Goal: Task Accomplishment & Management: Manage account settings

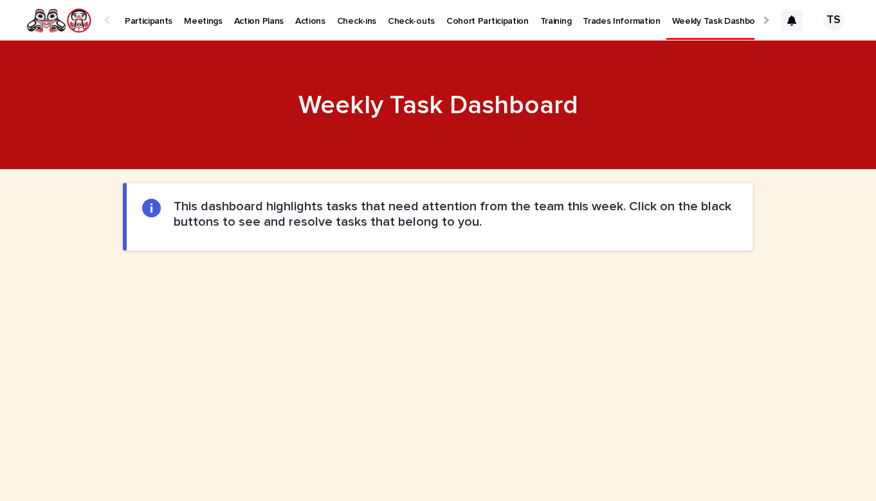
click at [144, 19] on p "Participants" at bounding box center [149, 13] width 48 height 27
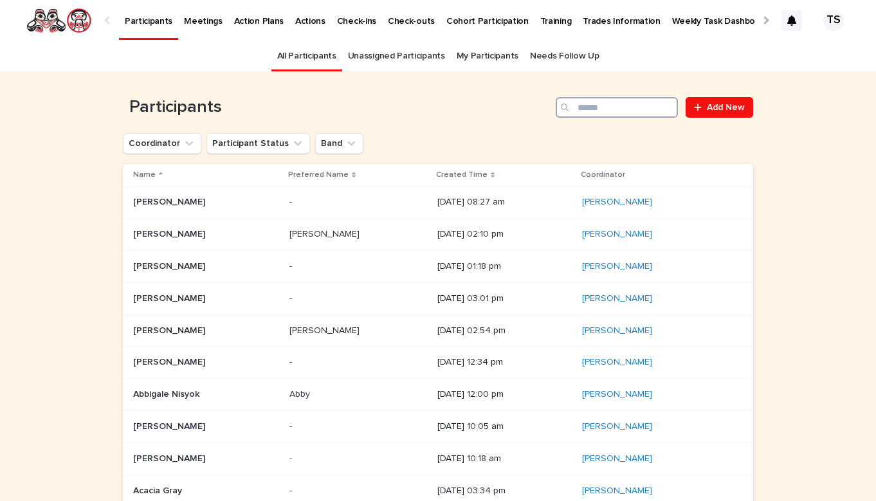
drag, startPoint x: 0, startPoint y: 0, endPoint x: 596, endPoint y: 117, distance: 607.7
click at [596, 117] on input "Search" at bounding box center [617, 107] width 122 height 21
type input "**********"
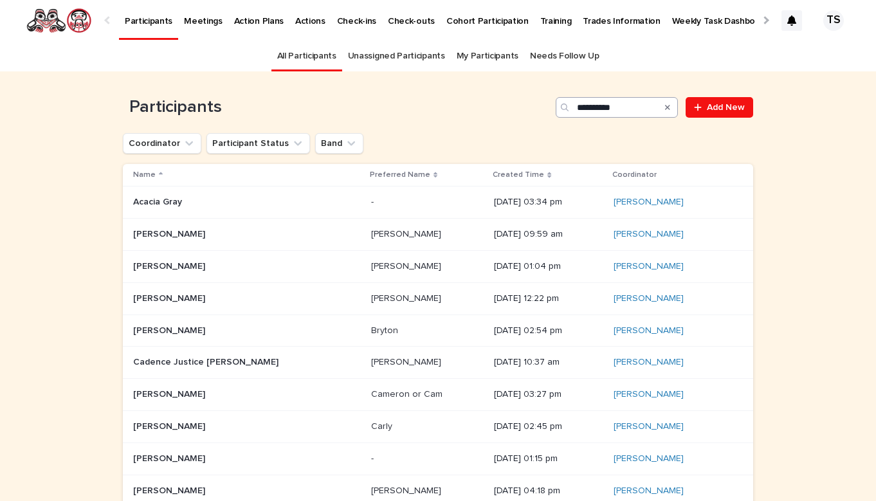
click at [614, 206] on link "Bernadette Chaboyer" at bounding box center [649, 202] width 70 height 11
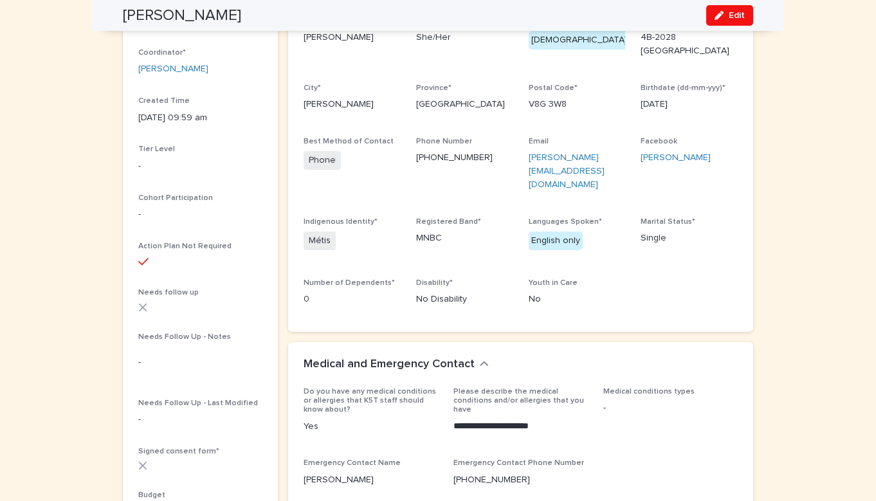
scroll to position [192, 0]
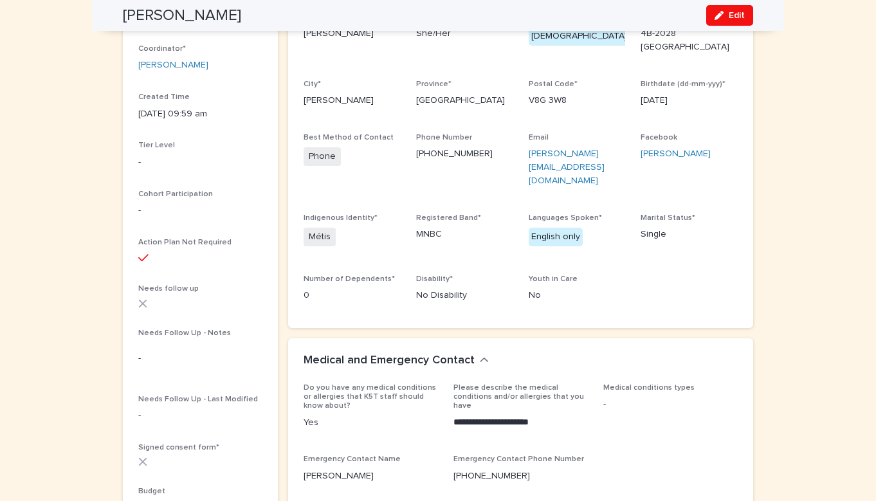
click at [506, 133] on p "Phone Number" at bounding box center [464, 137] width 97 height 9
drag, startPoint x: 479, startPoint y: 147, endPoint x: 414, endPoint y: 142, distance: 64.5
click at [414, 142] on div "Preferred Name Bernadette Pronouns She/Her Gender* Female Street Address* 4B-20…" at bounding box center [521, 163] width 434 height 300
copy link "250-631-2954"
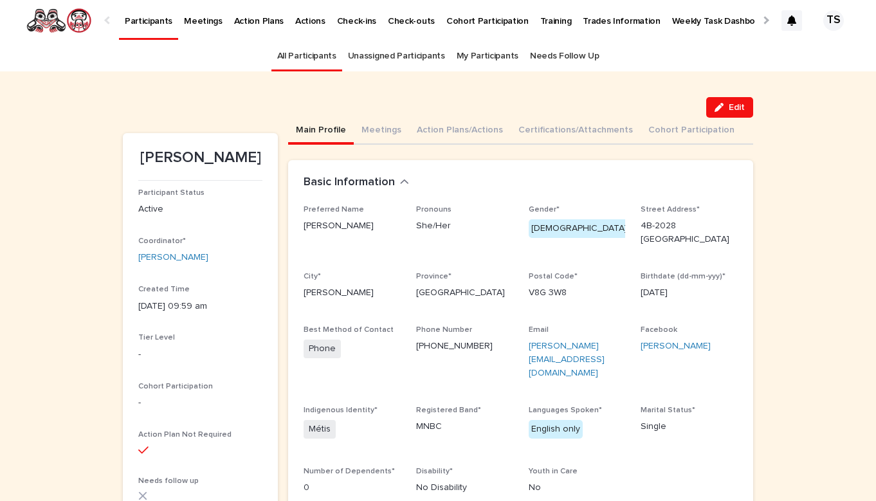
scroll to position [0, 0]
click at [441, 137] on button "Action Plans/Actions" at bounding box center [460, 131] width 102 height 27
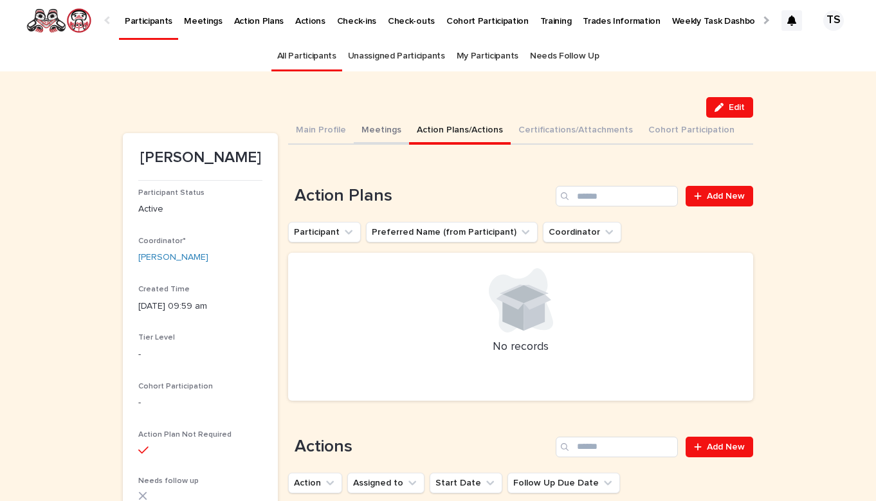
click at [375, 132] on button "Meetings" at bounding box center [381, 131] width 55 height 27
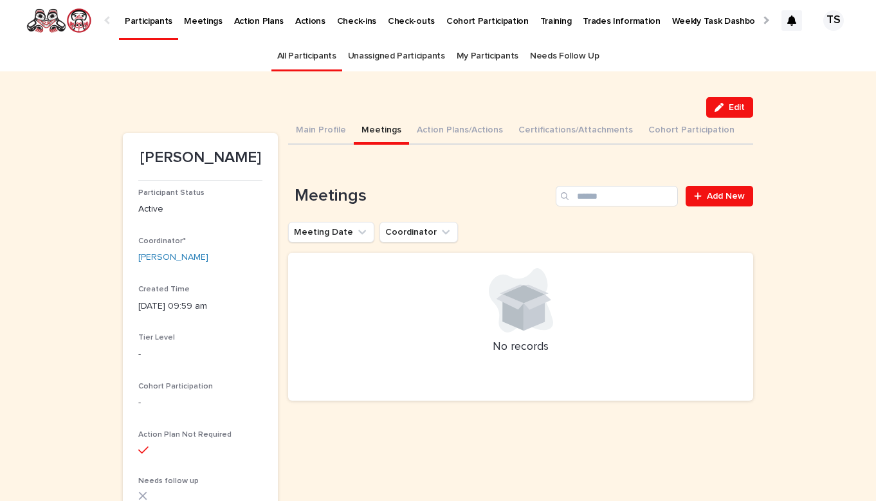
click at [580, 293] on div at bounding box center [521, 300] width 434 height 64
click at [710, 201] on link "Add New" at bounding box center [720, 196] width 68 height 21
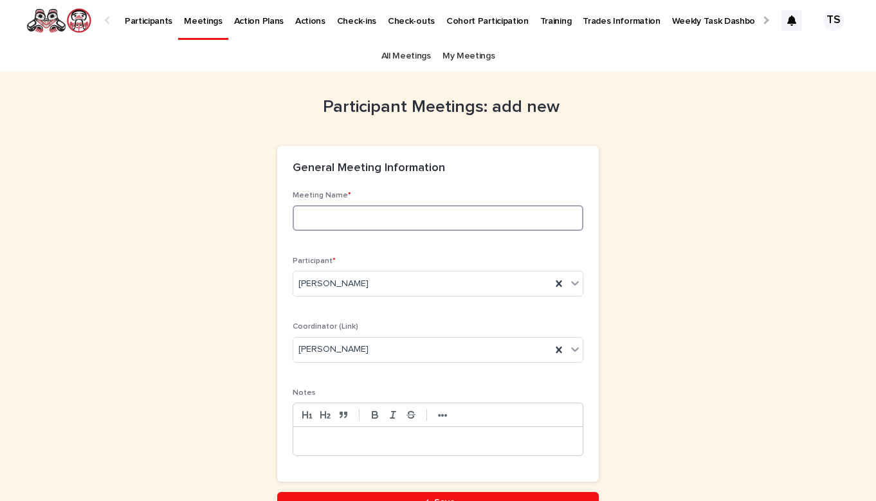
click at [364, 216] on input at bounding box center [438, 218] width 291 height 26
type input "**********"
click at [434, 440] on p at bounding box center [438, 441] width 270 height 13
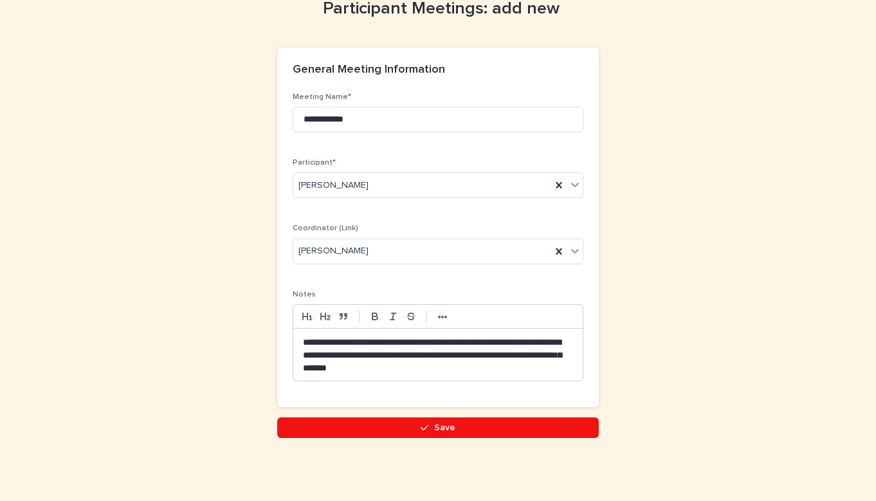
scroll to position [98, 0]
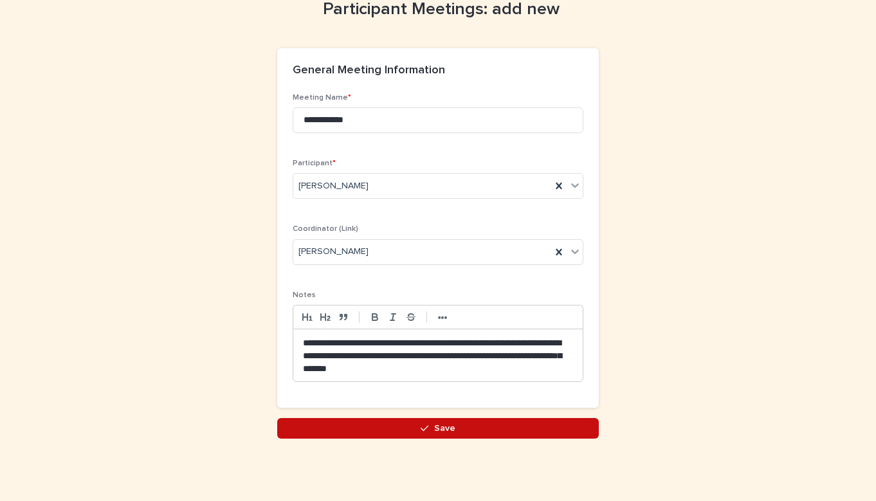
click at [440, 434] on button "Save" at bounding box center [438, 428] width 322 height 21
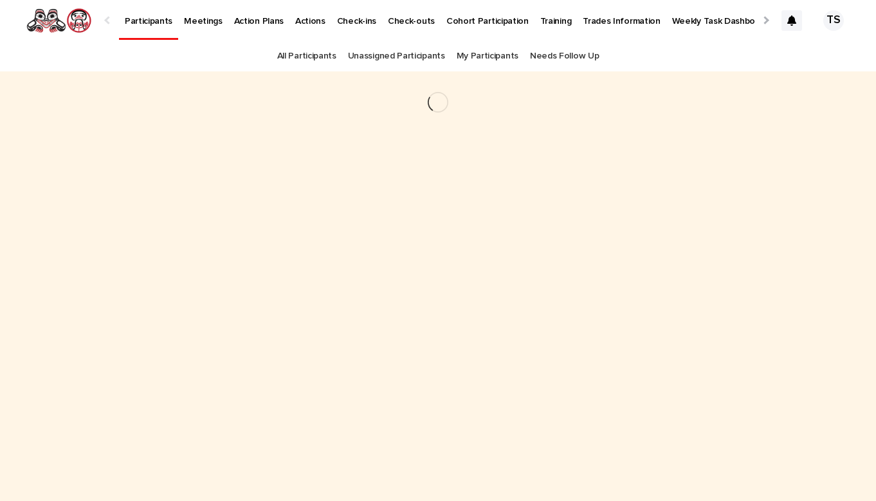
click at [149, 30] on link "Participants" at bounding box center [148, 19] width 59 height 38
click at [149, 23] on p "Participants" at bounding box center [149, 13] width 48 height 27
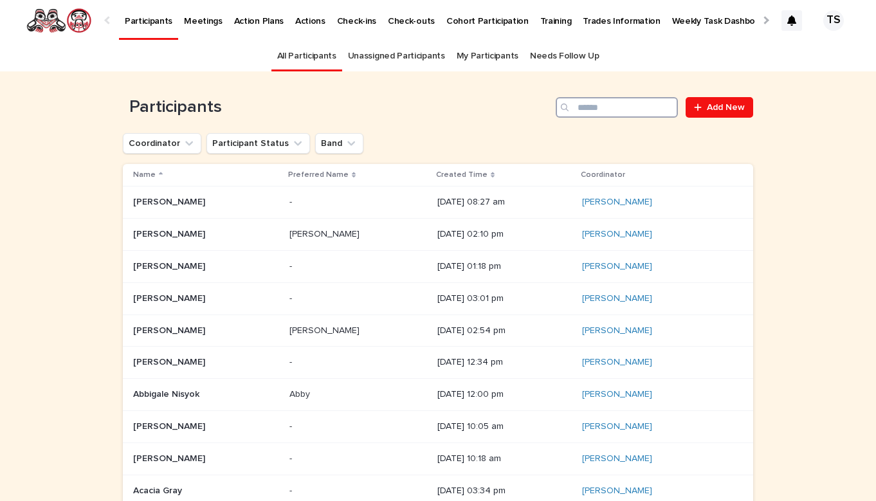
click at [623, 98] on input "Search" at bounding box center [617, 107] width 122 height 21
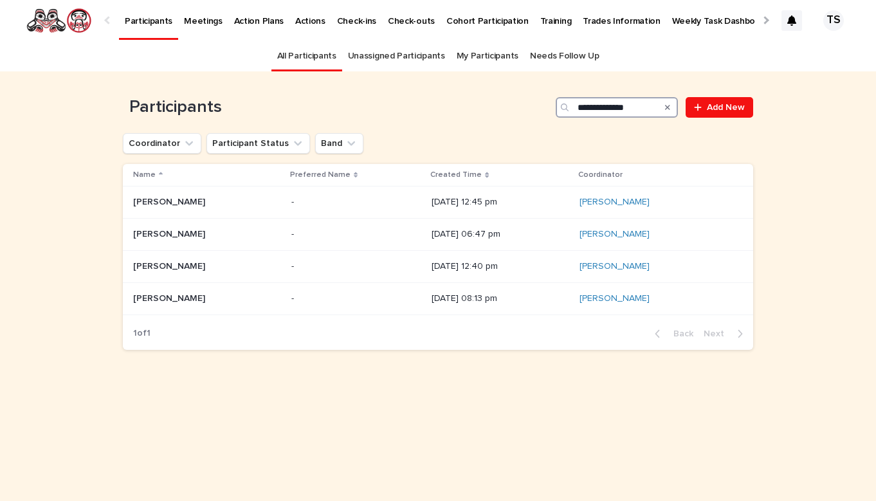
type input "**********"
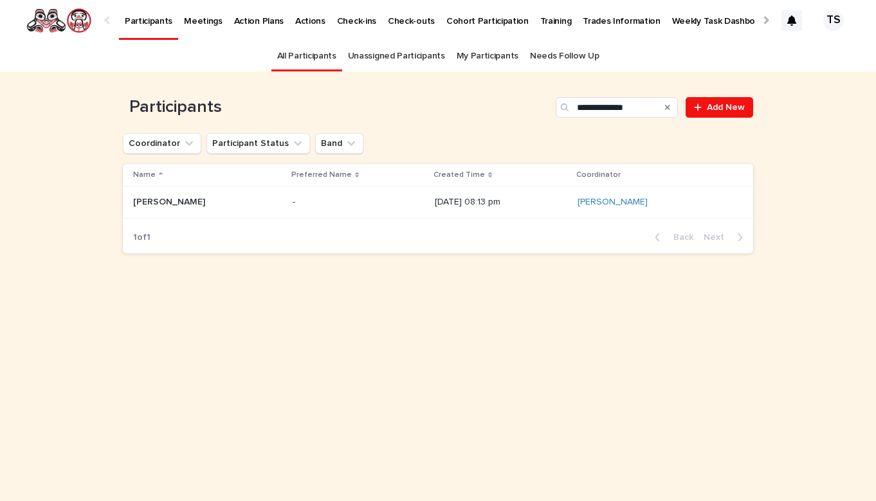
click at [224, 206] on p at bounding box center [207, 202] width 149 height 11
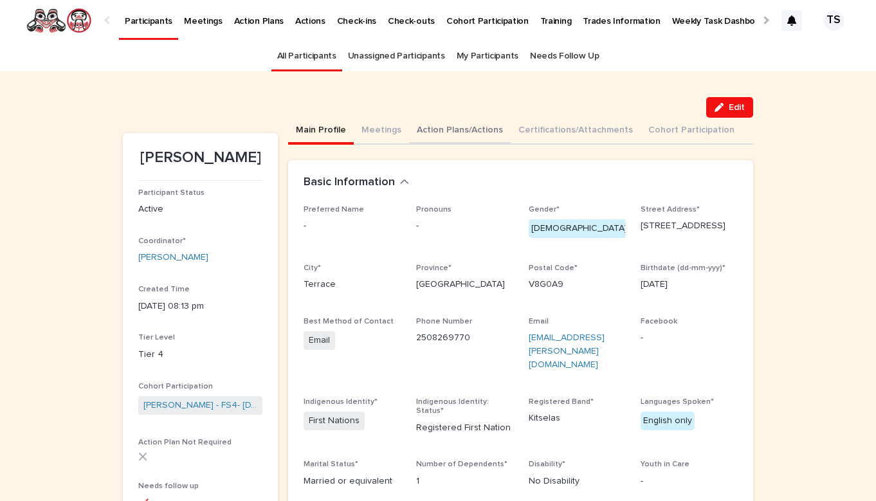
click at [478, 136] on button "Action Plans/Actions" at bounding box center [460, 131] width 102 height 27
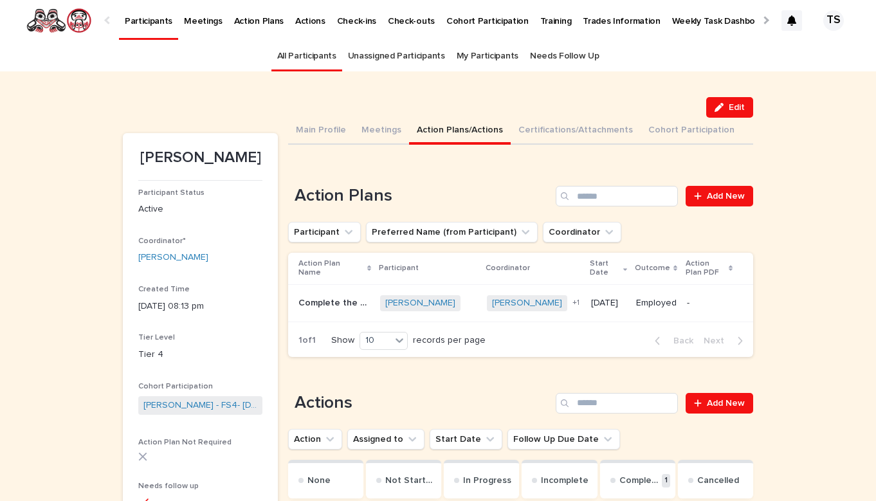
click at [626, 314] on div "2/6/2023" at bounding box center [608, 303] width 35 height 21
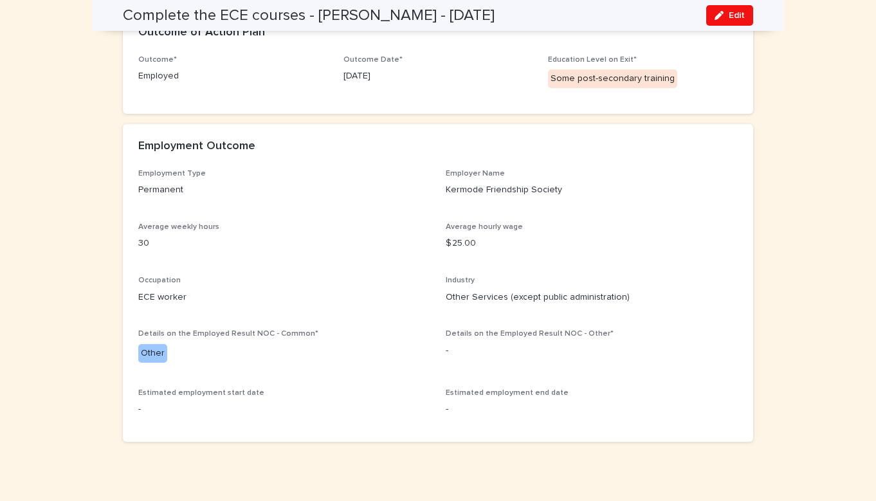
scroll to position [1112, 0]
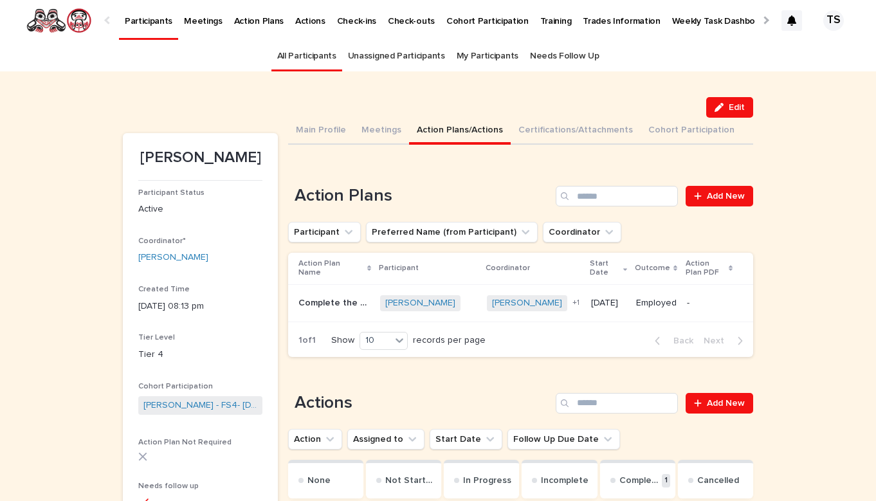
click at [395, 113] on div "Edit" at bounding box center [438, 107] width 630 height 21
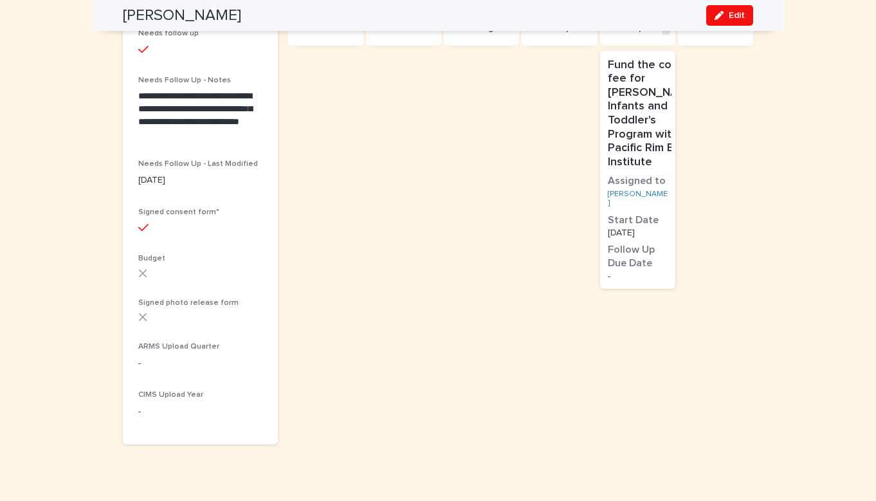
scroll to position [452, 0]
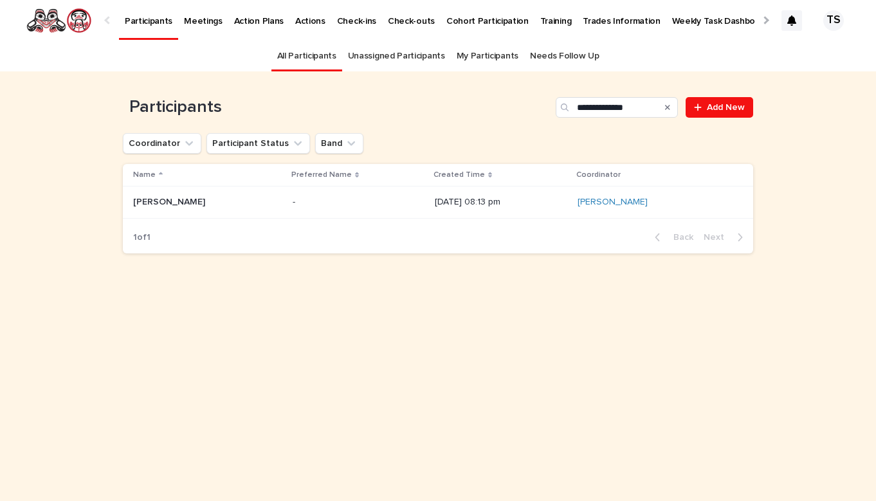
type input "********"
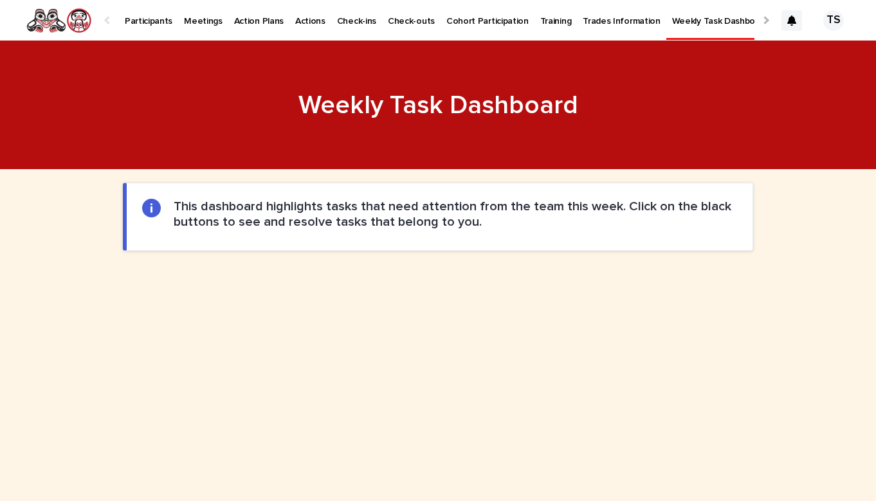
click at [803, 121] on div "Weekly Task Dashboard •••" at bounding box center [438, 110] width 876 height 41
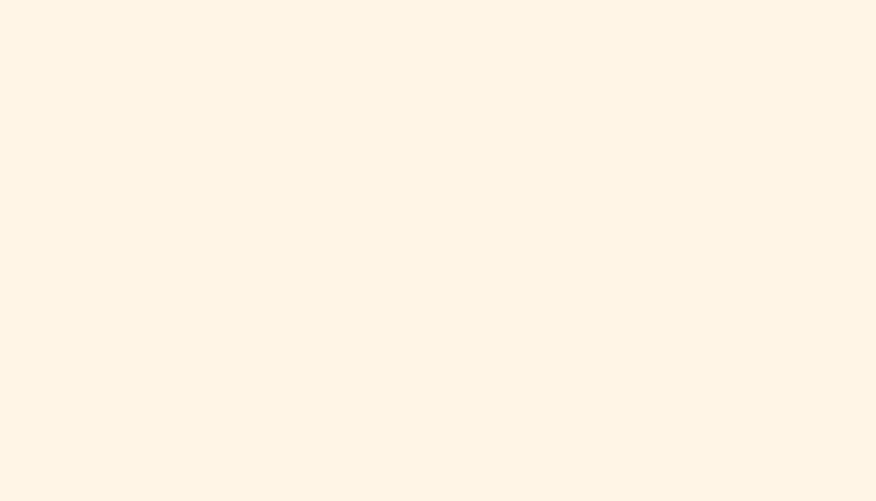
scroll to position [772, 0]
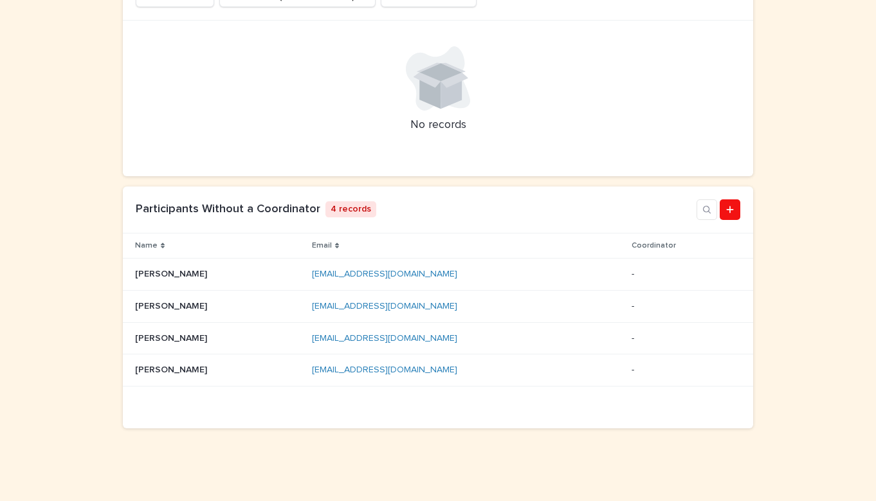
scroll to position [302, 0]
click at [216, 309] on p at bounding box center [218, 307] width 167 height 11
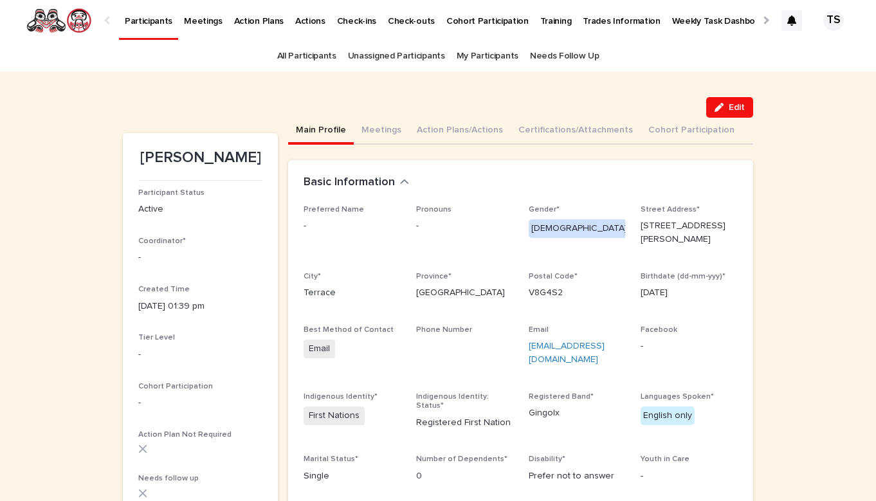
scroll to position [1, 0]
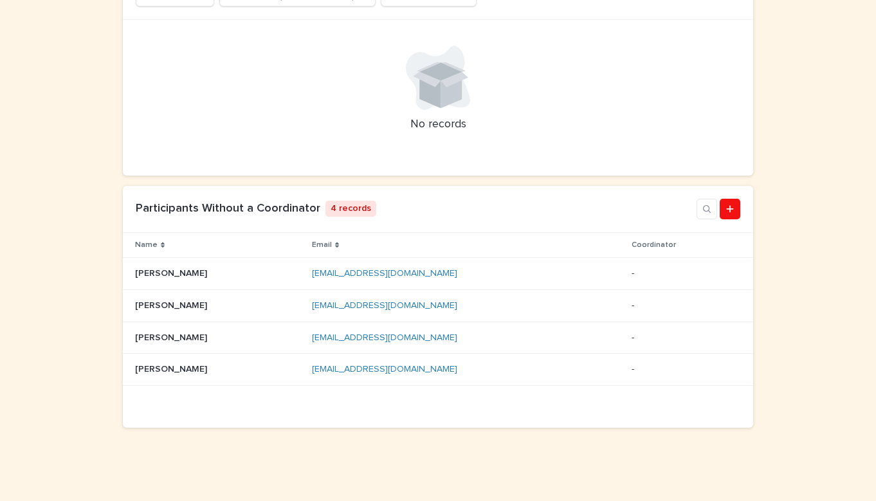
scroll to position [302, 0]
click at [190, 372] on p at bounding box center [218, 370] width 167 height 11
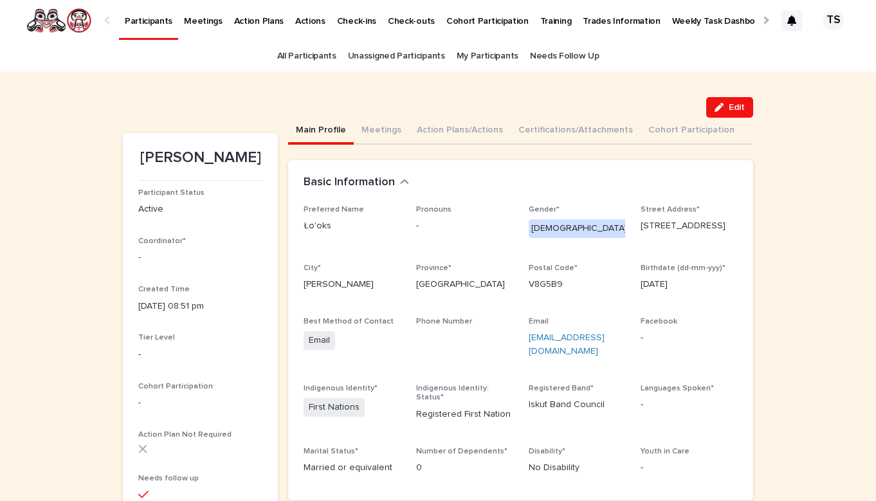
click at [504, 104] on div "Edit" at bounding box center [438, 107] width 630 height 21
click at [341, 97] on div "Edit" at bounding box center [438, 107] width 630 height 21
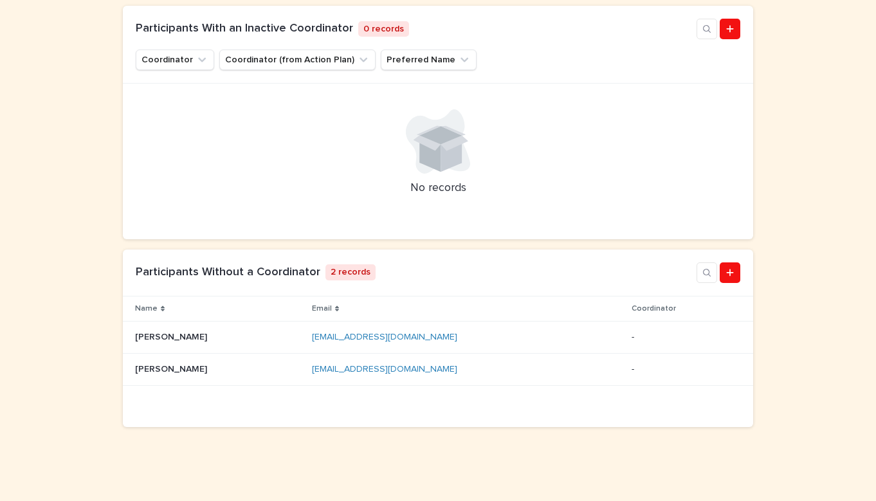
scroll to position [239, 0]
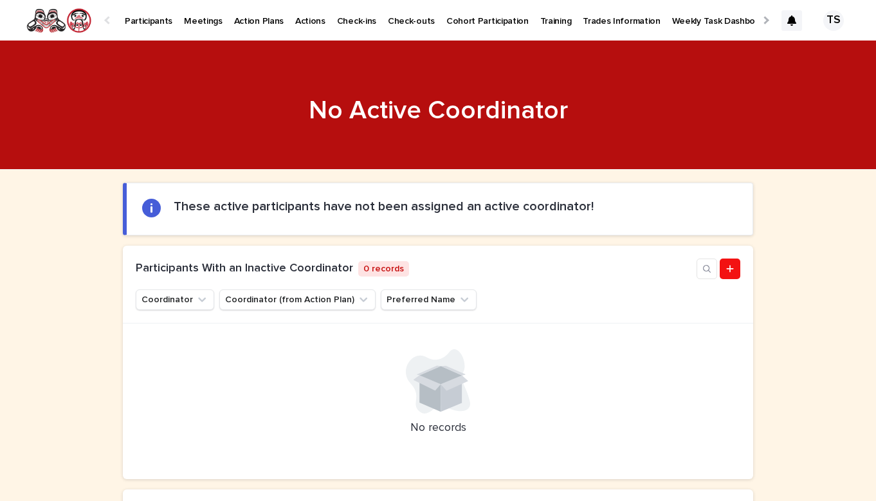
click at [142, 27] on link "Participants" at bounding box center [148, 20] width 59 height 40
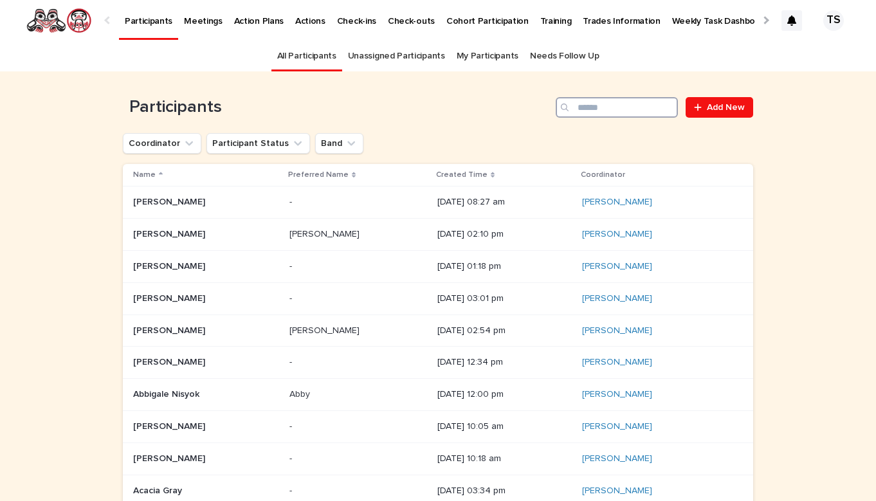
click at [617, 104] on input "Search" at bounding box center [617, 107] width 122 height 21
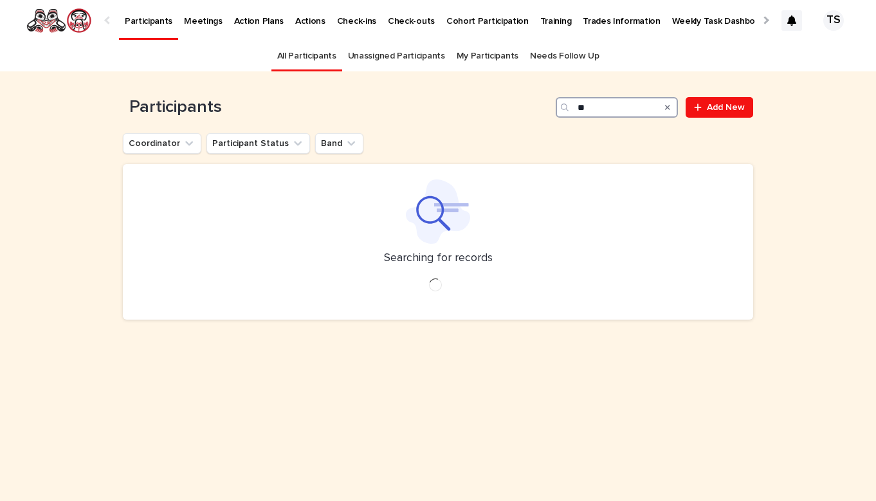
type input "*"
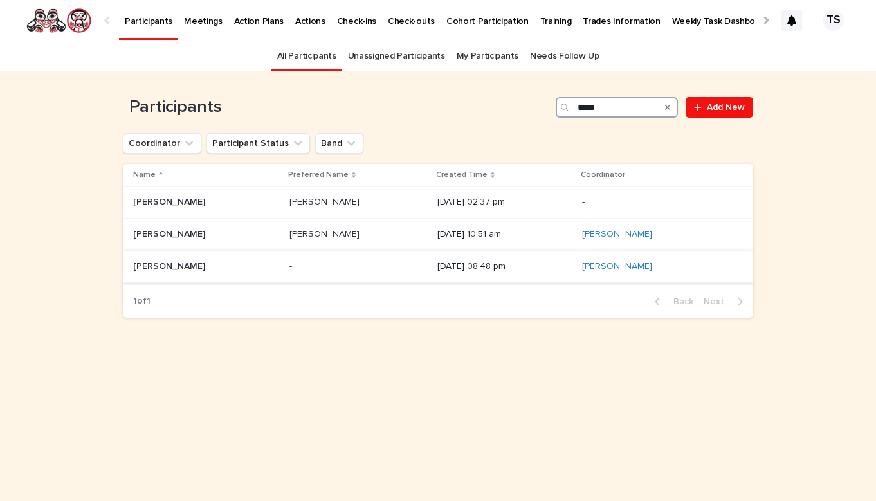
type input "*****"
click at [377, 258] on div "- -" at bounding box center [358, 266] width 138 height 21
click at [315, 202] on p at bounding box center [358, 202] width 138 height 11
click at [619, 107] on input "*****" at bounding box center [617, 107] width 122 height 21
drag, startPoint x: 619, startPoint y: 107, endPoint x: 572, endPoint y: 107, distance: 47.0
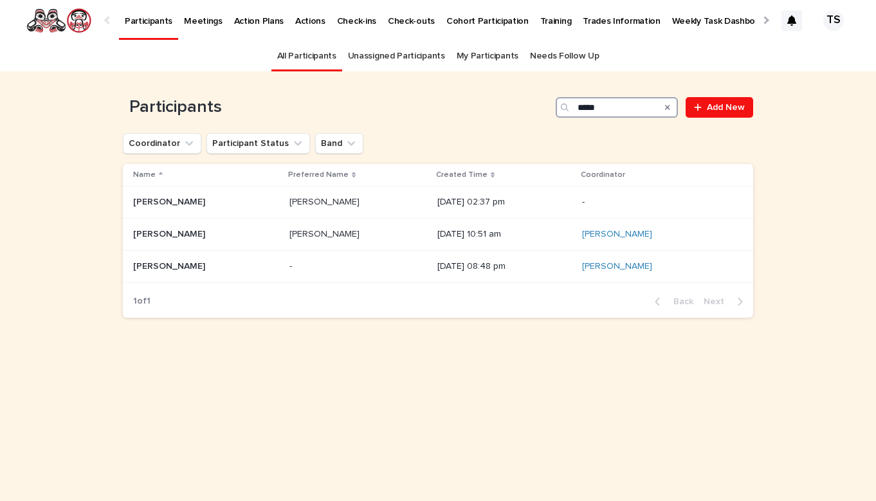
click at [572, 107] on div "*****" at bounding box center [617, 107] width 122 height 21
type input "********"
drag, startPoint x: 572, startPoint y: 107, endPoint x: 200, endPoint y: 204, distance: 384.9
click at [200, 204] on p at bounding box center [206, 202] width 146 height 11
click at [201, 237] on p "Brittany Seymour" at bounding box center [170, 233] width 75 height 14
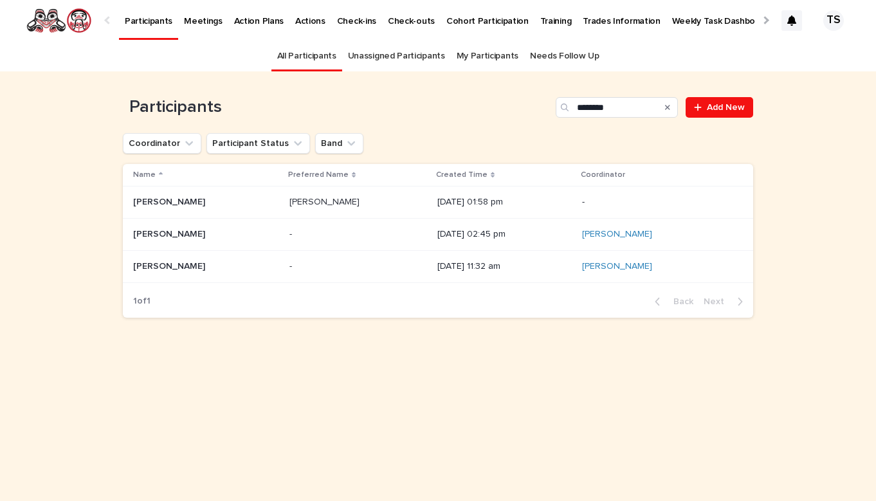
click at [236, 266] on p at bounding box center [206, 266] width 146 height 11
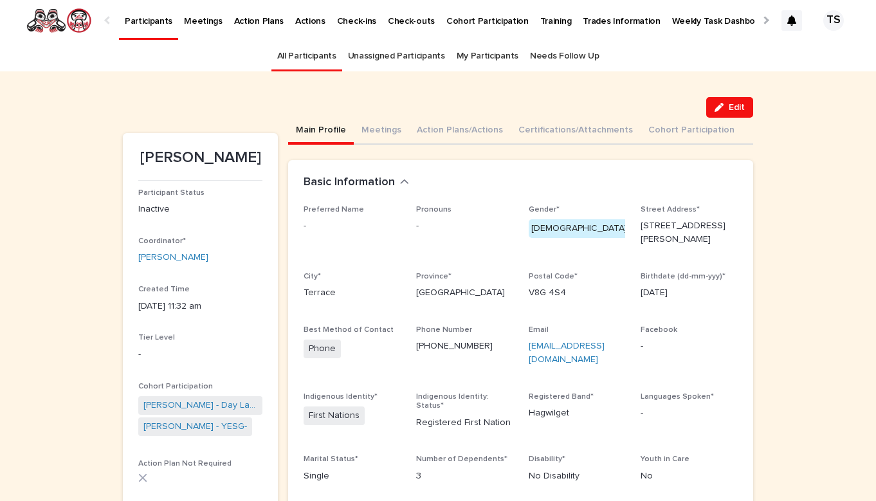
scroll to position [1, 0]
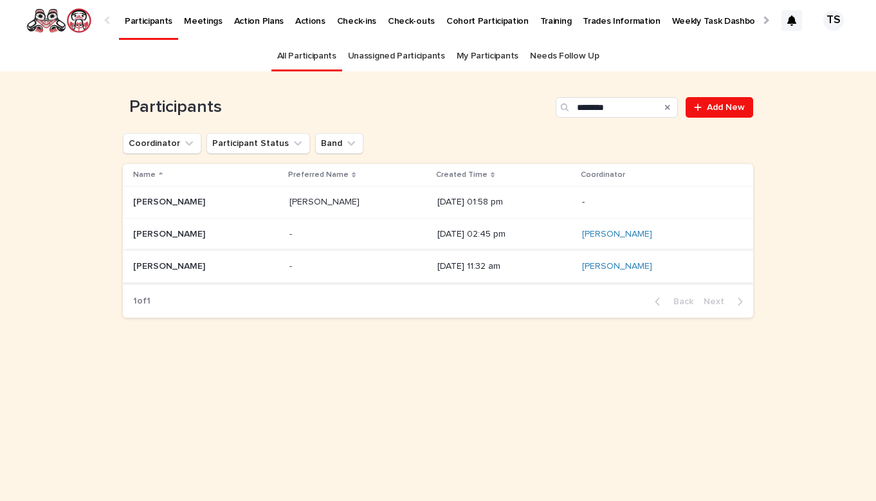
click at [267, 196] on div "Brittany Brittany" at bounding box center [206, 202] width 146 height 21
click at [129, 0] on p "Participants" at bounding box center [149, 13] width 48 height 27
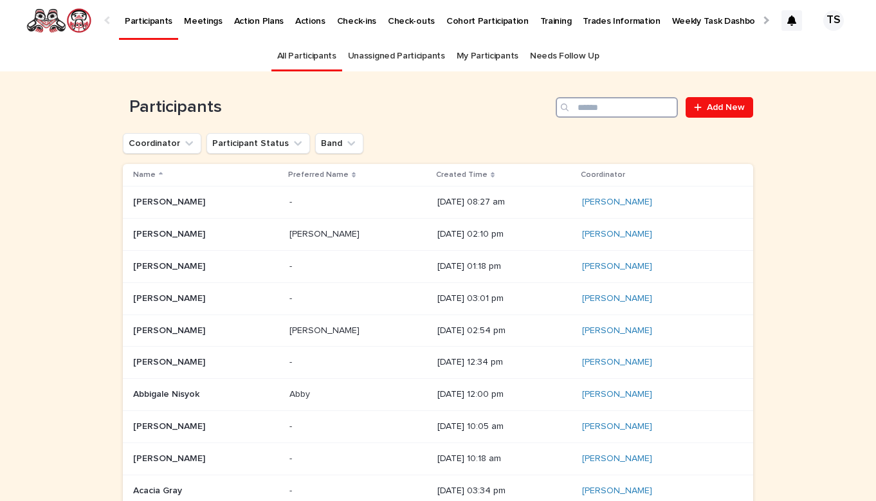
click at [675, 108] on input "Search" at bounding box center [617, 107] width 122 height 21
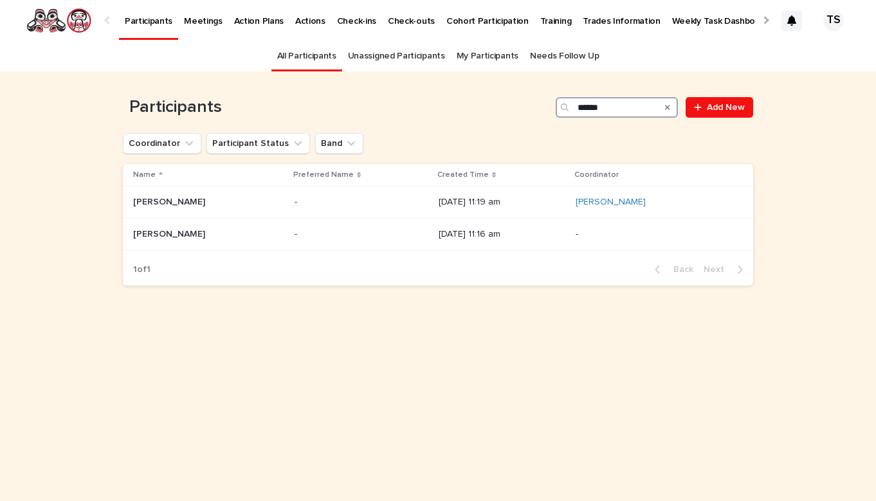
type input "******"
drag, startPoint x: 675, startPoint y: 108, endPoint x: 257, endPoint y: 205, distance: 428.5
click at [257, 205] on p at bounding box center [208, 202] width 151 height 11
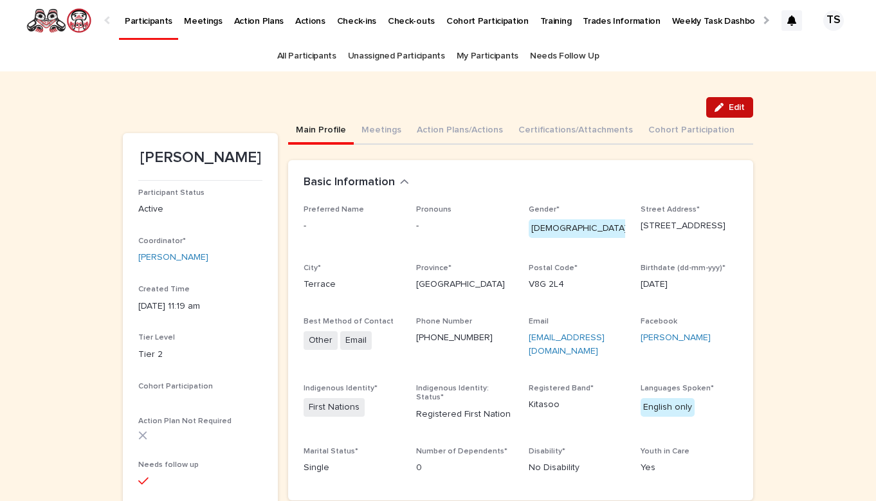
click at [726, 112] on button "Edit" at bounding box center [729, 107] width 47 height 21
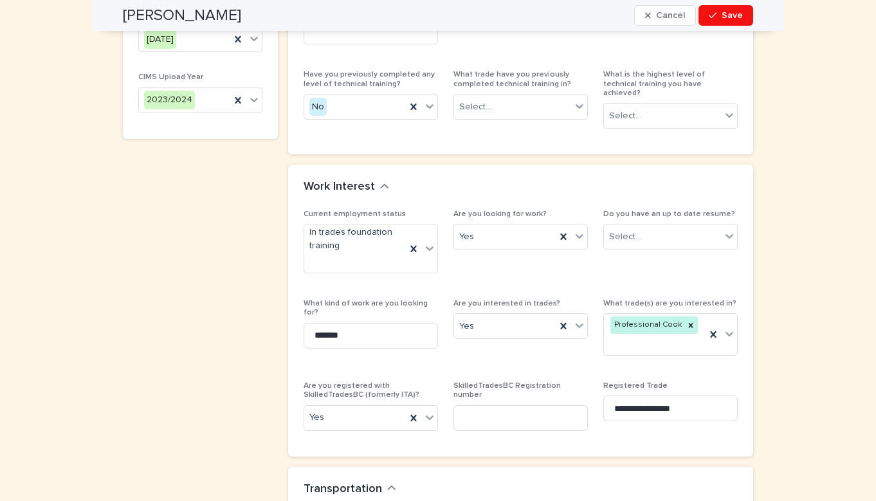
scroll to position [913, 0]
click at [545, 403] on input at bounding box center [520, 416] width 134 height 26
paste input "******"
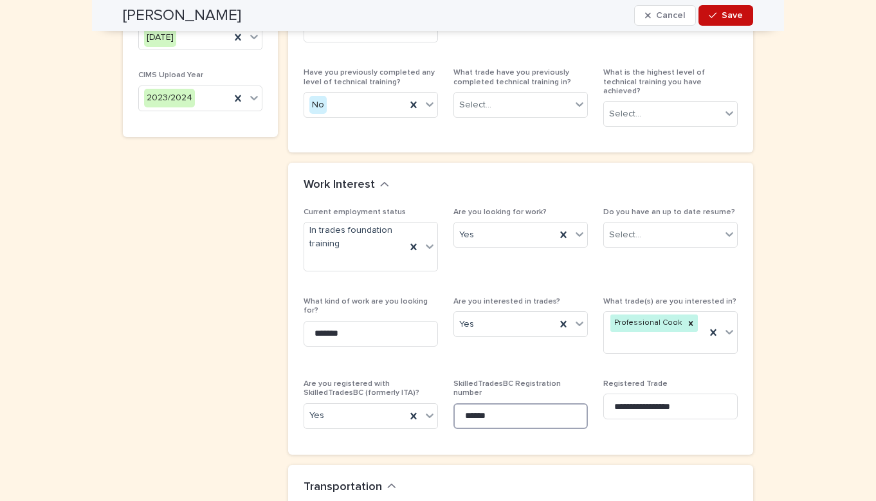
type input "******"
click at [731, 21] on button "Save" at bounding box center [726, 15] width 55 height 21
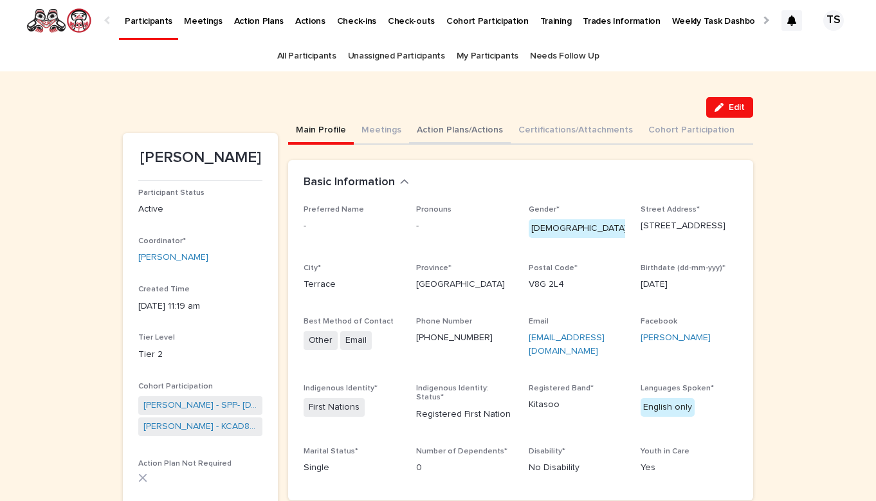
scroll to position [0, 0]
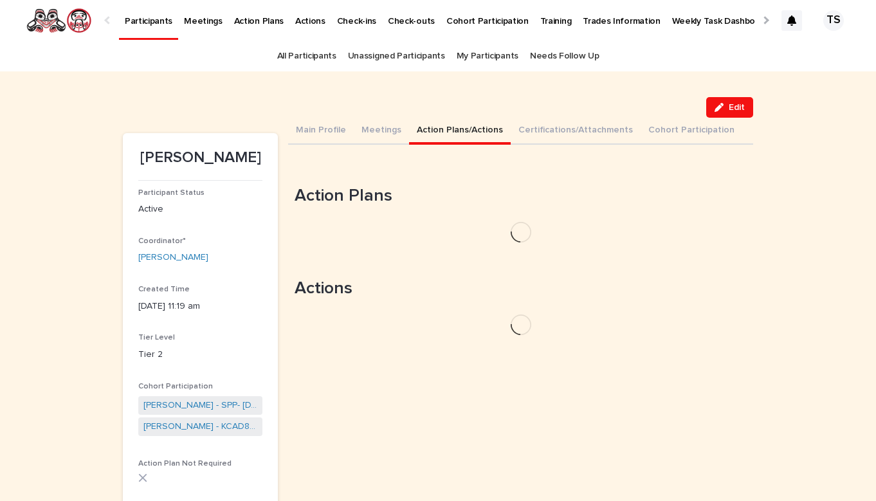
click at [457, 135] on button "Action Plans/Actions" at bounding box center [460, 131] width 102 height 27
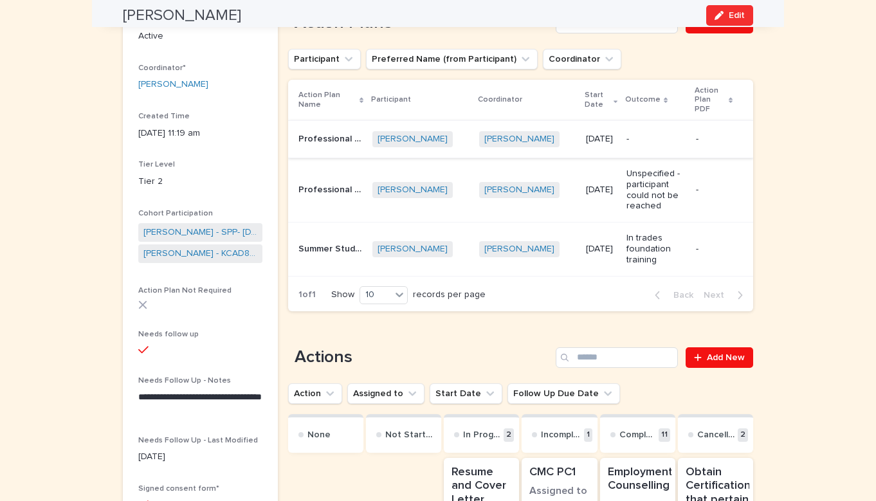
scroll to position [174, 0]
click at [468, 140] on div "Evelyn Nisyok + 0" at bounding box center [420, 139] width 96 height 16
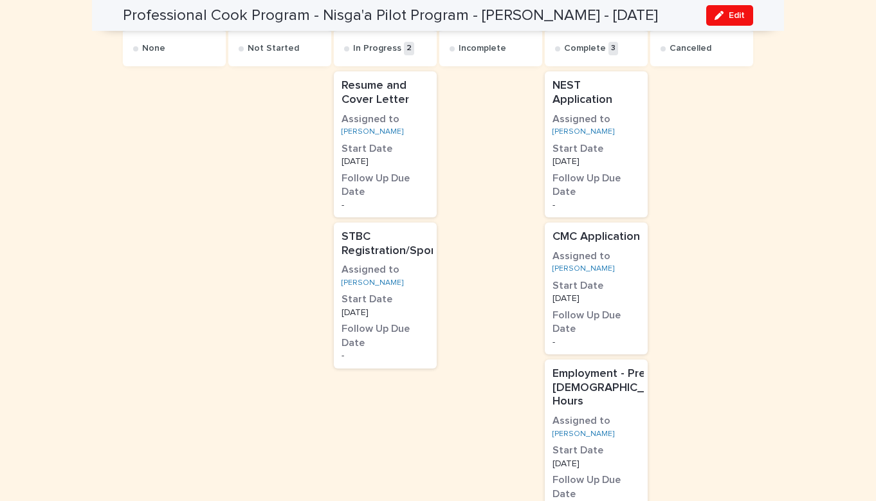
scroll to position [721, 0]
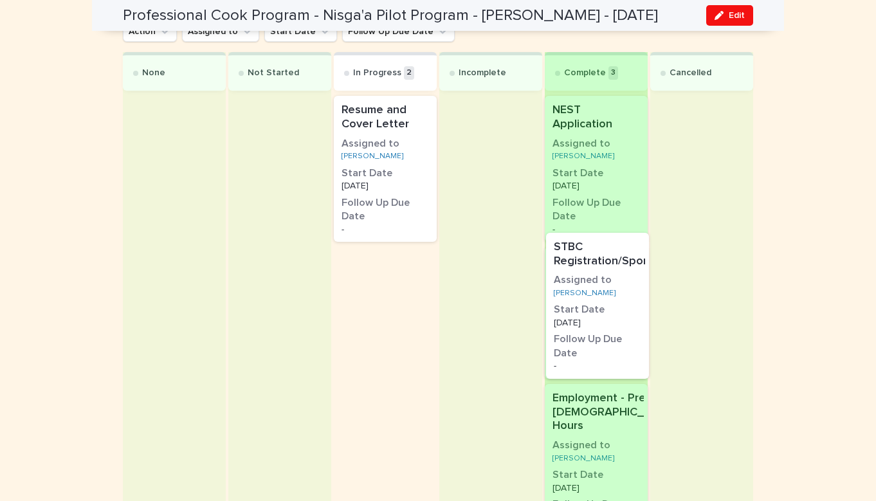
drag, startPoint x: 378, startPoint y: 257, endPoint x: 598, endPoint y: 252, distance: 219.4
click at [598, 252] on div "None Not Started In Progress 2 Resume and Cover Letter Assigned to Evelyn Nisyo…" at bounding box center [438, 332] width 630 height 561
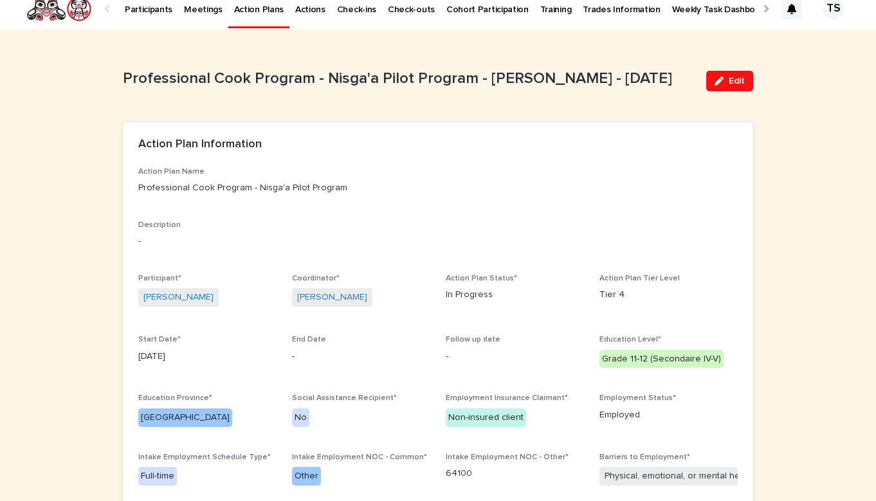
scroll to position [12, 0]
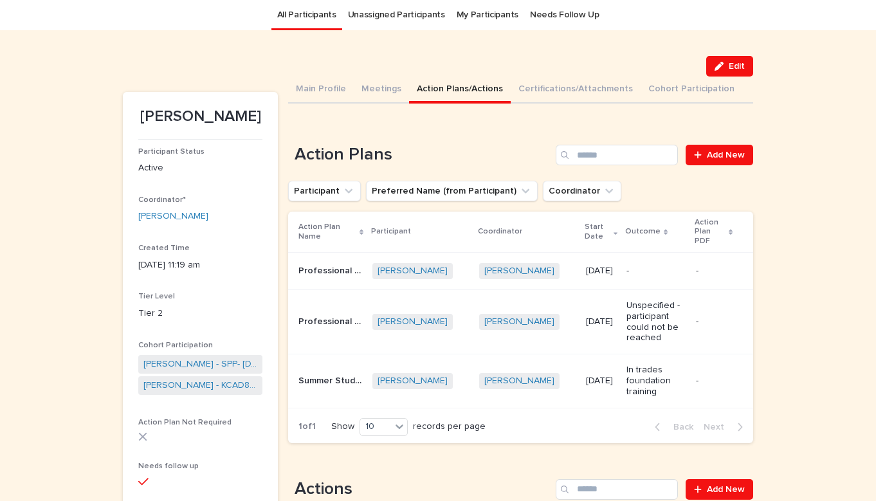
scroll to position [195, 0]
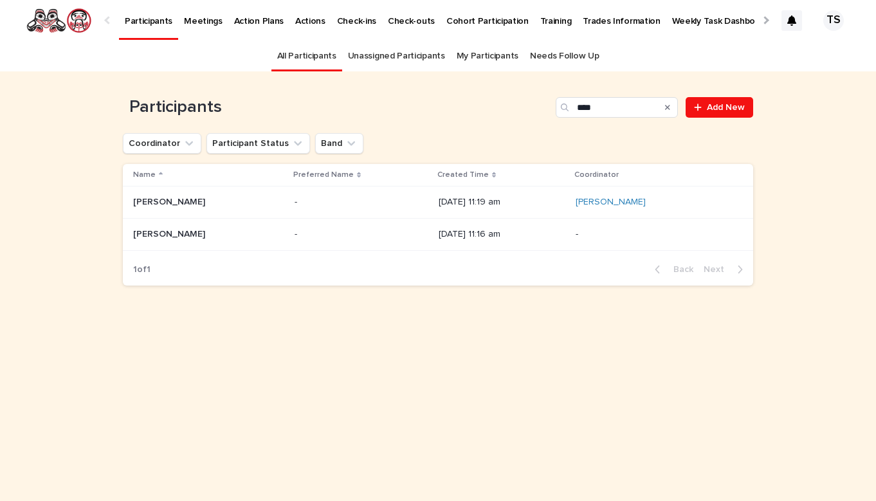
type input "****"
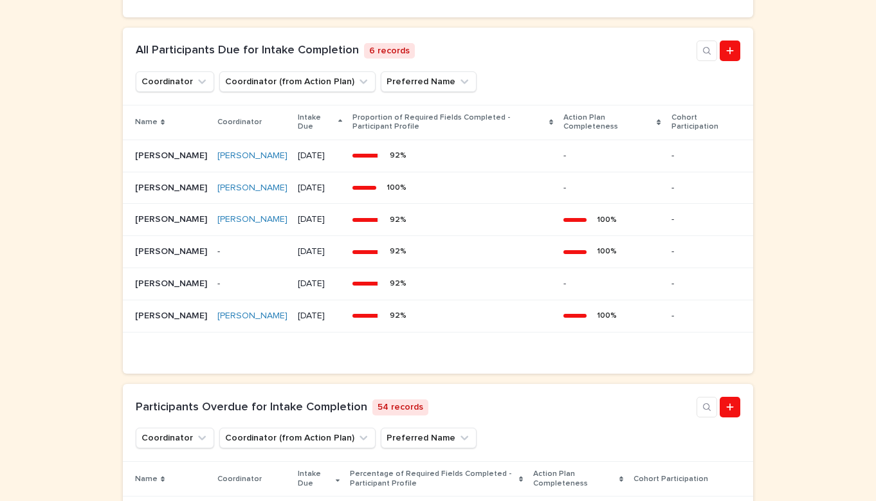
scroll to position [650, 0]
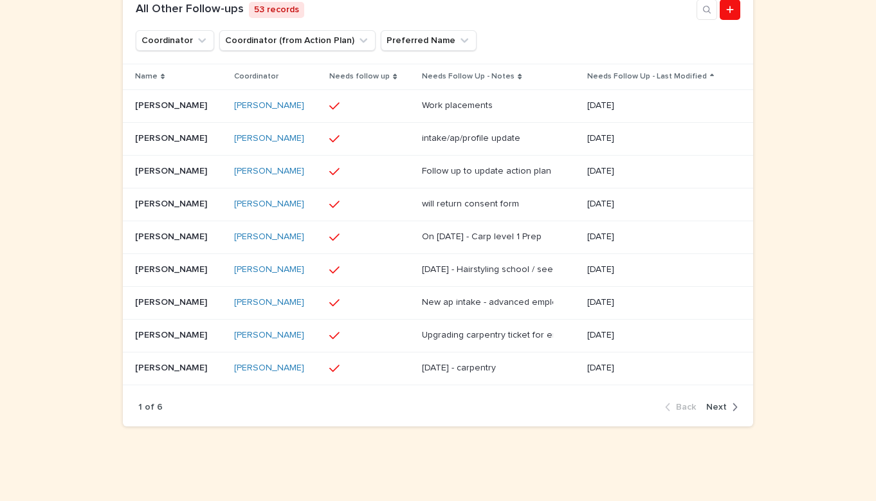
scroll to position [717, 0]
click at [149, 248] on div "Gabriella Stanley Gabriella Stanley" at bounding box center [179, 236] width 89 height 21
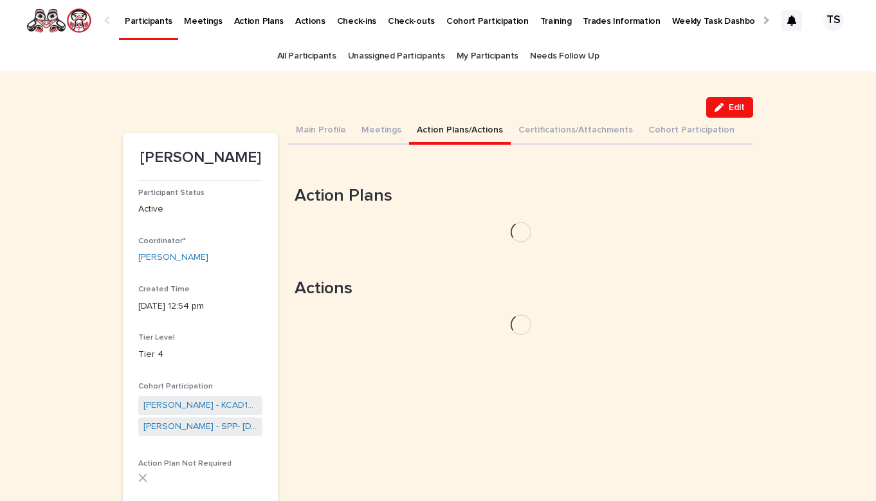
click at [459, 136] on button "Action Plans/Actions" at bounding box center [460, 131] width 102 height 27
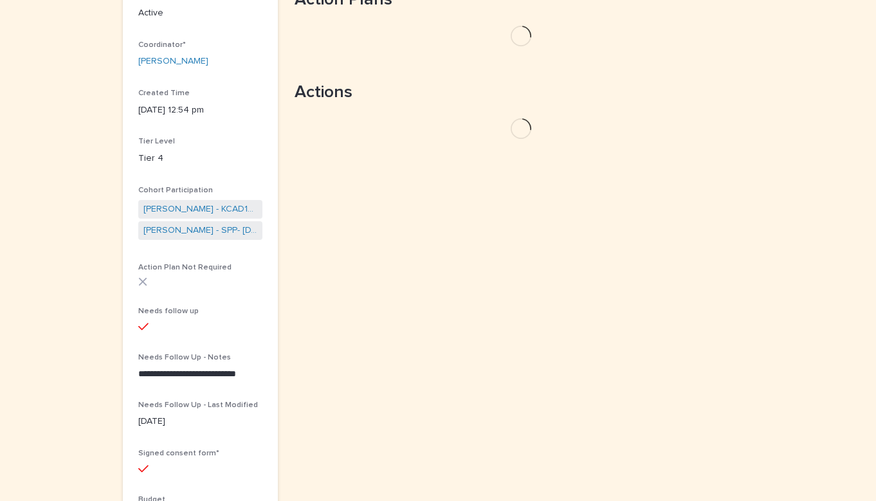
scroll to position [208, 0]
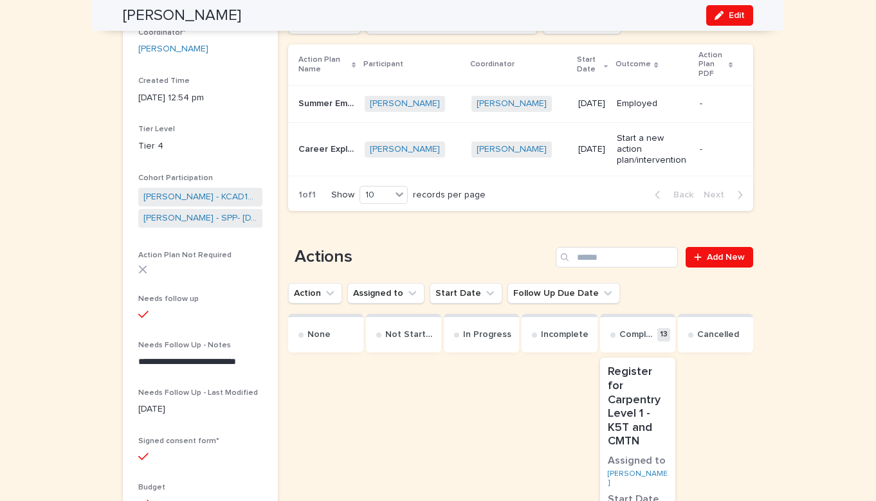
click at [459, 136] on div "Gabriella Stanley + 0" at bounding box center [413, 149] width 96 height 26
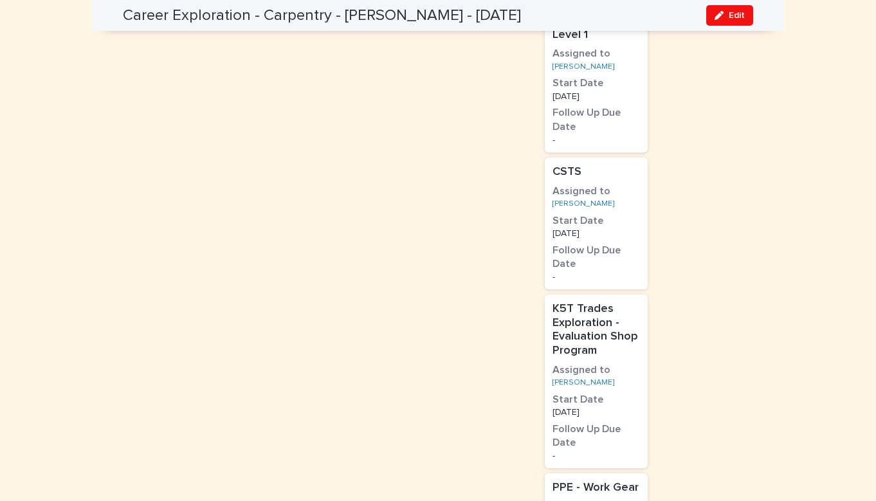
scroll to position [1186, 0]
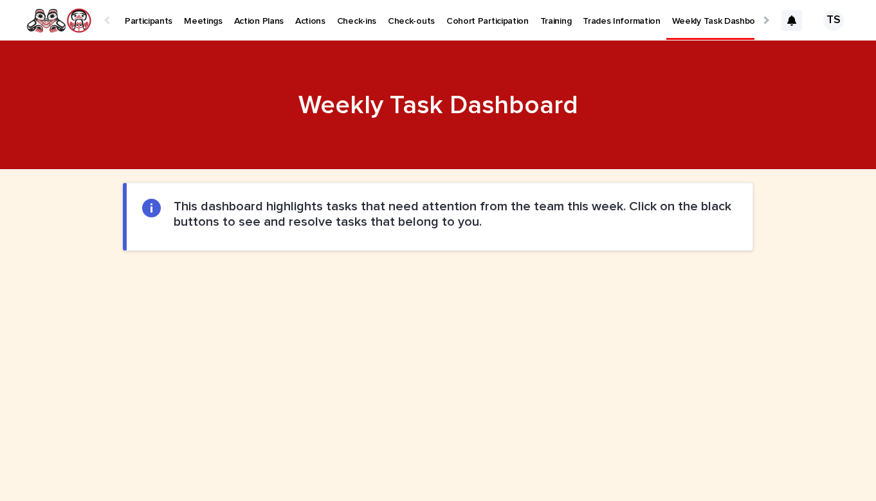
drag, startPoint x: 829, startPoint y: 187, endPoint x: 551, endPoint y: 157, distance: 279.5
click at [551, 157] on div at bounding box center [438, 105] width 876 height 129
drag, startPoint x: 764, startPoint y: 308, endPoint x: 764, endPoint y: 279, distance: 28.9
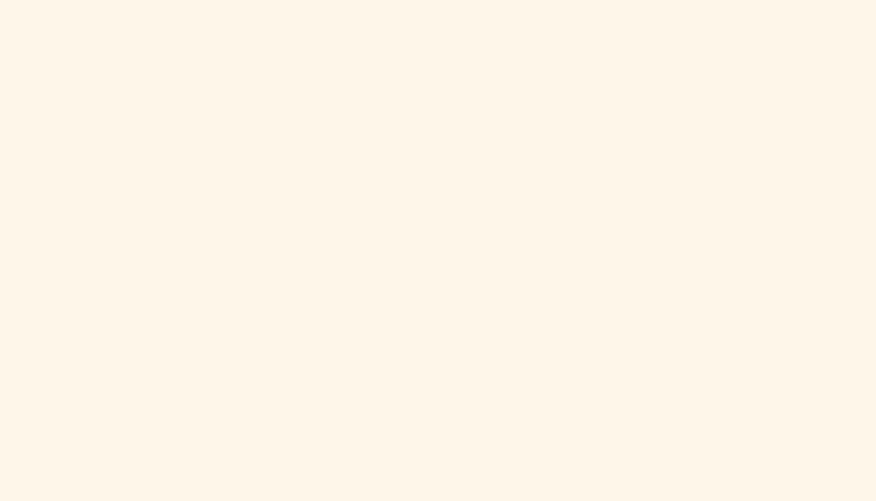
scroll to position [644, 0]
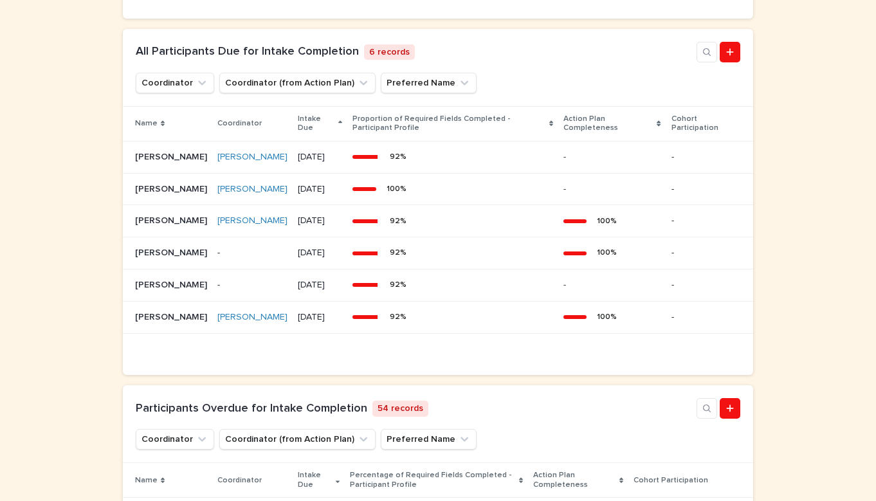
scroll to position [697, 0]
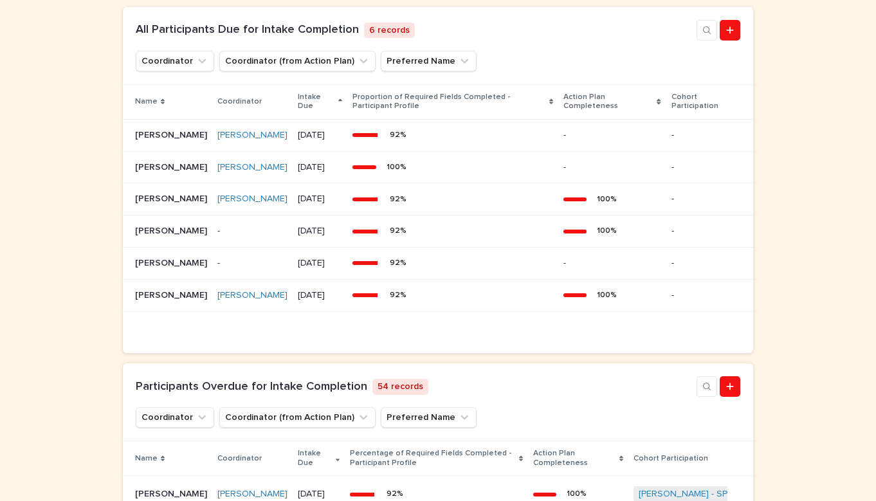
click at [762, 160] on div "Loading... Saving… Loading... Saving… Loading... Saving… Loading... Saving… Loa…" at bounding box center [438, 187] width 876 height 1429
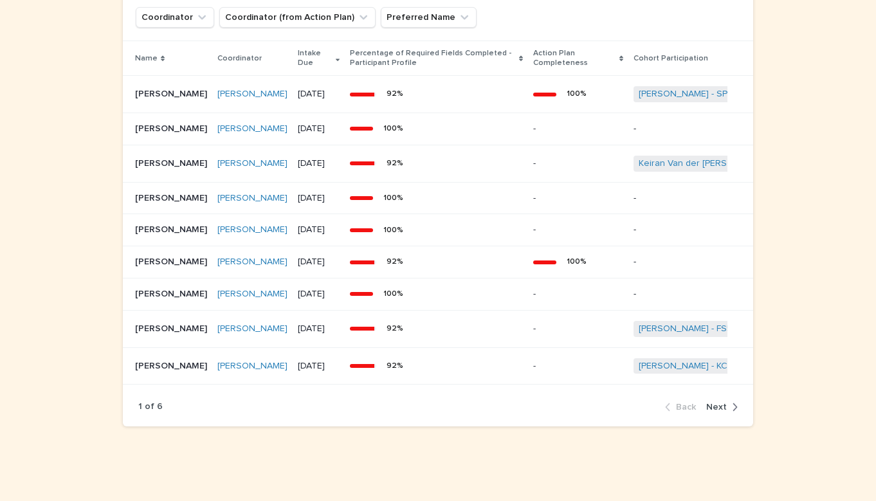
scroll to position [1148, 0]
click at [717, 407] on span "Next" at bounding box center [716, 407] width 21 height 9
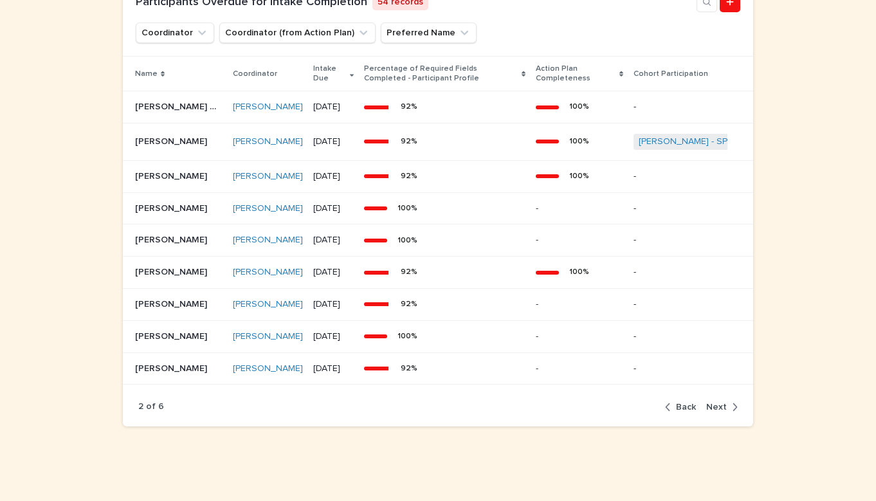
click at [682, 404] on span "Back" at bounding box center [686, 407] width 20 height 9
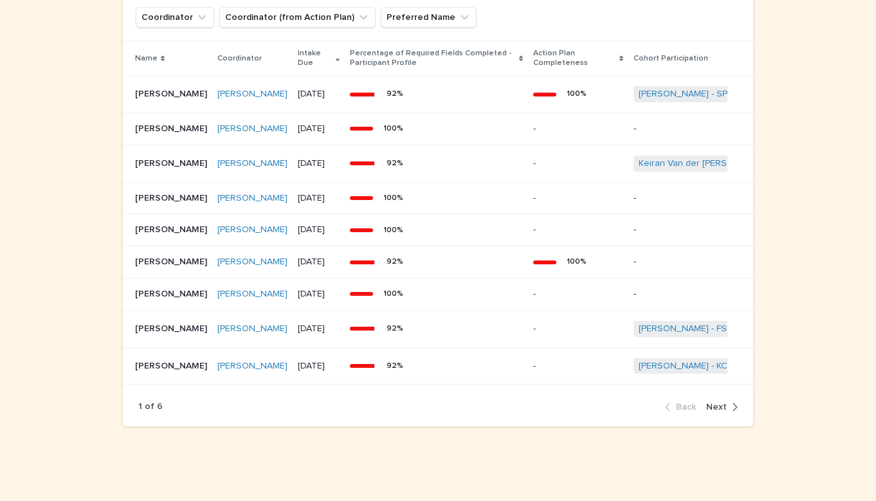
click at [727, 413] on button "Next" at bounding box center [719, 407] width 37 height 12
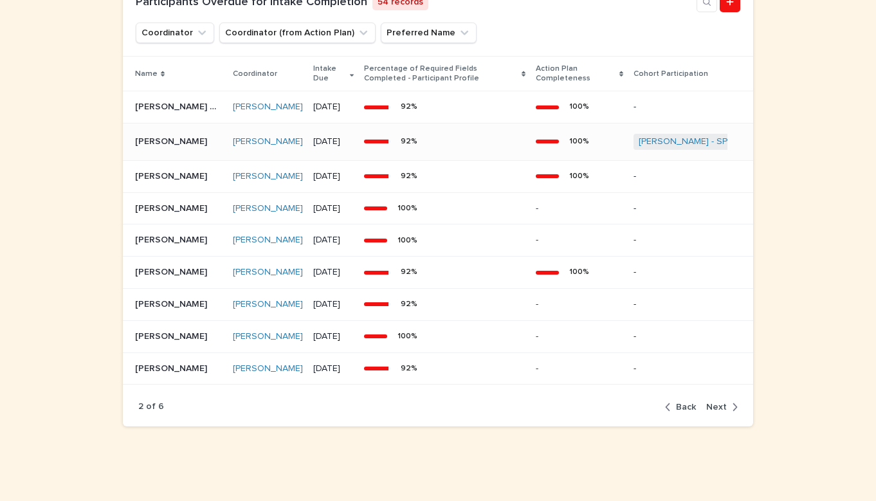
click at [531, 148] on td "92 %" at bounding box center [445, 141] width 172 height 37
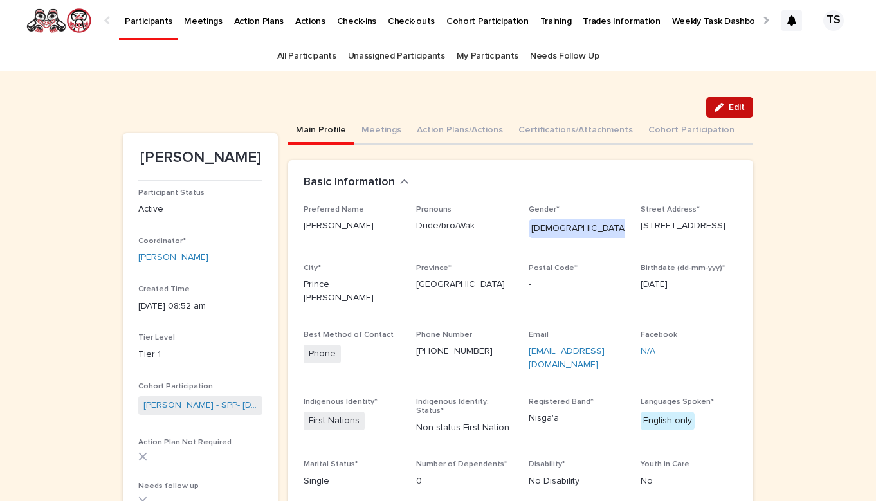
click at [724, 110] on icon "button" at bounding box center [719, 107] width 9 height 9
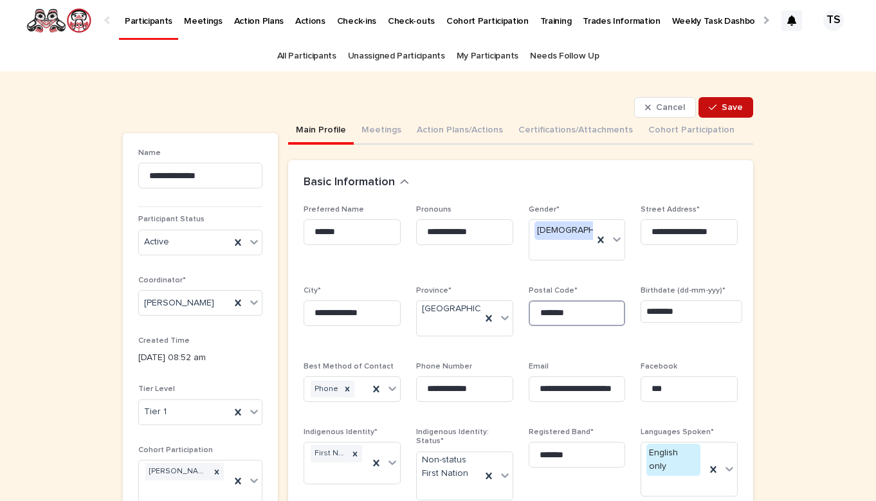
type input "*******"
click at [732, 107] on span "Save" at bounding box center [732, 107] width 21 height 9
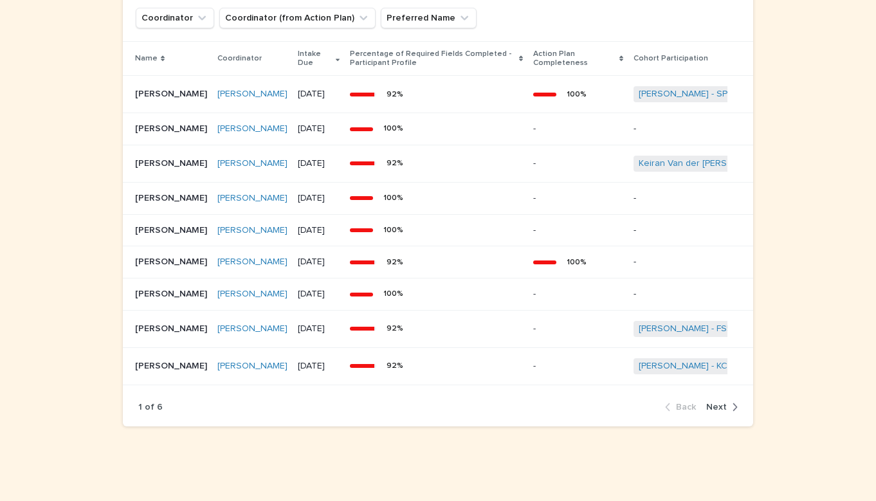
scroll to position [1093, 0]
click at [183, 268] on p "[PERSON_NAME]" at bounding box center [172, 261] width 75 height 14
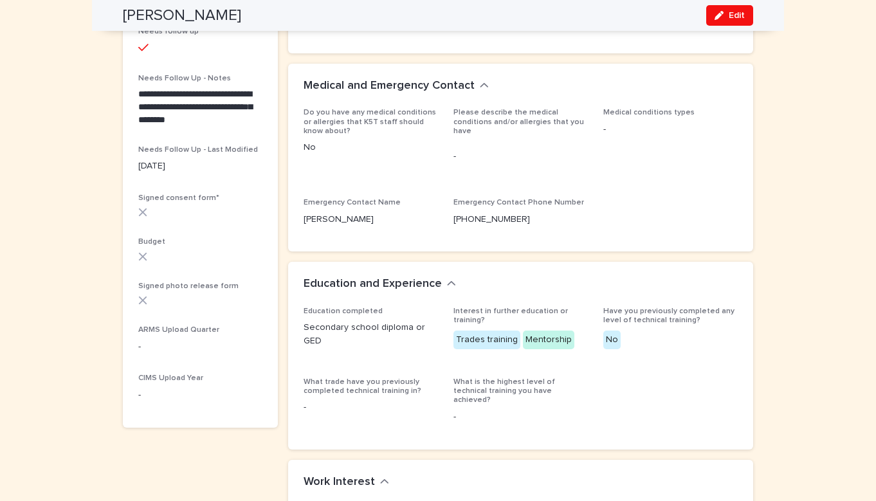
scroll to position [446, 0]
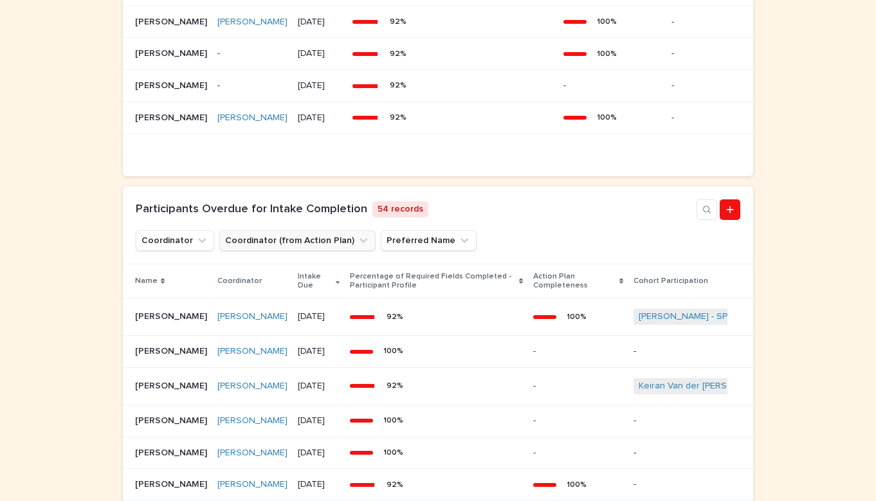
scroll to position [849, 0]
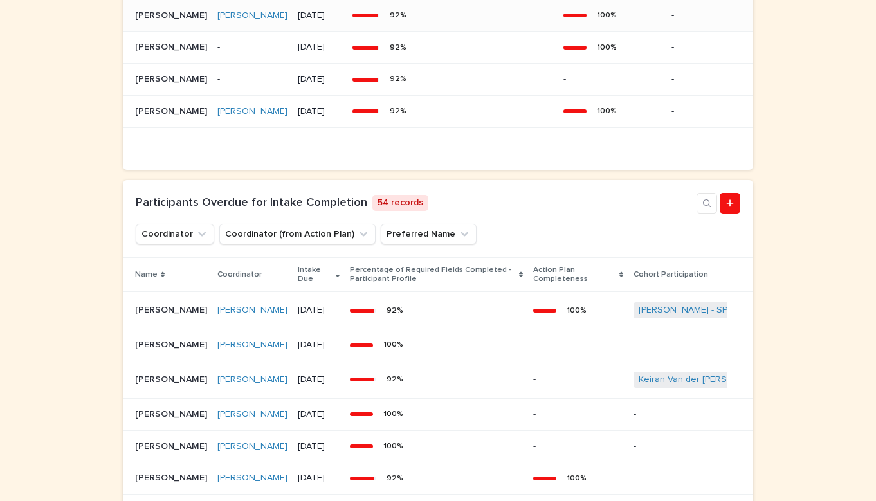
click at [496, 24] on td "92 %" at bounding box center [452, 15] width 211 height 32
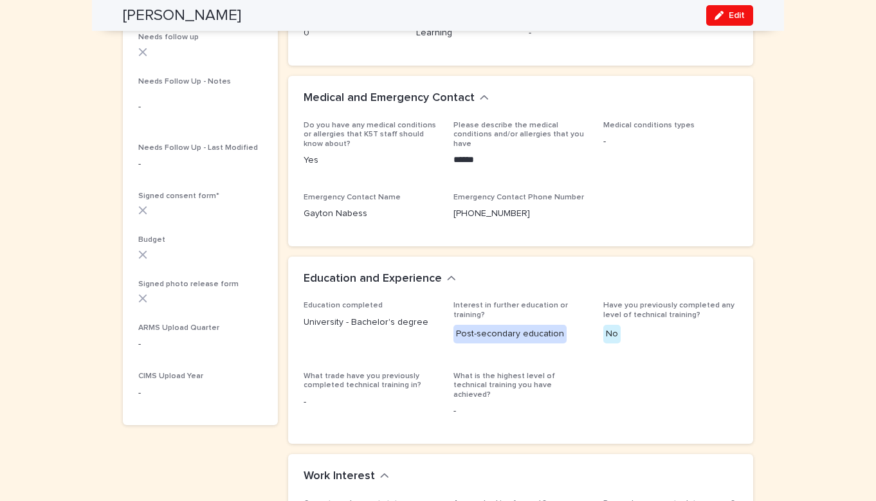
scroll to position [447, 0]
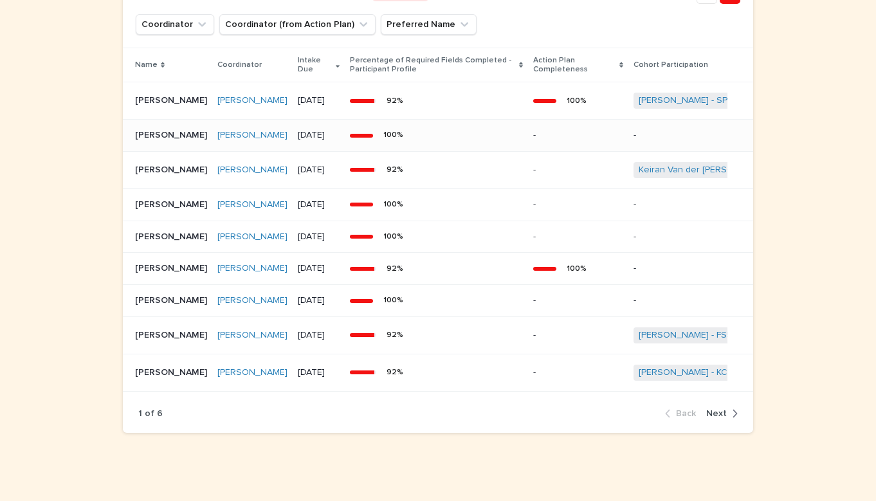
scroll to position [1060, 0]
drag, startPoint x: 513, startPoint y: 170, endPoint x: 523, endPoint y: 162, distance: 12.4
click at [523, 143] on div "100 %" at bounding box center [436, 133] width 173 height 19
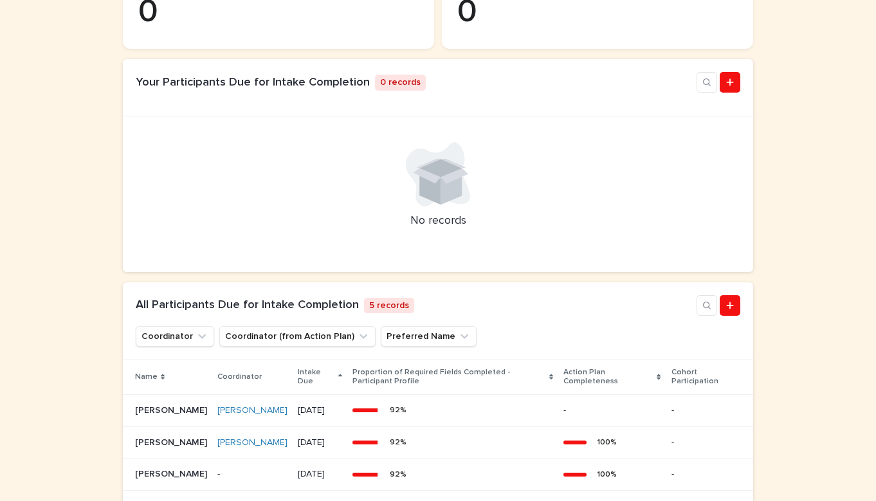
scroll to position [437, 0]
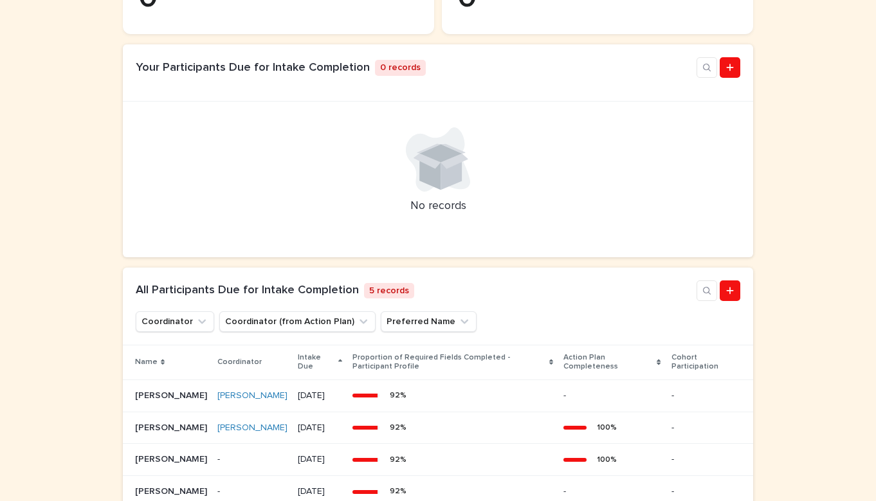
click at [751, 184] on div "No records" at bounding box center [438, 180] width 630 height 156
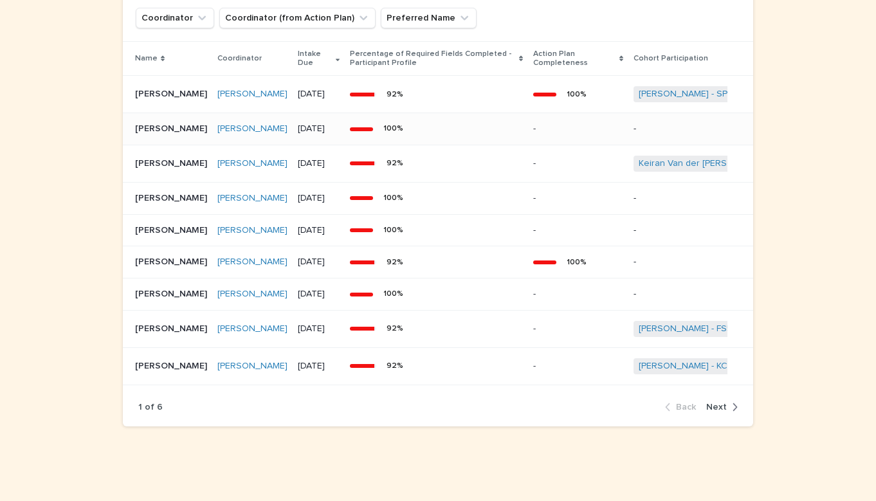
scroll to position [1091, 0]
click at [720, 412] on span "Next" at bounding box center [716, 407] width 21 height 9
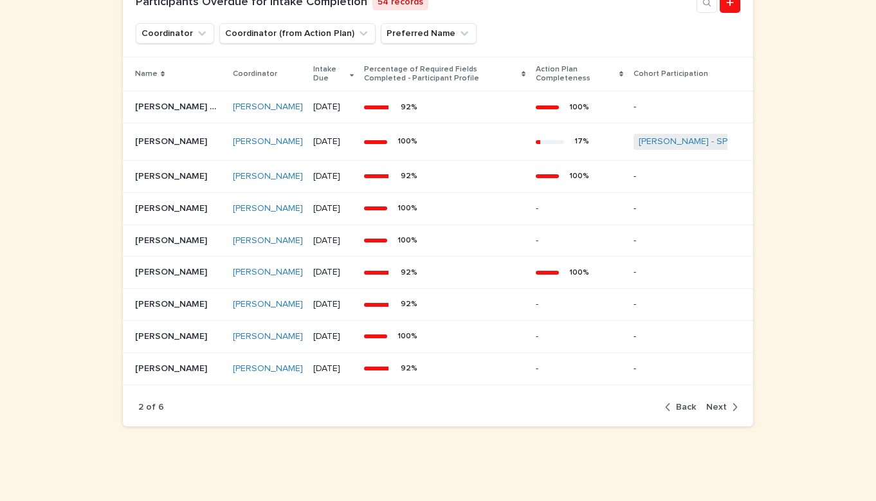
scroll to position [1158, 0]
click at [467, 160] on td "92 %" at bounding box center [445, 176] width 172 height 32
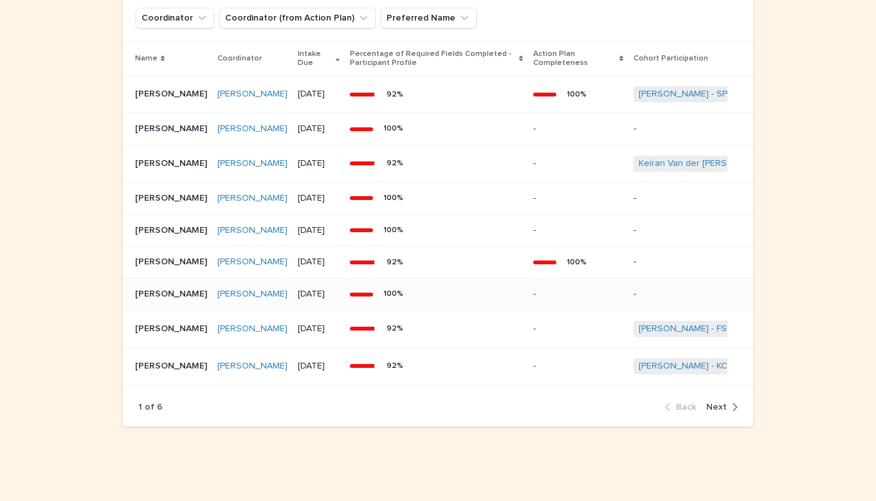
scroll to position [1117, 0]
click at [725, 406] on span "Next" at bounding box center [716, 407] width 21 height 9
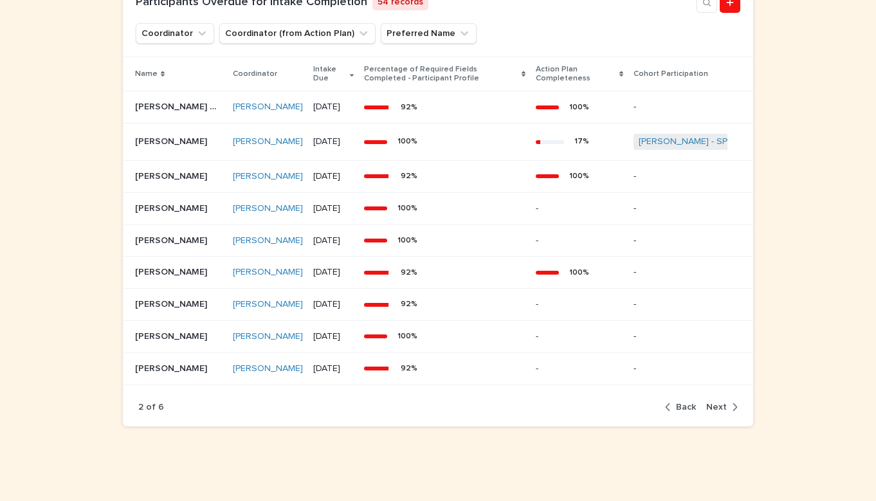
click at [733, 413] on icon "button" at bounding box center [735, 407] width 6 height 12
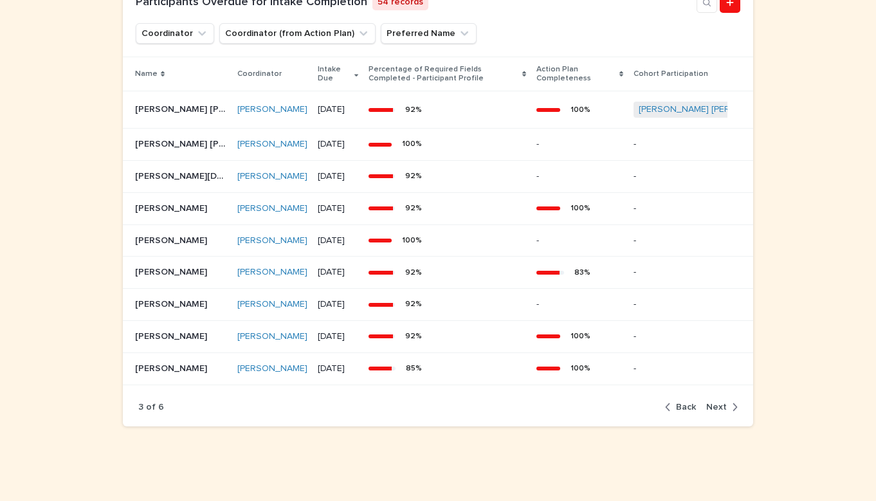
scroll to position [1086, 0]
click at [722, 407] on span "Next" at bounding box center [716, 407] width 21 height 9
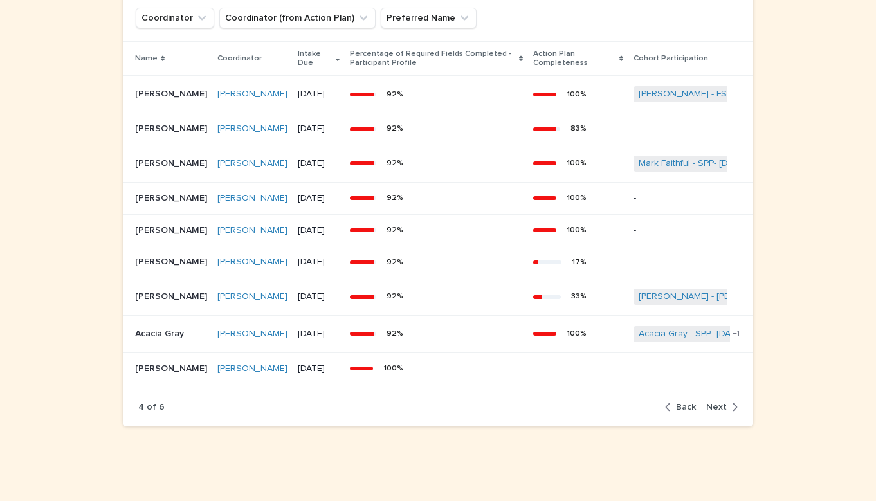
click at [722, 412] on span "Next" at bounding box center [716, 407] width 21 height 9
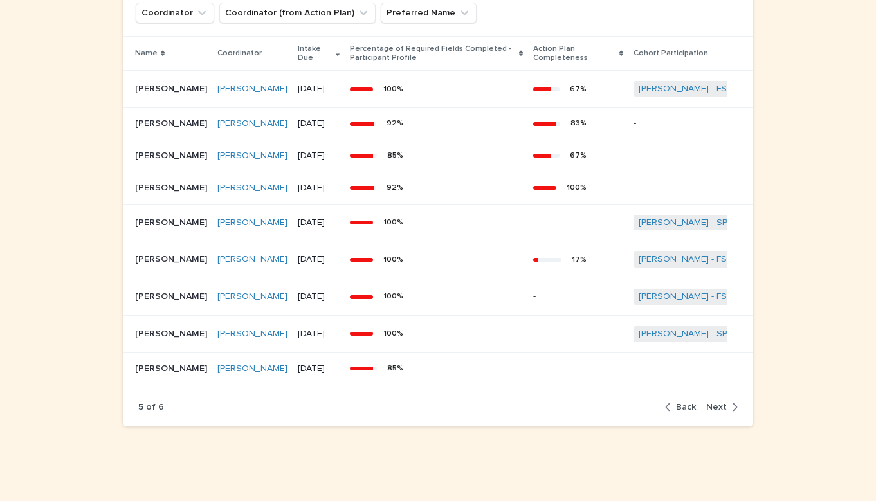
click at [691, 412] on span "Back" at bounding box center [686, 407] width 20 height 9
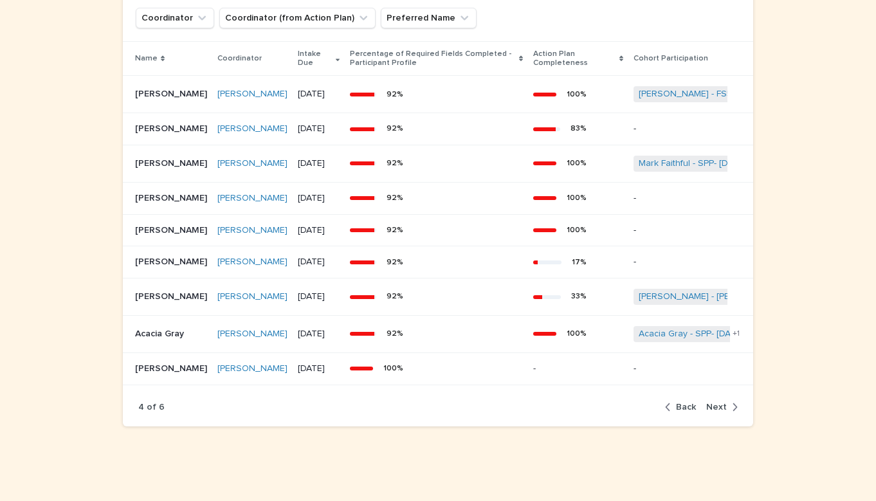
click at [470, 92] on div "92 %" at bounding box center [436, 94] width 173 height 19
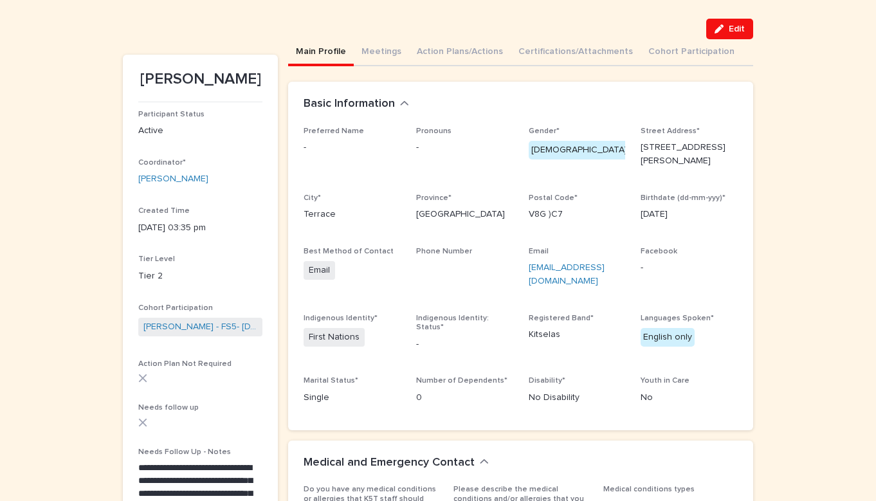
scroll to position [77, 0]
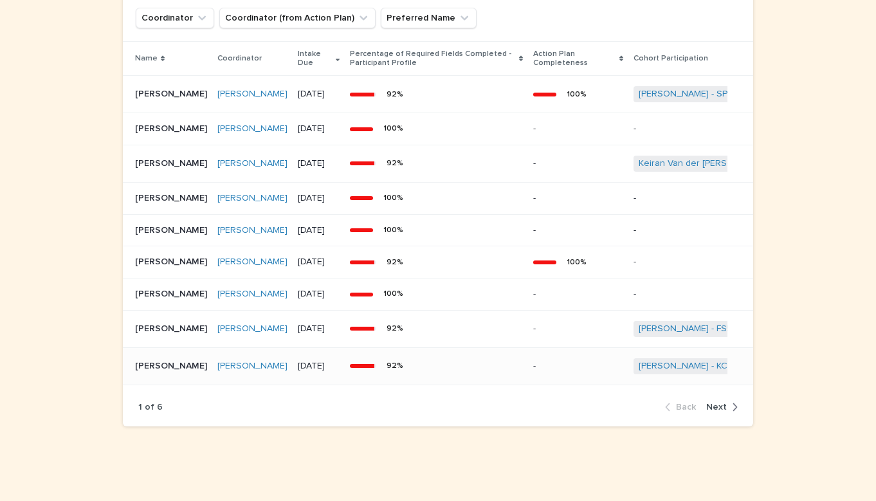
scroll to position [1117, 0]
click at [726, 409] on span "Next" at bounding box center [716, 407] width 21 height 9
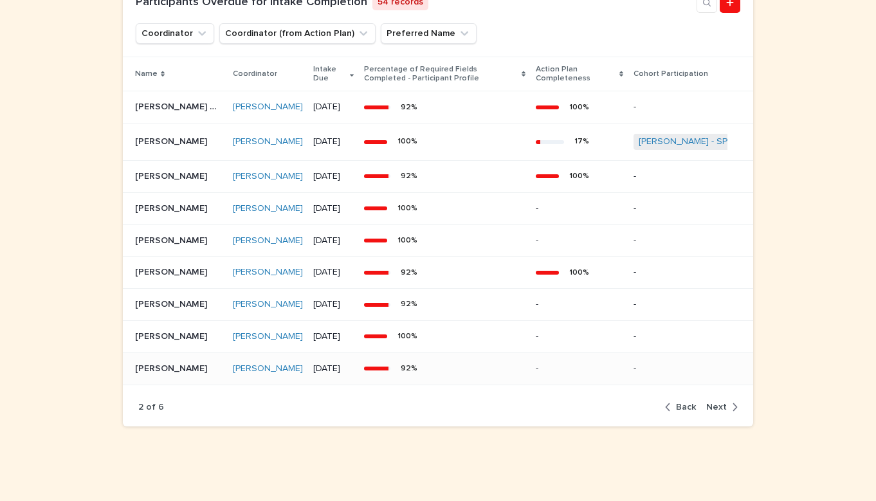
scroll to position [1163, 0]
click at [724, 408] on span "Next" at bounding box center [716, 407] width 21 height 9
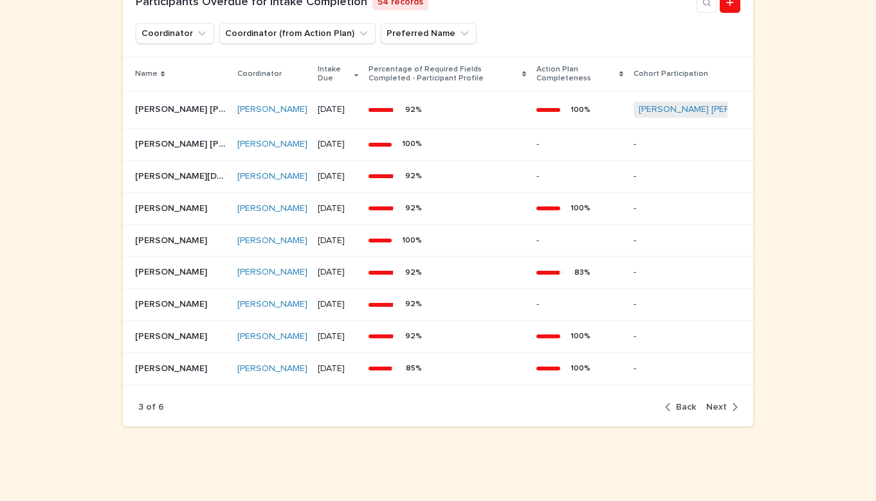
scroll to position [1086, 0]
click at [447, 112] on div "92 %" at bounding box center [448, 109] width 158 height 19
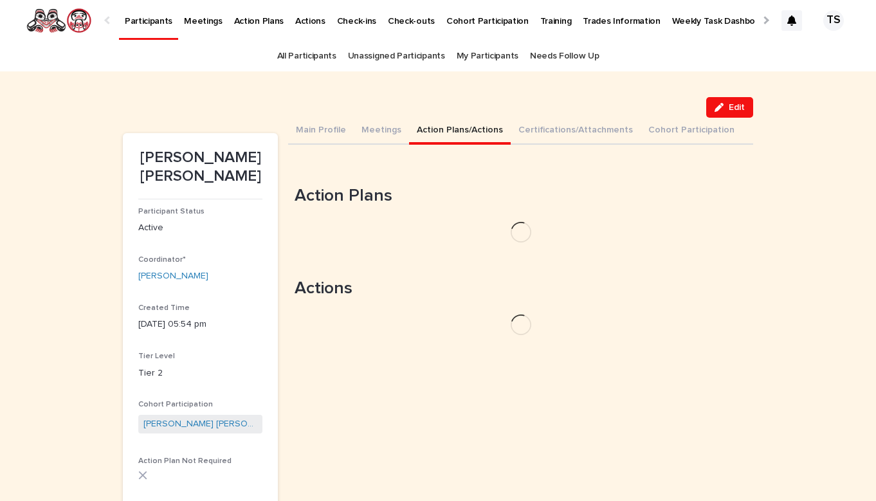
click at [444, 136] on button "Action Plans/Actions" at bounding box center [460, 131] width 102 height 27
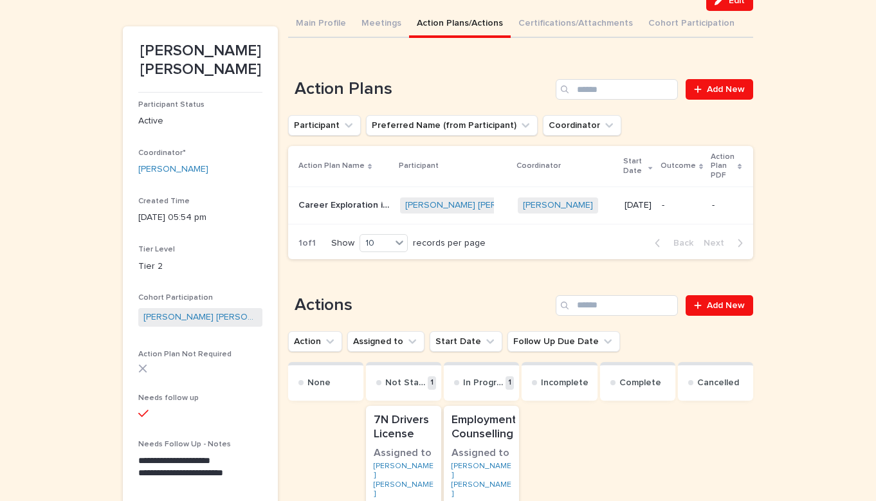
scroll to position [109, 0]
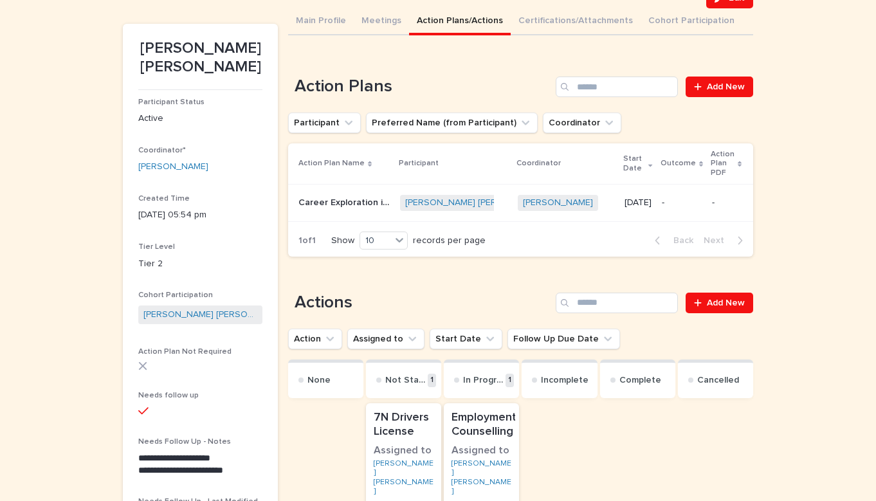
click at [488, 195] on div "[PERSON_NAME] [PERSON_NAME] + 0" at bounding box center [453, 203] width 107 height 16
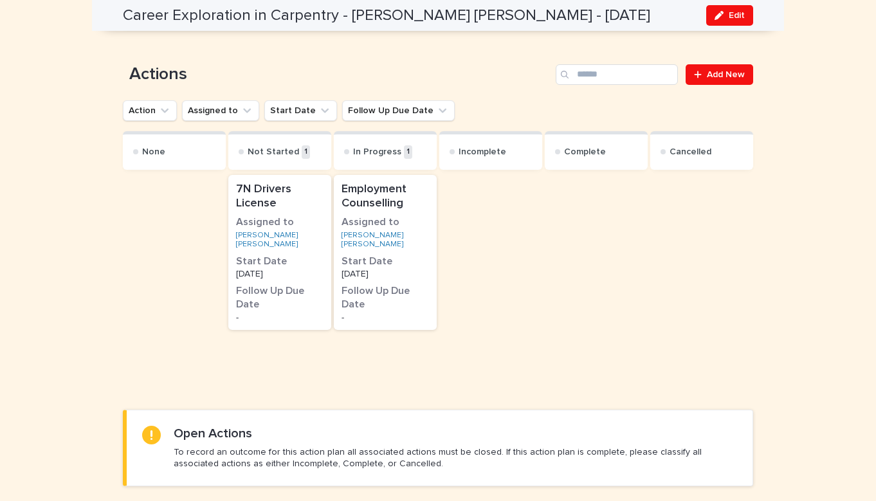
scroll to position [672, 0]
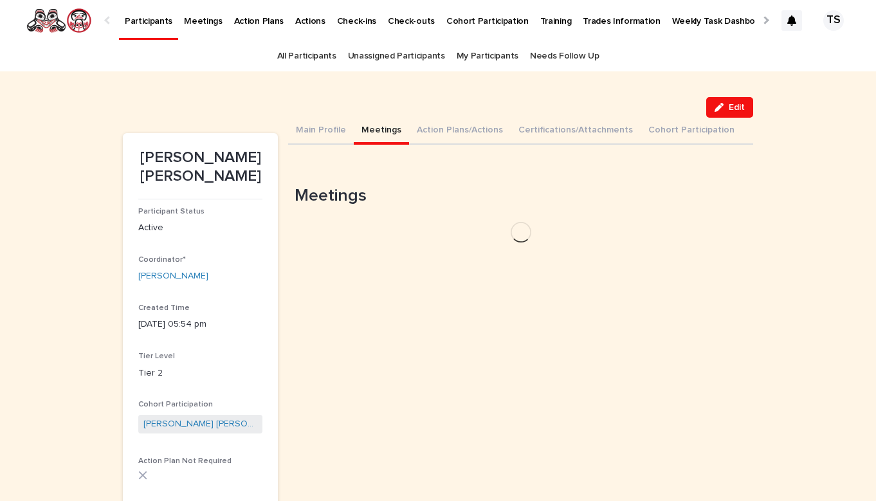
click at [389, 133] on button "Meetings" at bounding box center [381, 131] width 55 height 27
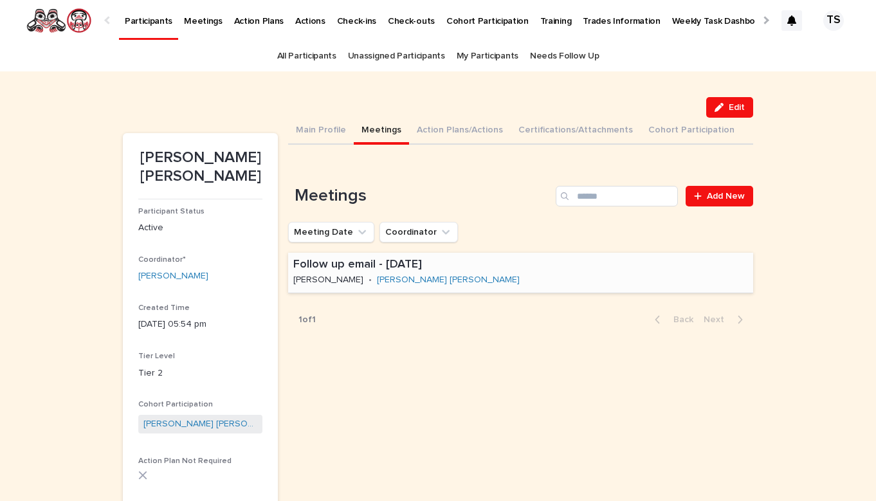
click at [542, 265] on p "Follow up email - [DATE]" at bounding box center [470, 265] width 355 height 14
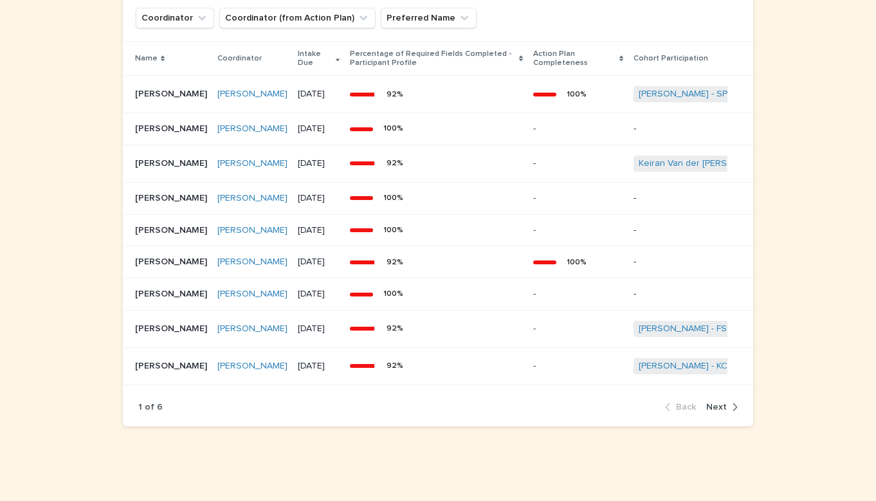
scroll to position [1117, 0]
click at [720, 409] on span "Next" at bounding box center [716, 407] width 21 height 9
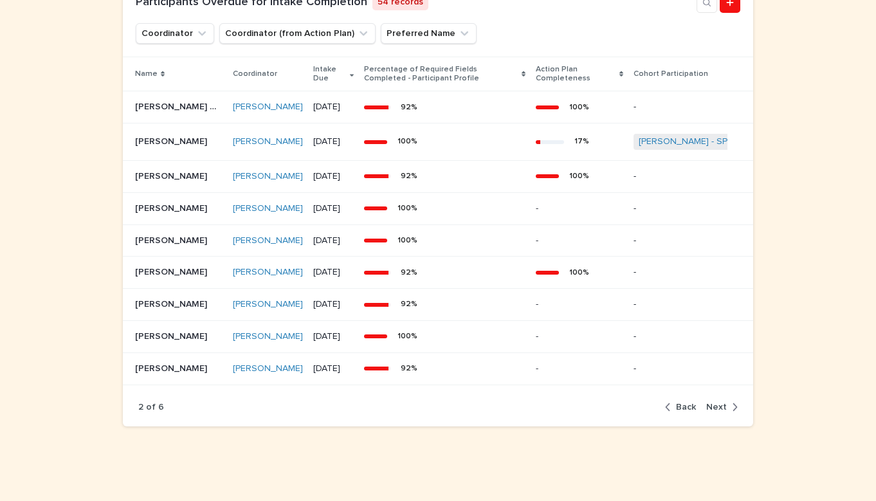
click at [728, 413] on div "button" at bounding box center [732, 407] width 11 height 12
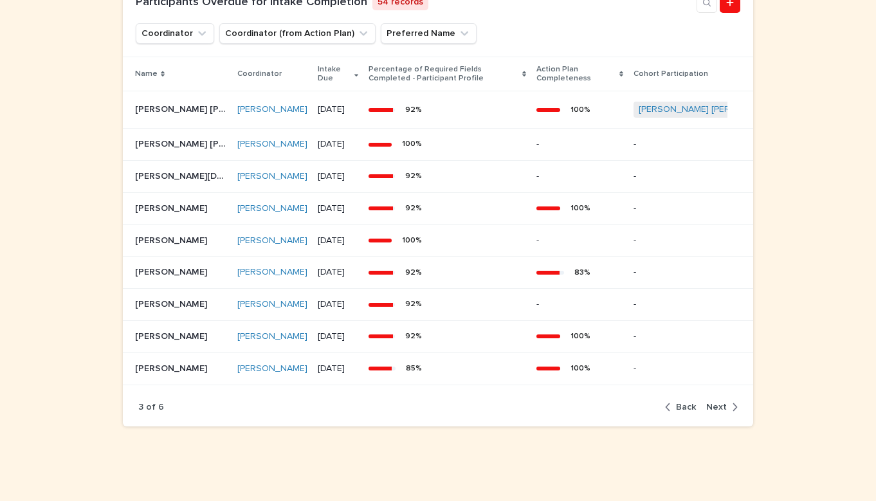
click at [448, 206] on div "92 %" at bounding box center [448, 208] width 158 height 19
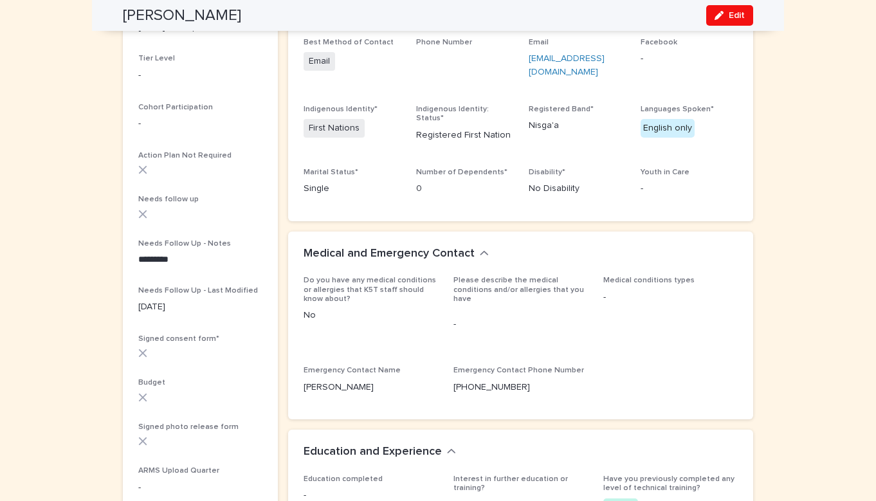
scroll to position [282, 0]
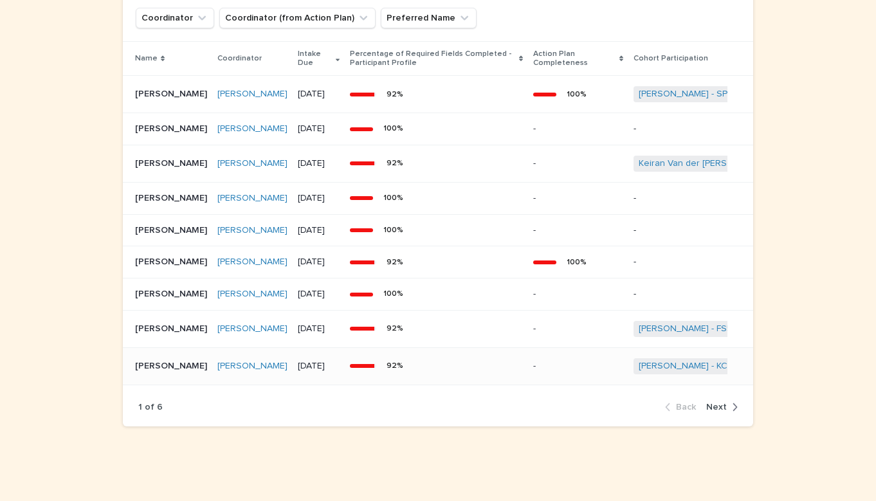
scroll to position [1117, 0]
click at [724, 400] on div "1 of 6 Back Next" at bounding box center [438, 407] width 630 height 39
click at [728, 403] on div "button" at bounding box center [732, 407] width 11 height 12
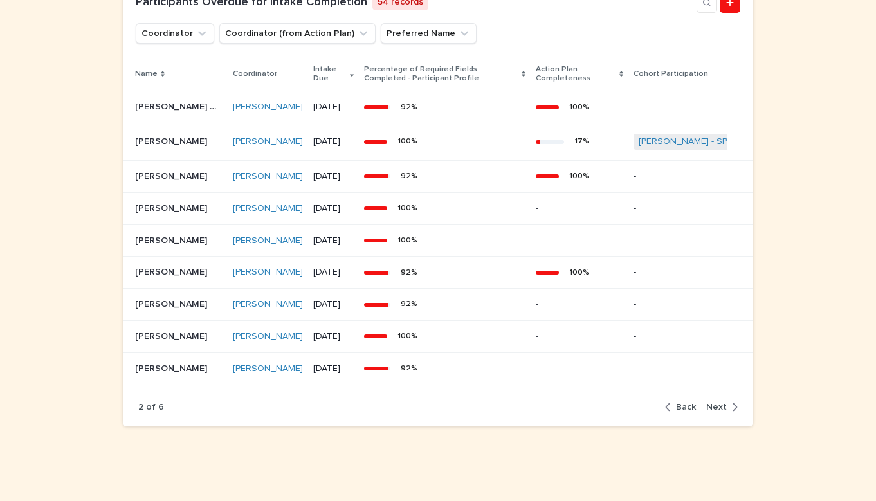
click at [733, 413] on icon "button" at bounding box center [735, 407] width 6 height 12
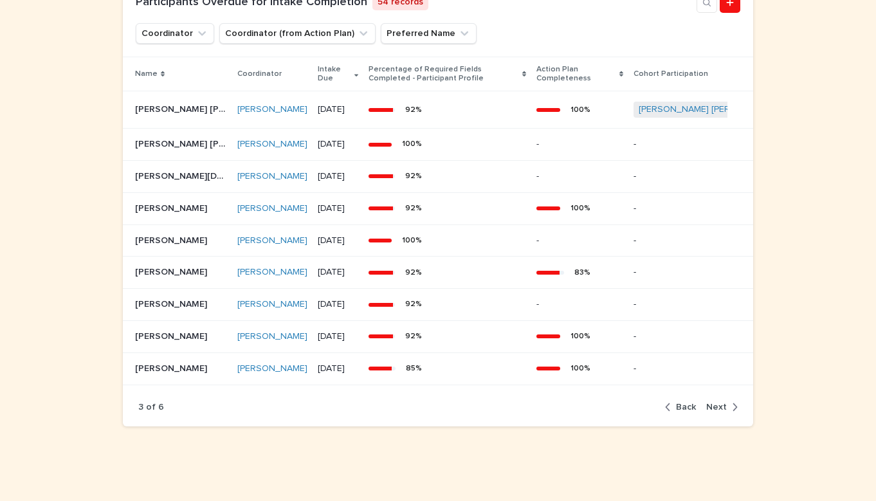
scroll to position [1086, 0]
click at [514, 327] on div "92 %" at bounding box center [448, 336] width 158 height 19
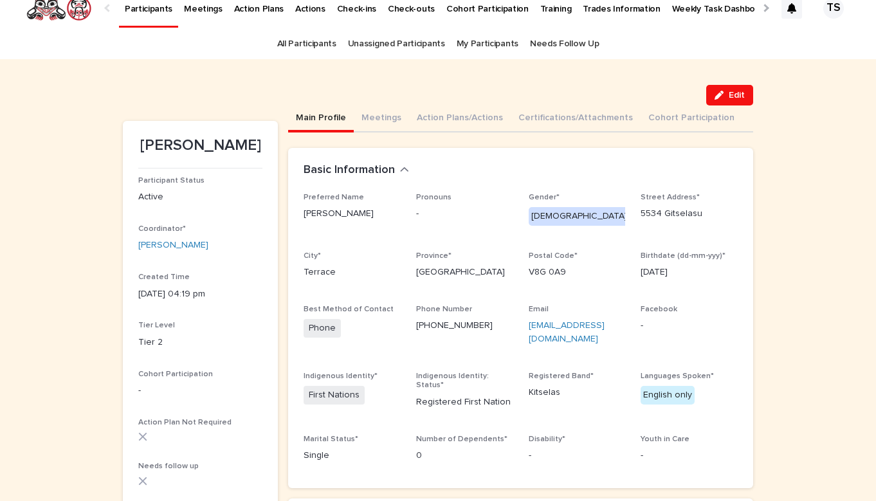
scroll to position [23, 0]
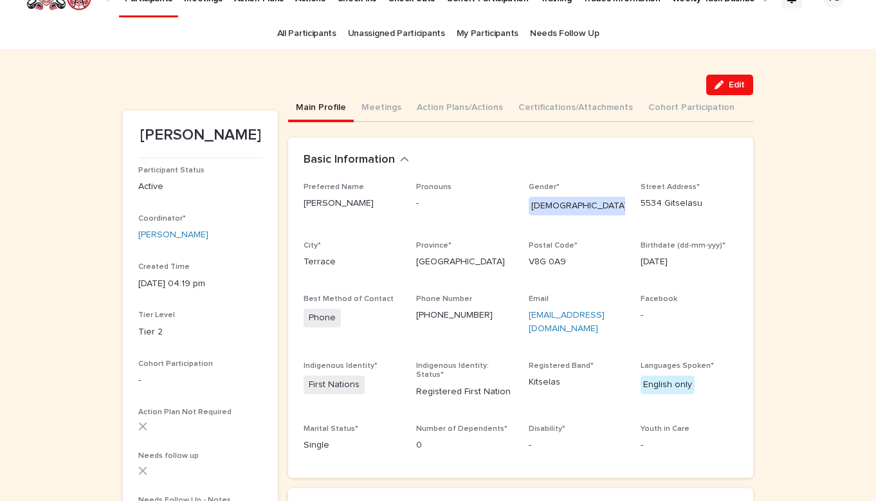
click at [514, 325] on div "Preferred Name [PERSON_NAME] - Gender* [DEMOGRAPHIC_DATA] Street Address* [GEOG…" at bounding box center [521, 323] width 434 height 280
click at [733, 80] on button "Edit" at bounding box center [729, 85] width 47 height 21
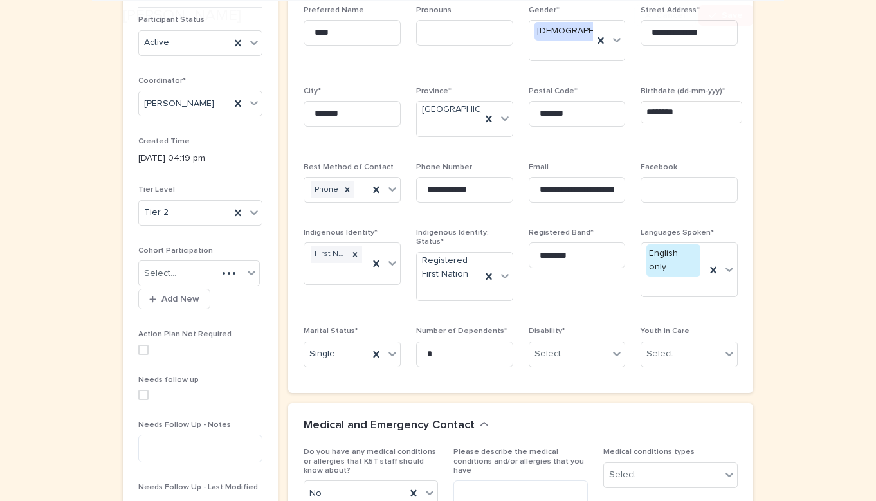
scroll to position [205, 0]
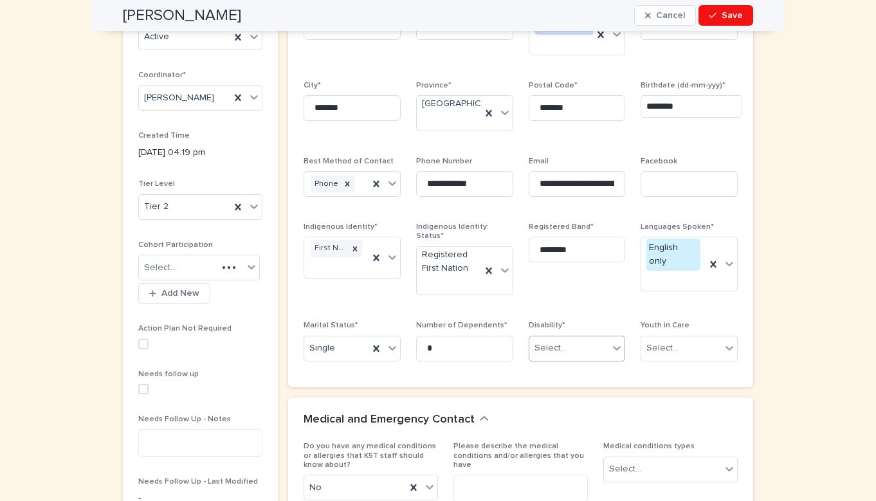
click at [616, 342] on icon at bounding box center [616, 348] width 13 height 13
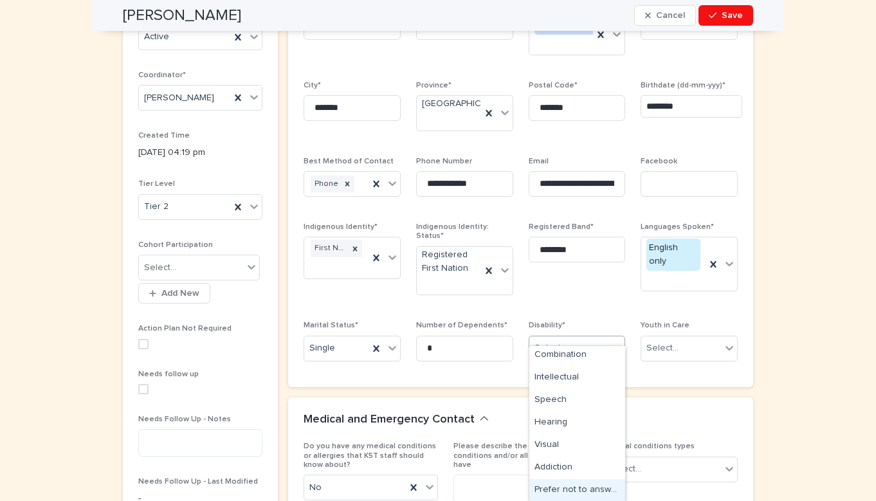
click at [606, 493] on div "Prefer not to answer" at bounding box center [577, 490] width 96 height 23
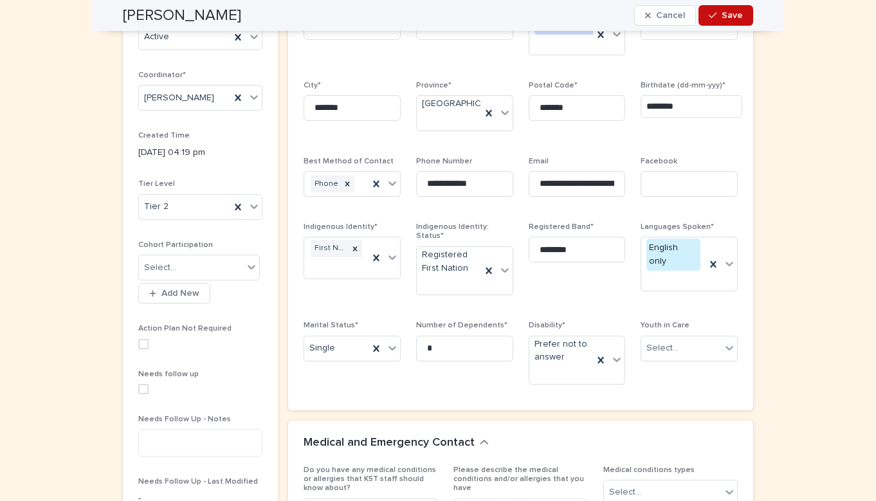
click at [733, 18] on span "Save" at bounding box center [732, 15] width 21 height 9
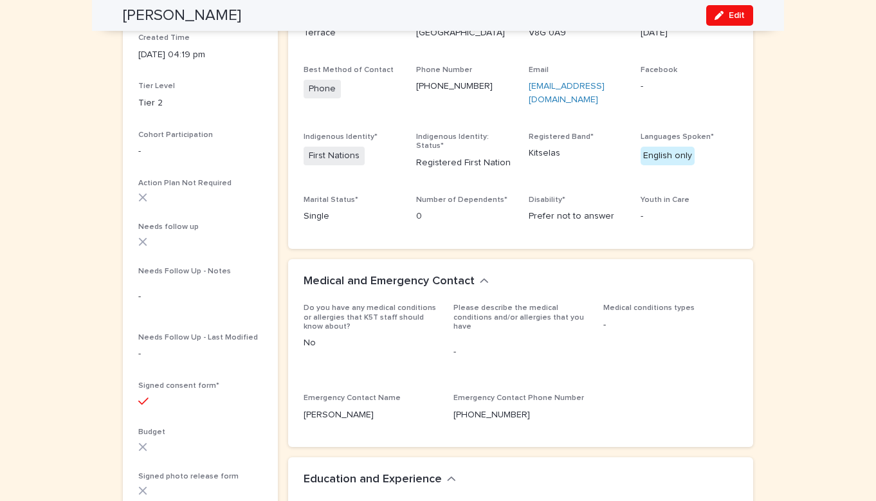
scroll to position [253, 0]
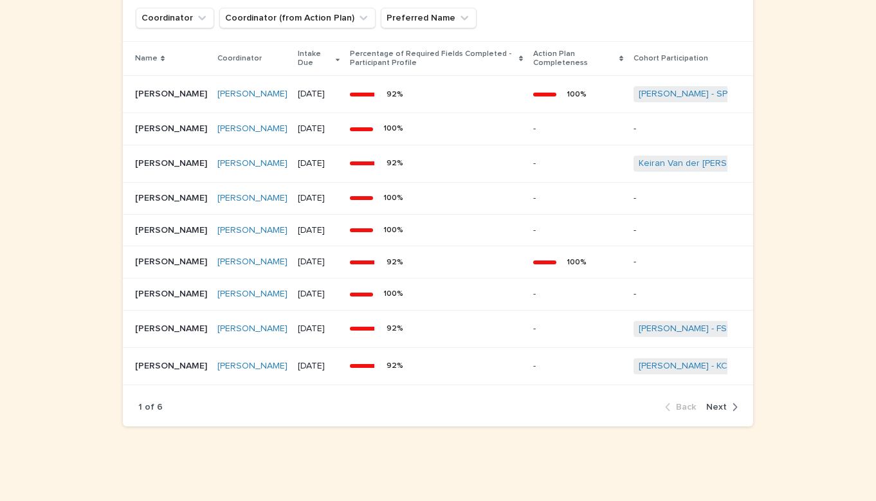
scroll to position [1117, 0]
click at [728, 400] on div "1 of 6 Back Next" at bounding box center [438, 407] width 630 height 39
click at [733, 411] on icon "button" at bounding box center [735, 407] width 6 height 12
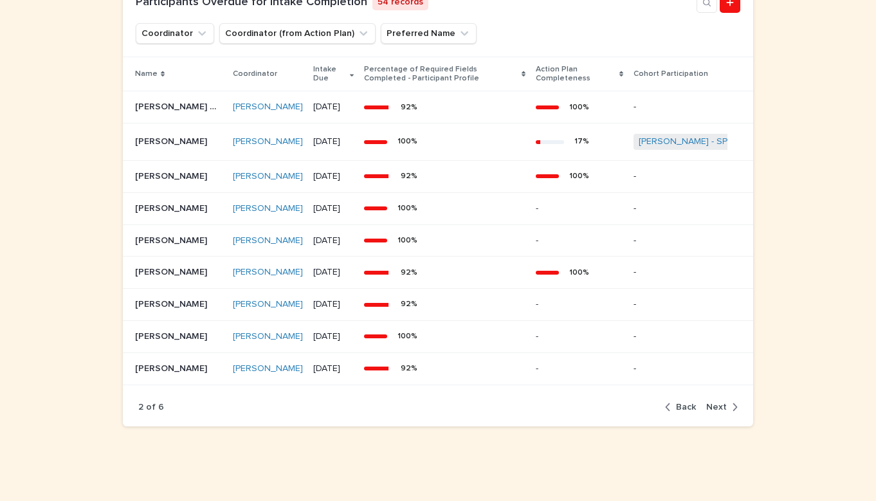
click at [737, 413] on icon "button" at bounding box center [735, 407] width 6 height 12
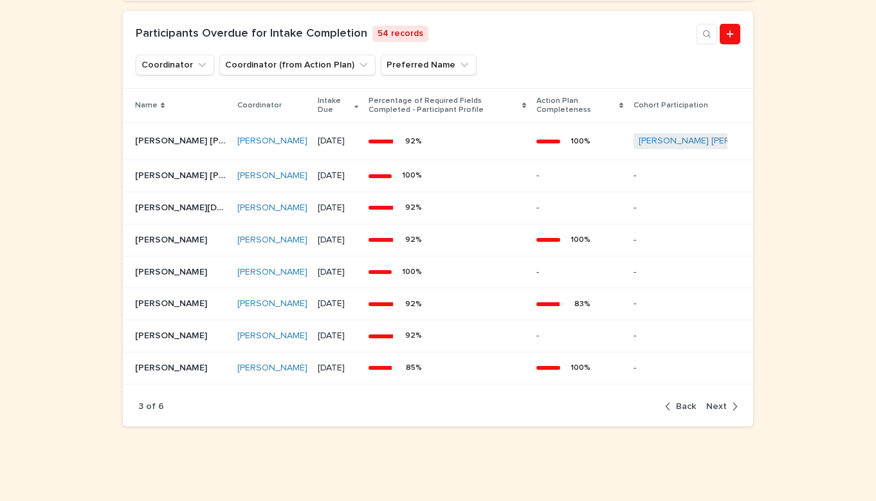
click at [724, 406] on span "Next" at bounding box center [716, 406] width 21 height 9
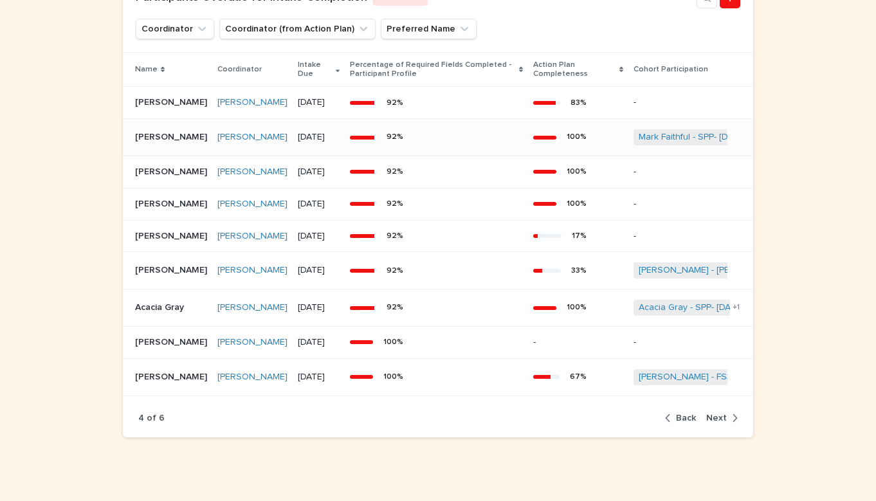
click at [422, 147] on div "92 %" at bounding box center [436, 136] width 173 height 19
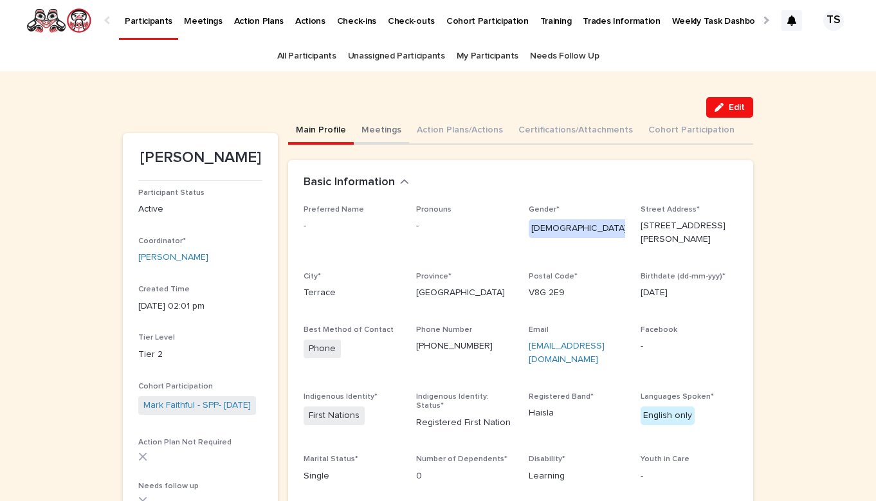
click at [381, 137] on button "Meetings" at bounding box center [381, 131] width 55 height 27
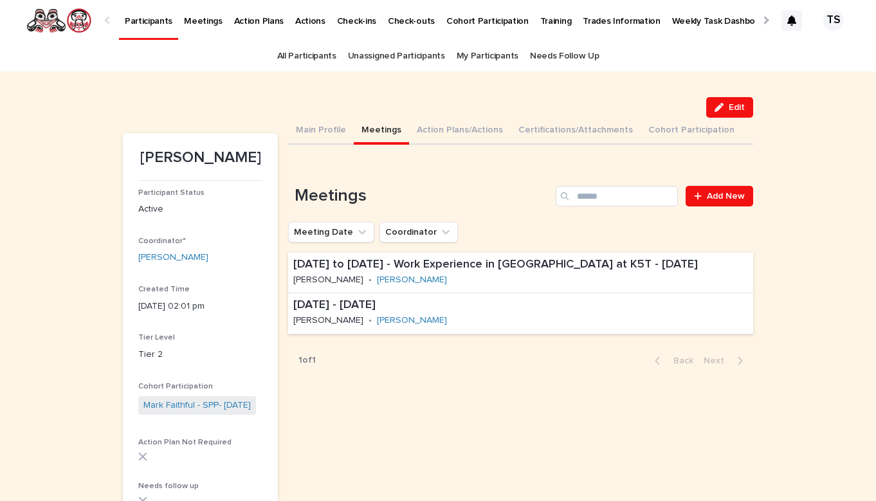
click at [381, 137] on button "Meetings" at bounding box center [381, 131] width 55 height 27
click at [506, 327] on div "[DATE] - [DATE] [PERSON_NAME] • Mark Faithful" at bounding box center [411, 313] width 246 height 40
click at [432, 145] on div "Can't display tree at index 0 Loading... Saving… Loading... Saving… Loading... …" at bounding box center [520, 266] width 465 height 243
click at [444, 138] on button "Action Plans/Actions" at bounding box center [460, 131] width 102 height 27
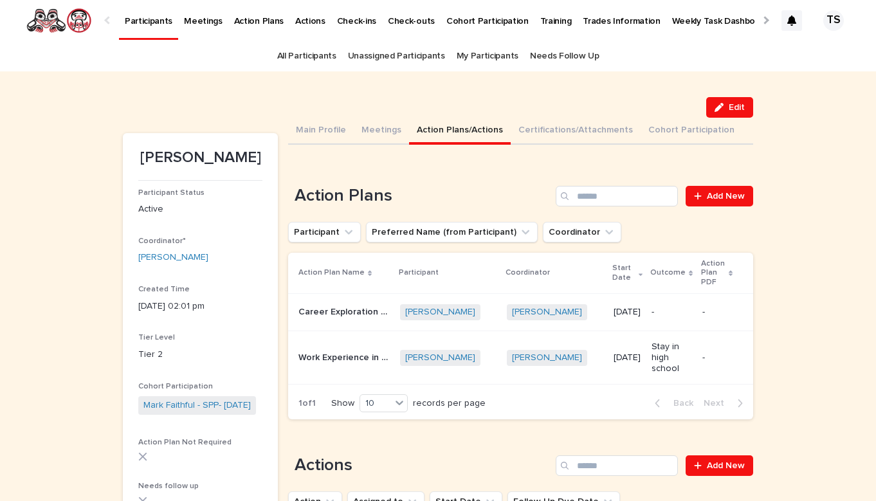
click at [444, 138] on button "Action Plans/Actions" at bounding box center [460, 131] width 102 height 27
click at [614, 302] on div "[DATE]" at bounding box center [627, 312] width 27 height 21
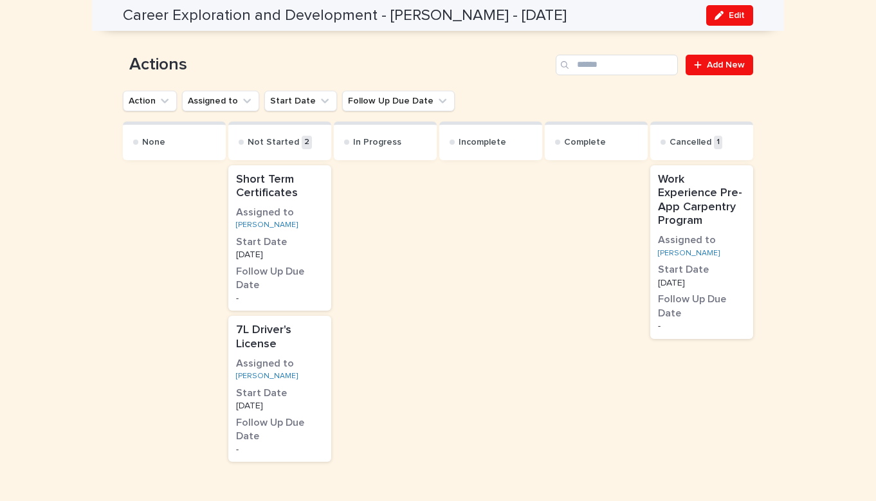
scroll to position [717, 0]
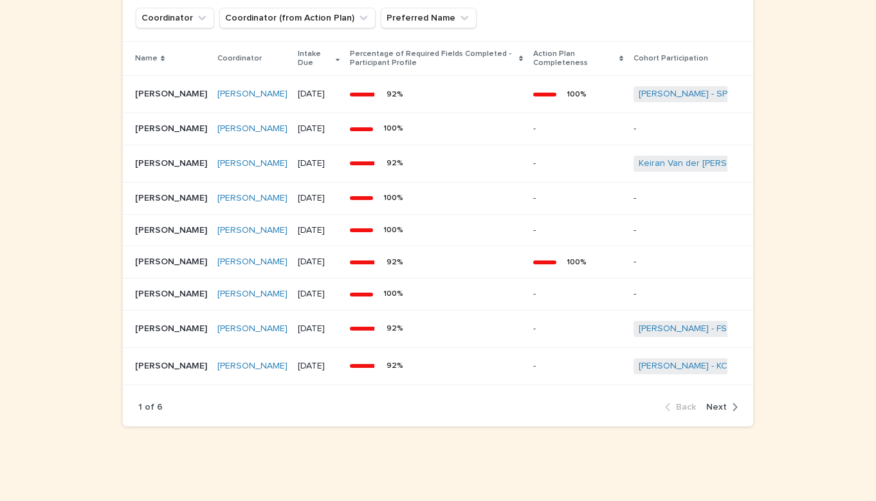
scroll to position [1117, 0]
click at [725, 401] on button "Next" at bounding box center [719, 407] width 37 height 12
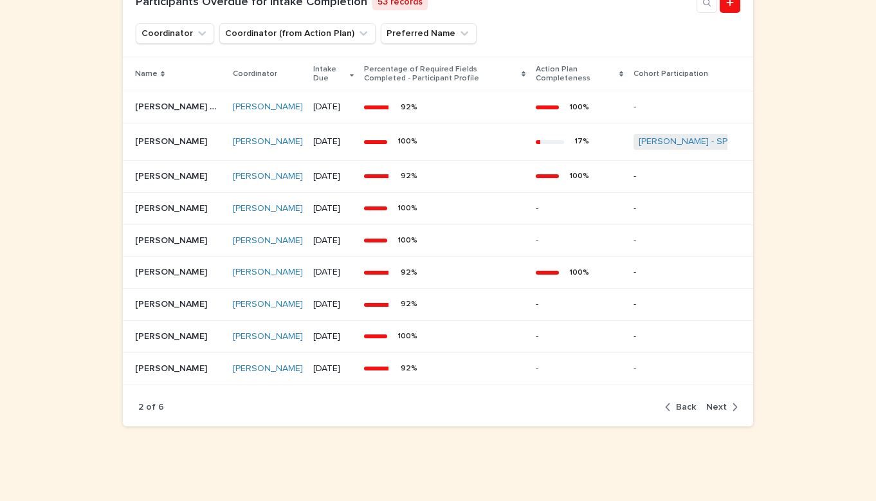
click at [721, 412] on span "Next" at bounding box center [716, 407] width 21 height 9
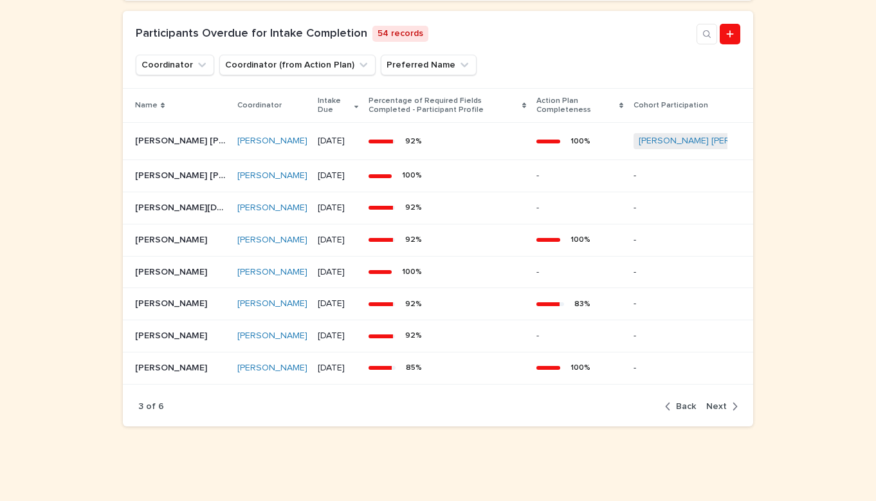
click at [715, 405] on span "Next" at bounding box center [716, 406] width 21 height 9
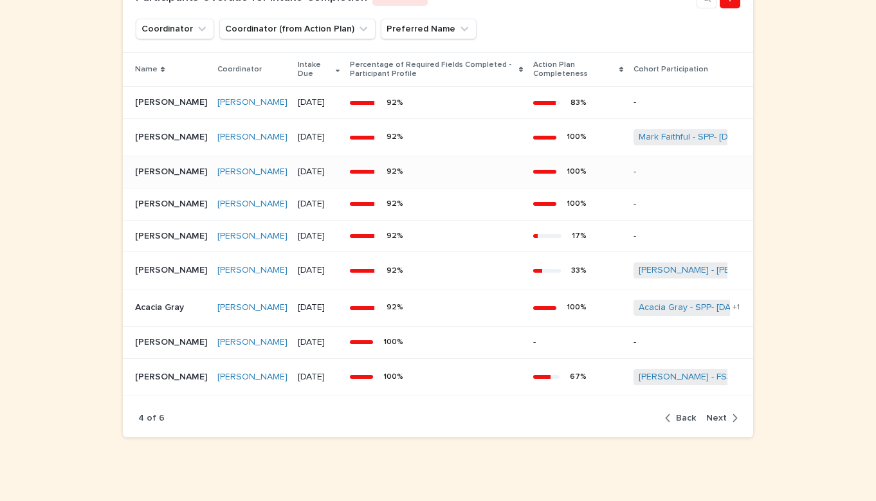
click at [466, 181] on div "92 %" at bounding box center [436, 171] width 173 height 19
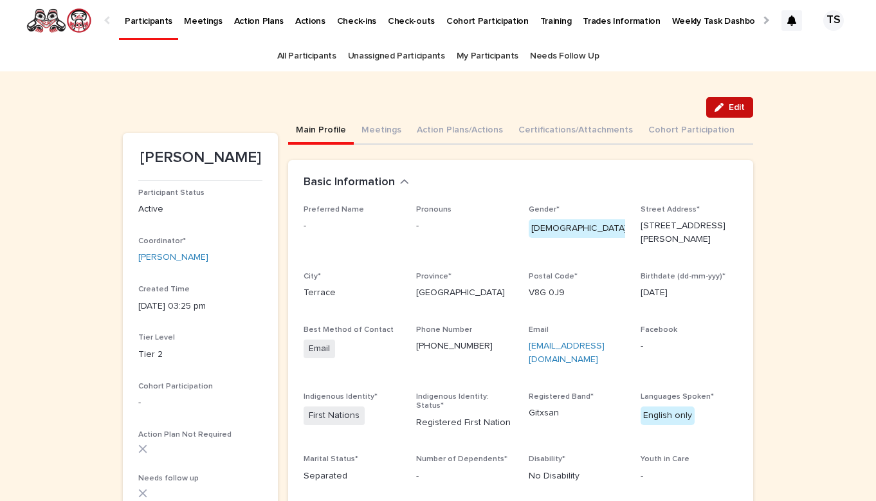
click at [741, 116] on button "Edit" at bounding box center [729, 107] width 47 height 21
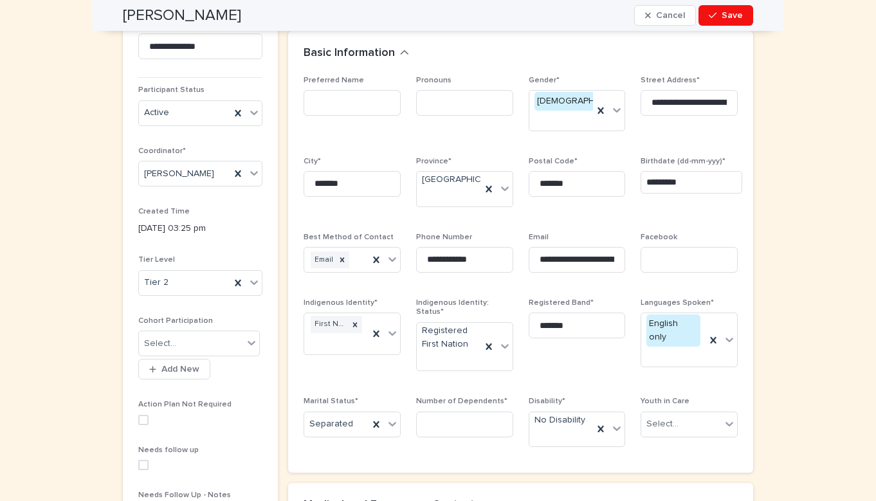
scroll to position [125, 0]
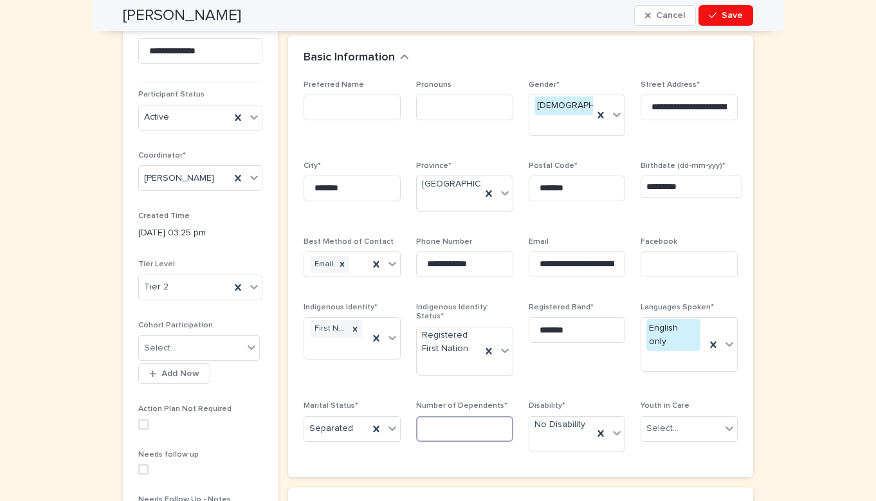
click at [499, 416] on input at bounding box center [464, 429] width 97 height 26
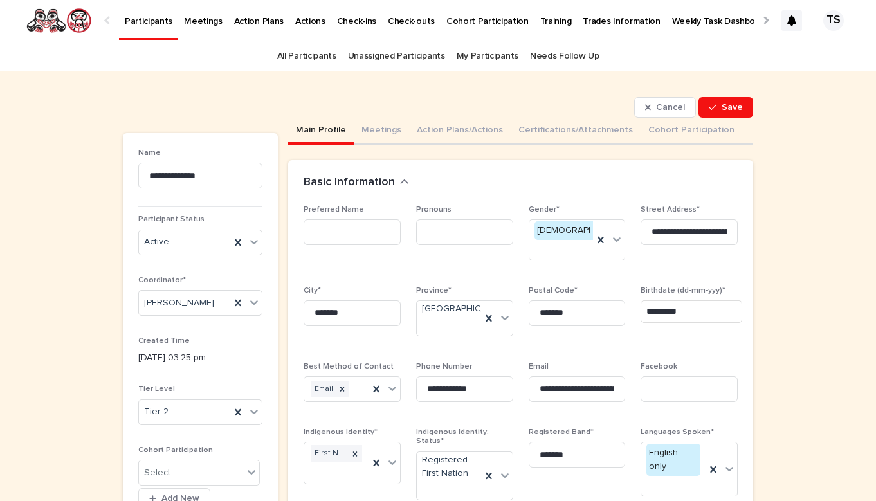
scroll to position [0, 0]
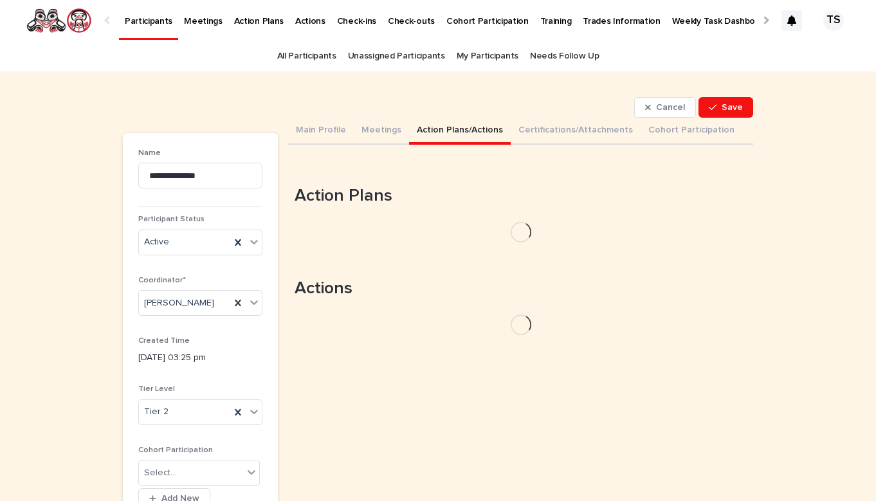
click at [444, 121] on button "Action Plans/Actions" at bounding box center [460, 131] width 102 height 27
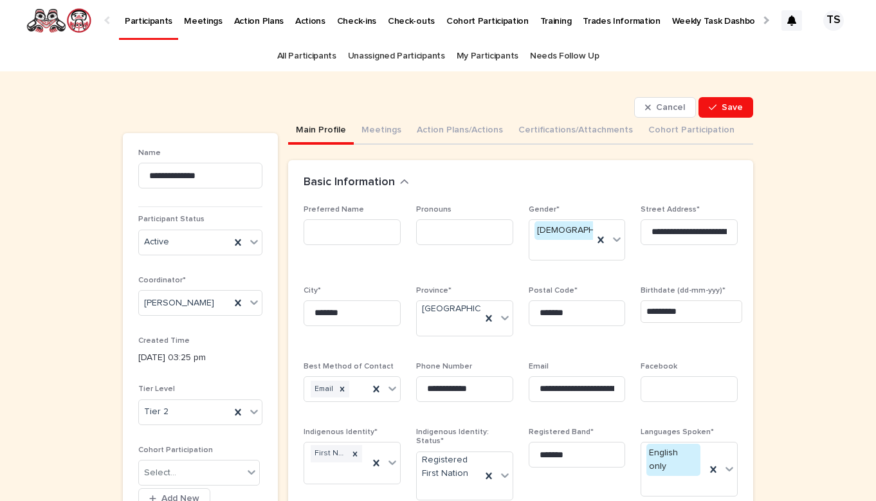
click at [316, 131] on button "Main Profile" at bounding box center [321, 131] width 66 height 27
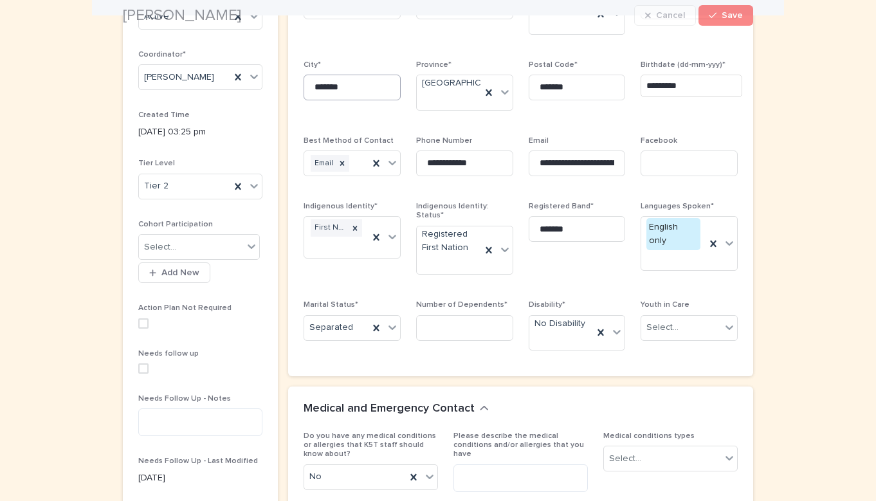
scroll to position [236, 0]
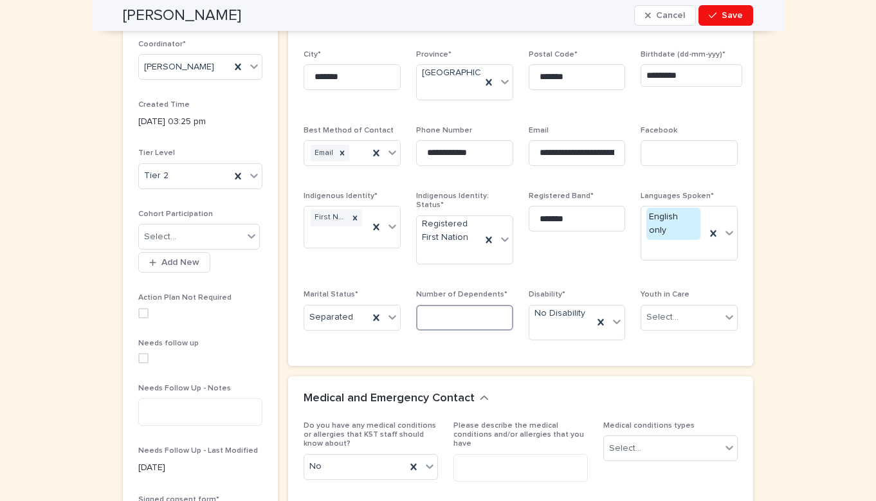
click at [432, 305] on input at bounding box center [464, 318] width 97 height 26
drag, startPoint x: 432, startPoint y: 298, endPoint x: 434, endPoint y: 277, distance: 21.9
click at [432, 305] on input "*" at bounding box center [464, 318] width 97 height 26
type input "*"
click at [732, 19] on span "Save" at bounding box center [732, 15] width 21 height 9
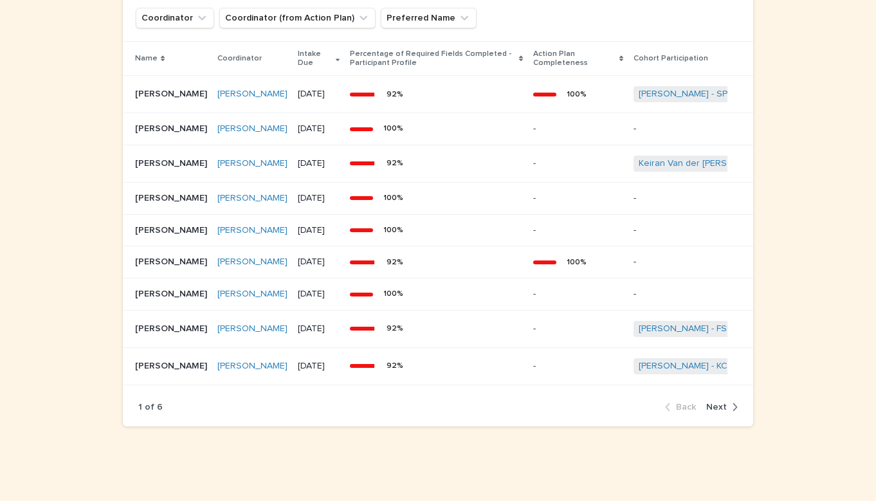
scroll to position [1108, 0]
click at [722, 410] on button "Next" at bounding box center [719, 407] width 37 height 12
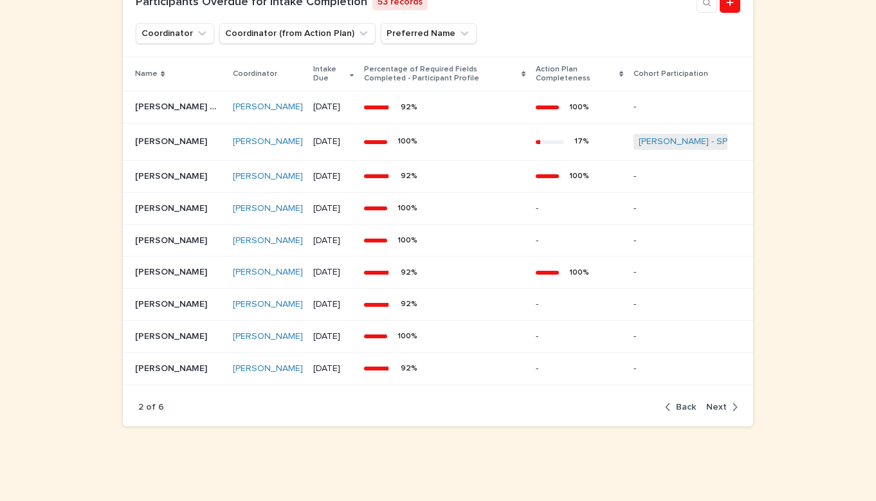
click at [725, 412] on span "Next" at bounding box center [716, 407] width 21 height 9
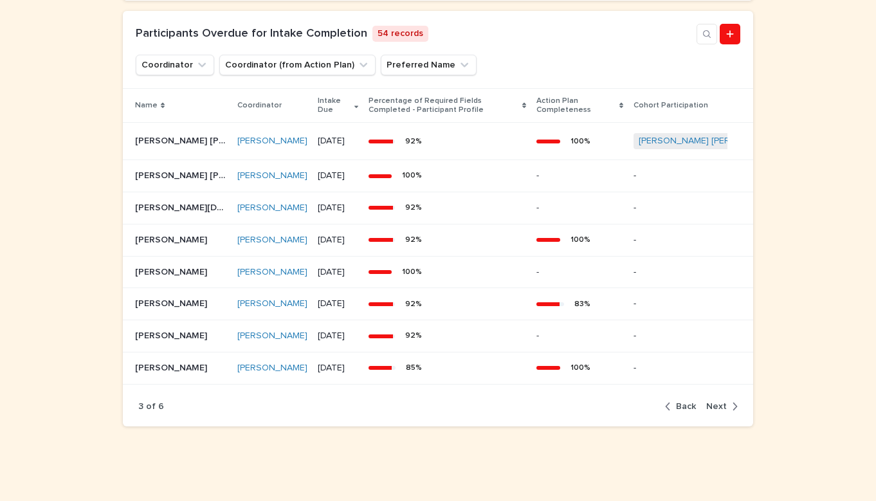
click at [715, 409] on span "Next" at bounding box center [716, 406] width 21 height 9
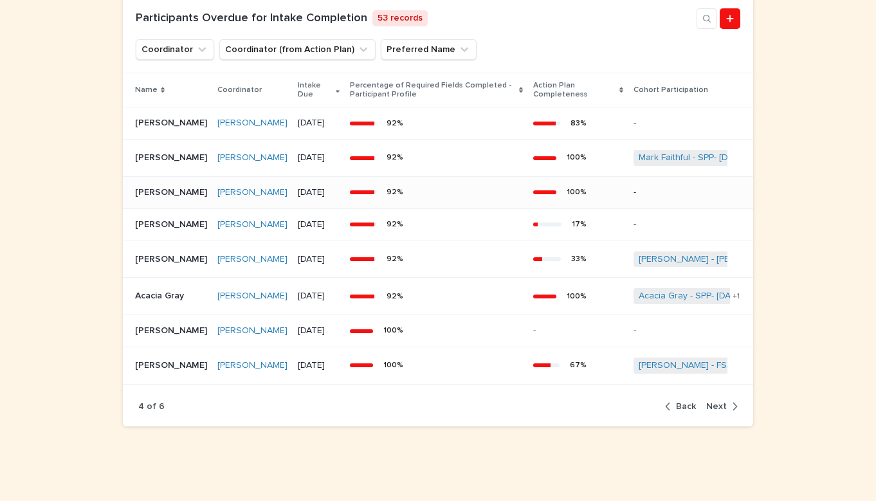
click at [528, 208] on td "92 %" at bounding box center [436, 192] width 183 height 32
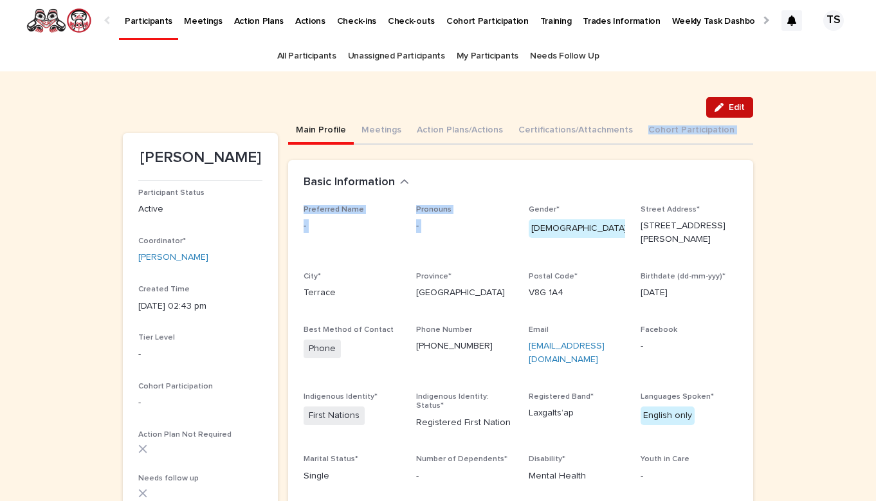
drag, startPoint x: 531, startPoint y: 212, endPoint x: 713, endPoint y: 116, distance: 206.3
click at [713, 116] on button "Edit" at bounding box center [729, 107] width 47 height 21
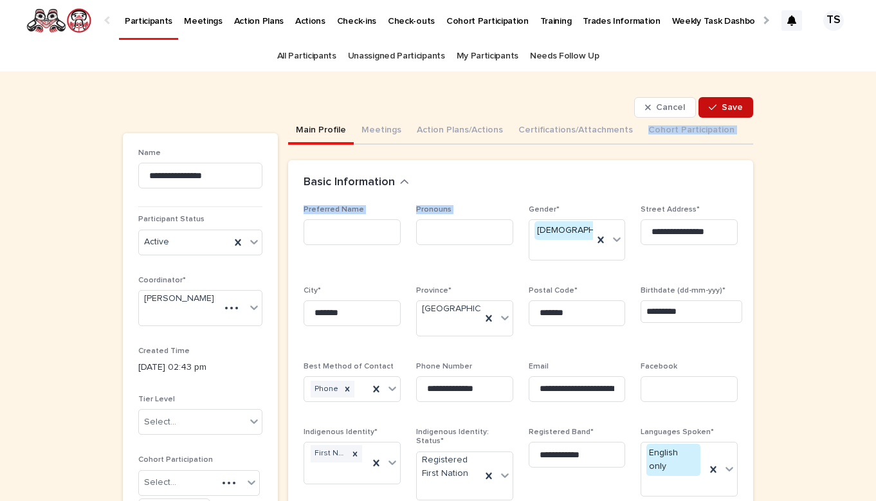
click at [720, 116] on button "Save" at bounding box center [726, 107] width 55 height 21
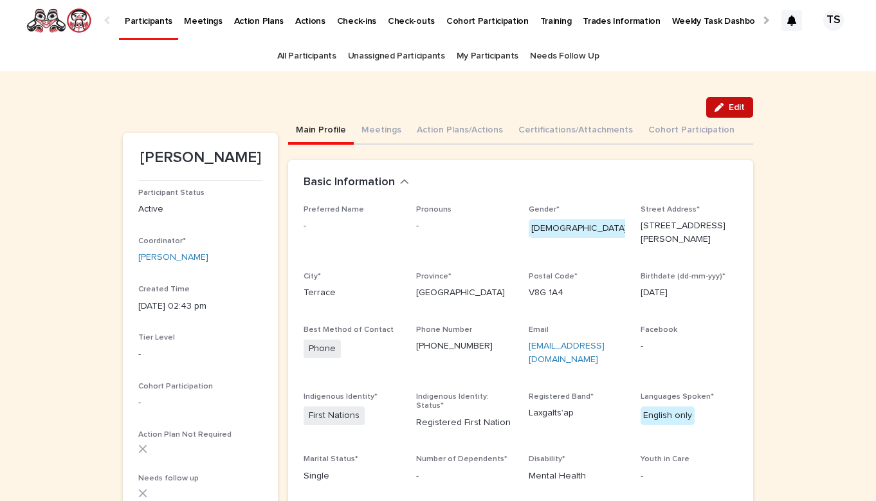
click at [721, 111] on icon "button" at bounding box center [719, 107] width 9 height 9
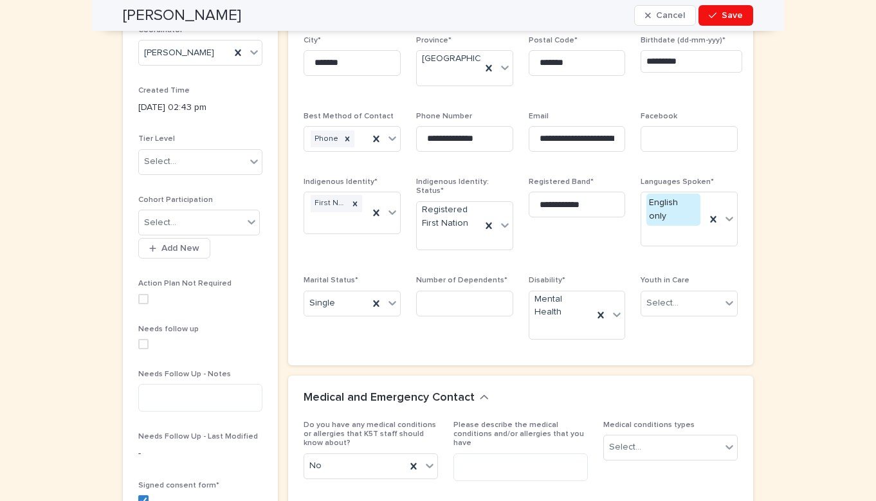
scroll to position [252, 0]
click at [468, 289] on input at bounding box center [464, 302] width 97 height 26
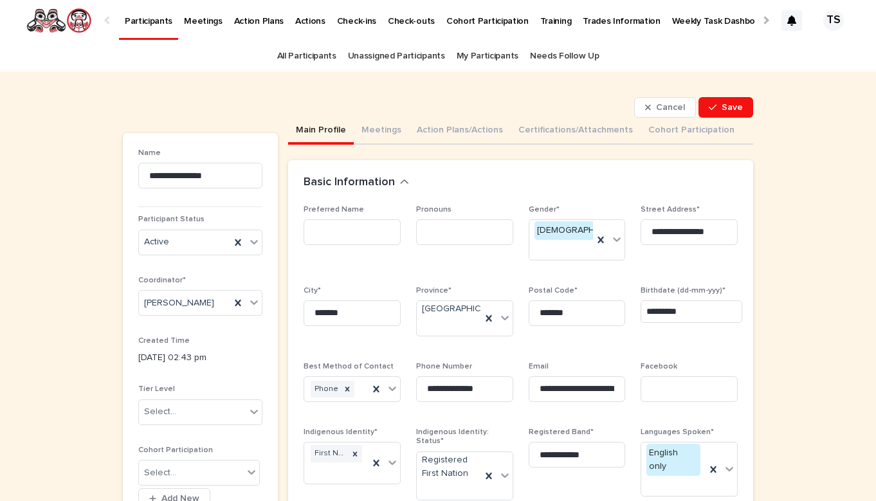
scroll to position [0, 0]
type input "*"
drag, startPoint x: 726, startPoint y: 154, endPoint x: 726, endPoint y: 104, distance: 49.5
click at [746, 102] on button "Save" at bounding box center [726, 107] width 55 height 21
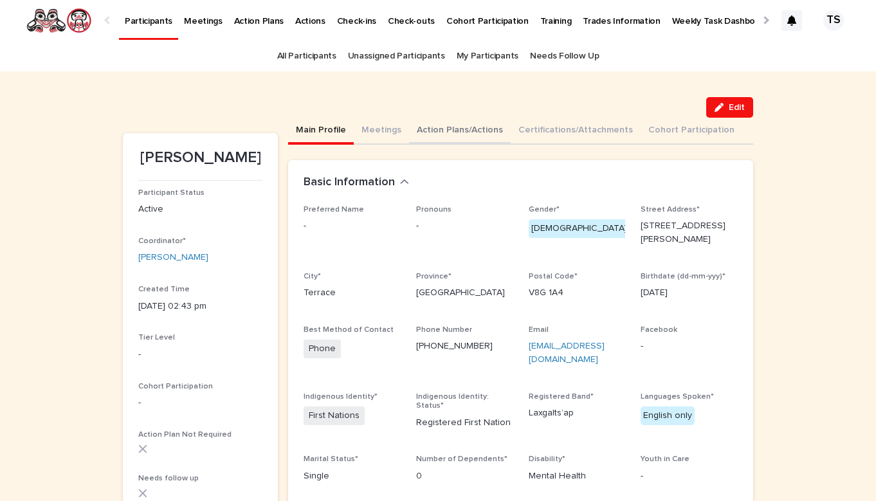
click at [479, 127] on button "Action Plans/Actions" at bounding box center [460, 131] width 102 height 27
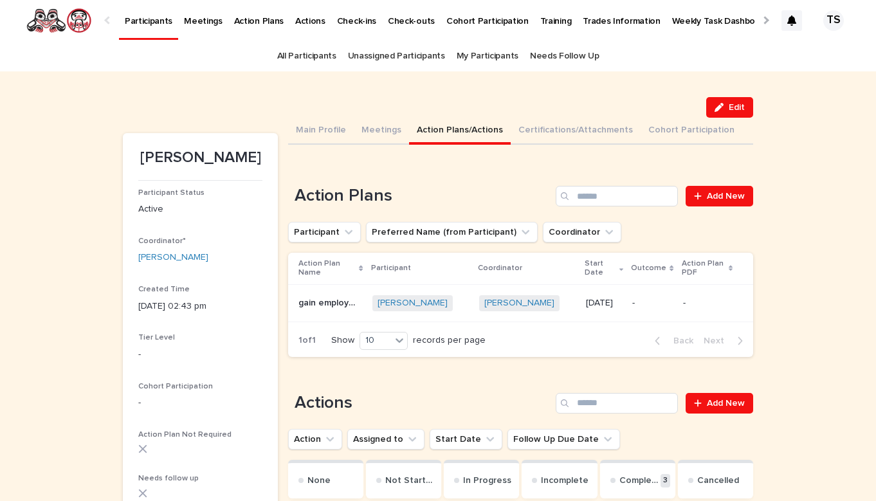
click at [597, 299] on p "[DATE]" at bounding box center [604, 303] width 37 height 11
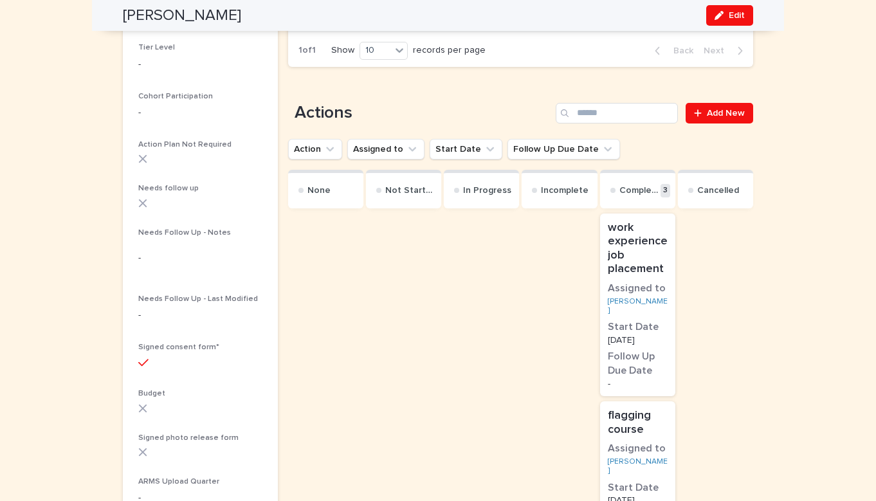
scroll to position [288, 0]
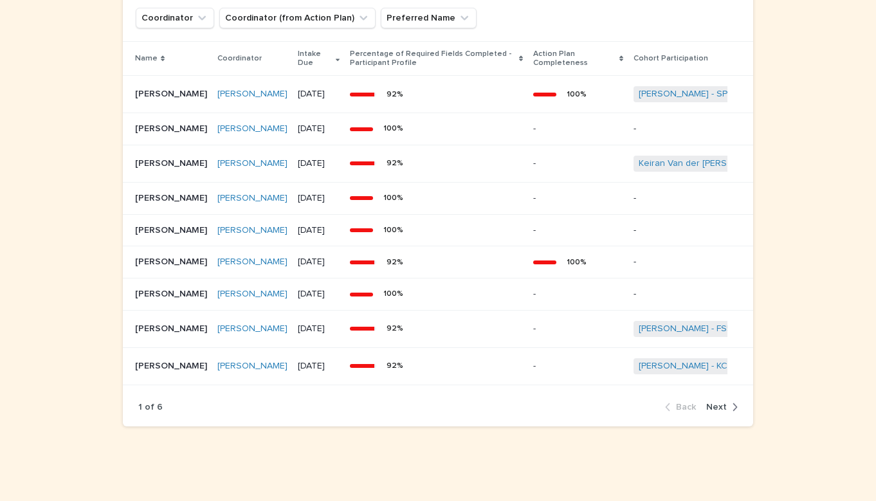
scroll to position [1117, 0]
click at [722, 406] on span "Next" at bounding box center [716, 407] width 21 height 9
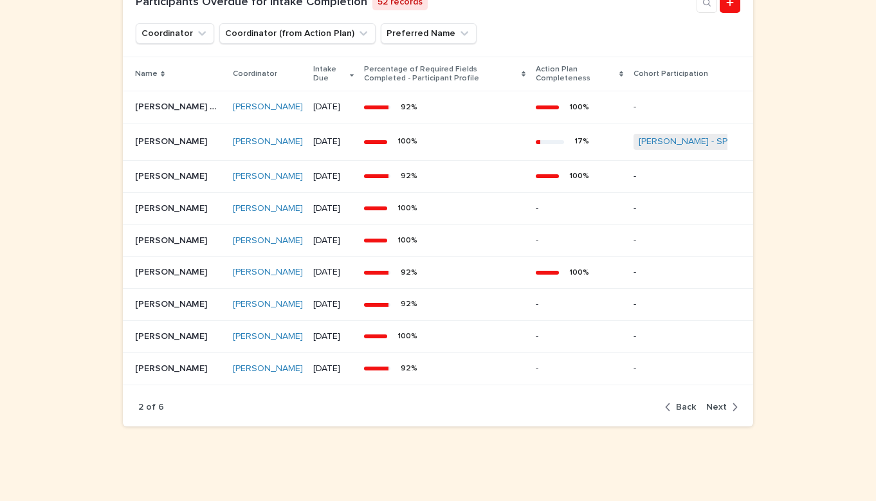
click at [718, 412] on span "Next" at bounding box center [716, 407] width 21 height 9
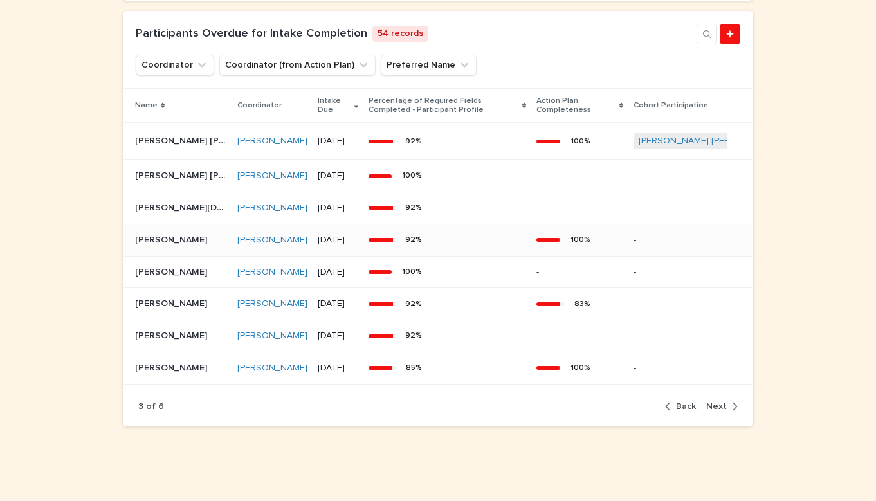
click at [482, 234] on div "92 %" at bounding box center [448, 239] width 158 height 19
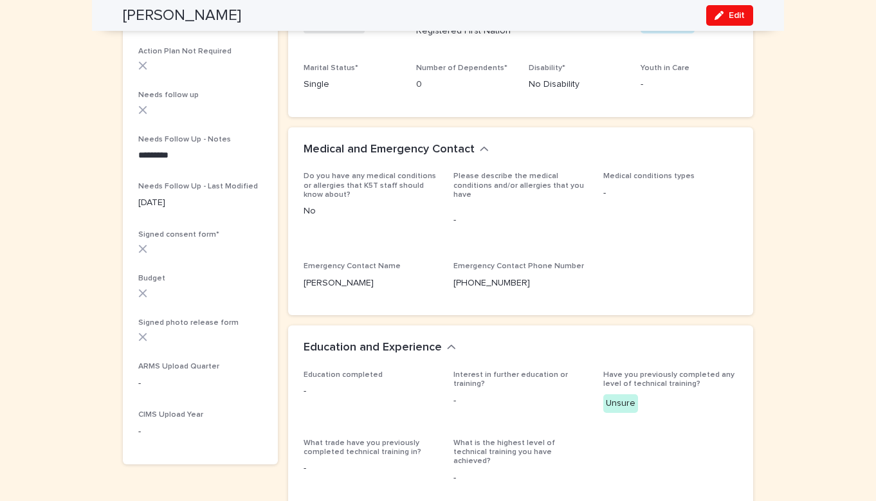
scroll to position [629, 0]
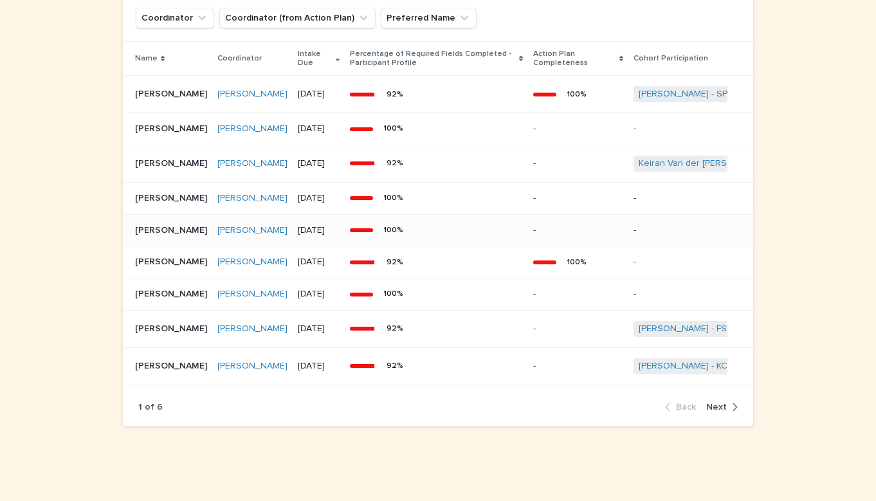
scroll to position [1117, 0]
click at [485, 221] on div "100 %" at bounding box center [436, 230] width 173 height 19
click at [726, 404] on span "Next" at bounding box center [716, 407] width 21 height 9
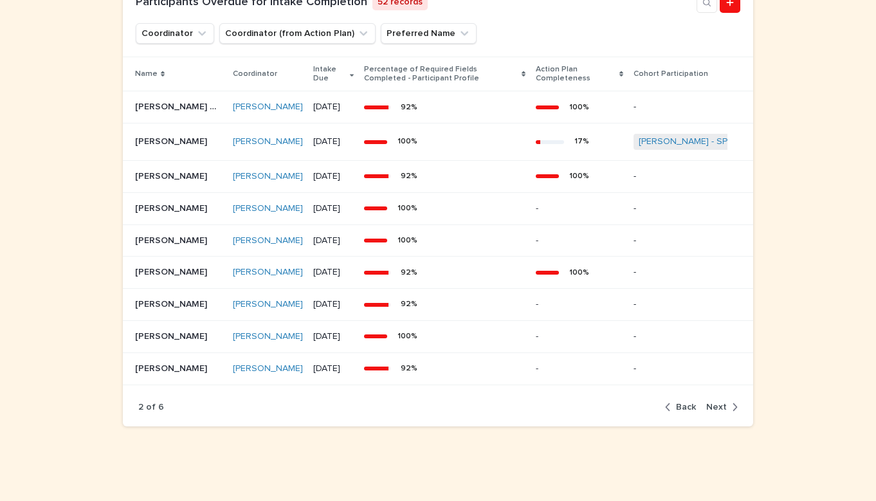
scroll to position [1163, 0]
click at [724, 403] on span "Next" at bounding box center [716, 407] width 21 height 9
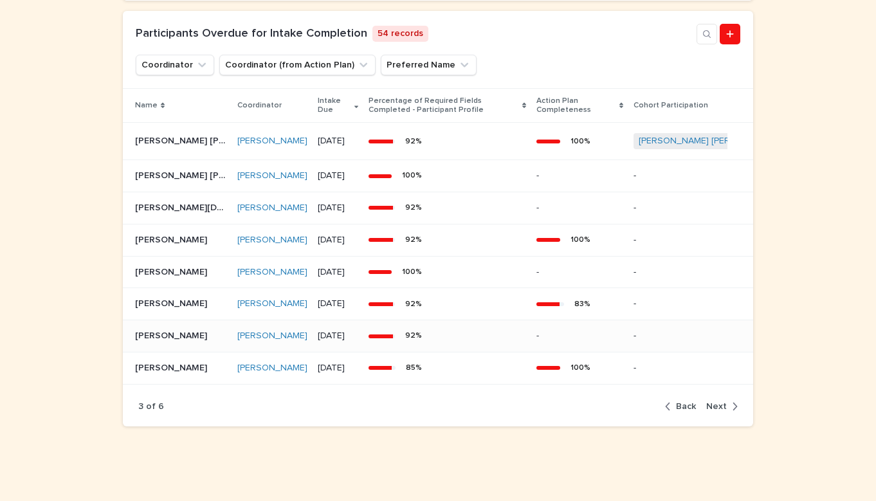
scroll to position [1054, 0]
click at [719, 402] on span "Next" at bounding box center [716, 406] width 21 height 9
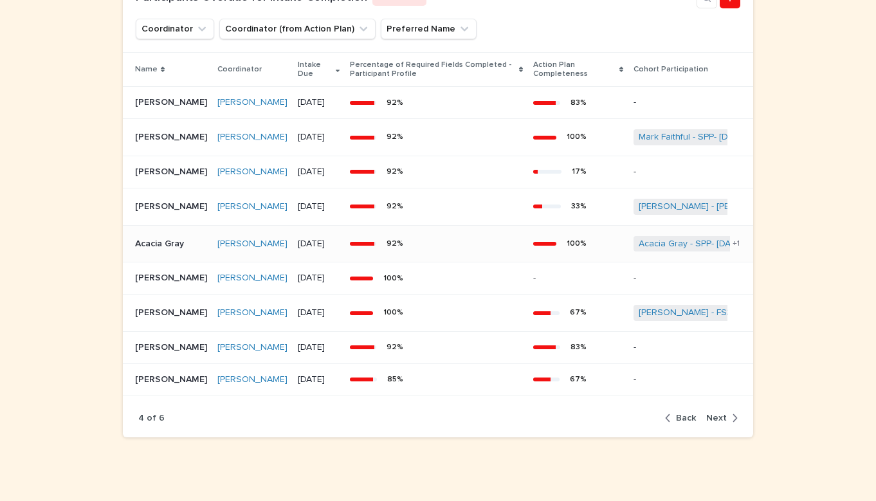
click at [465, 253] on div "92 %" at bounding box center [436, 243] width 173 height 19
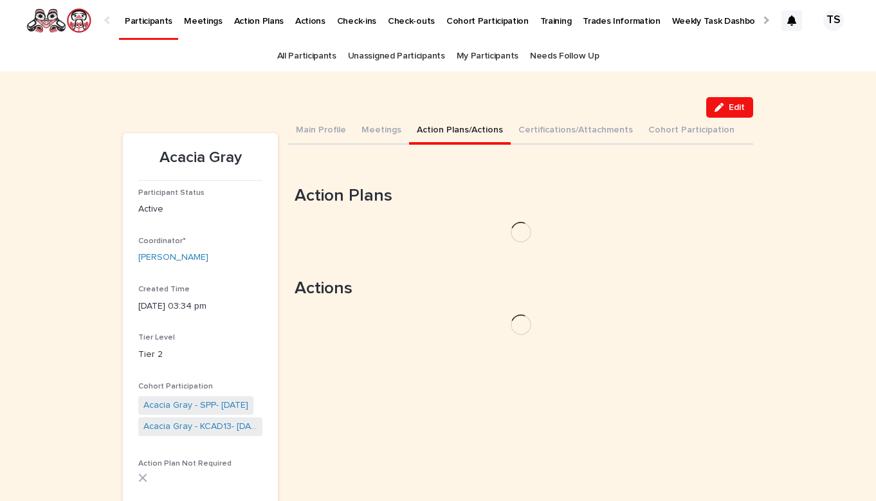
click at [436, 121] on button "Action Plans/Actions" at bounding box center [460, 131] width 102 height 27
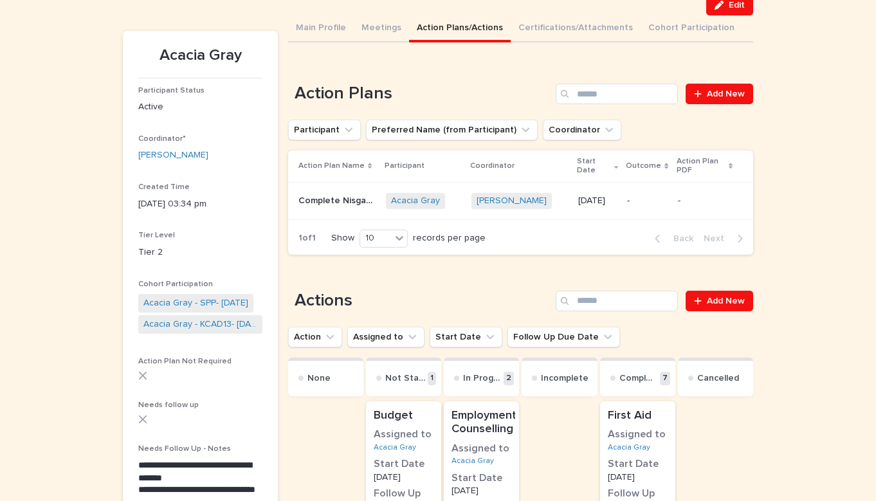
scroll to position [113, 0]
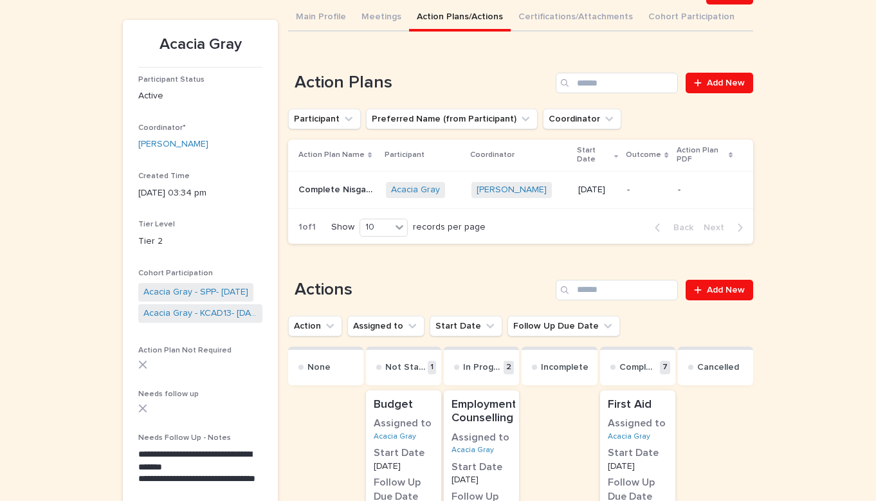
click at [456, 188] on div "Acacia Gray + 0" at bounding box center [423, 190] width 75 height 16
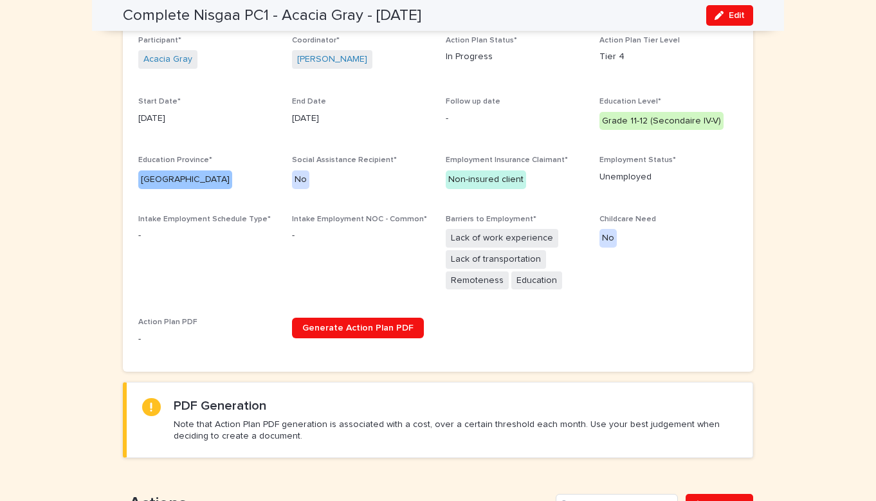
scroll to position [251, 0]
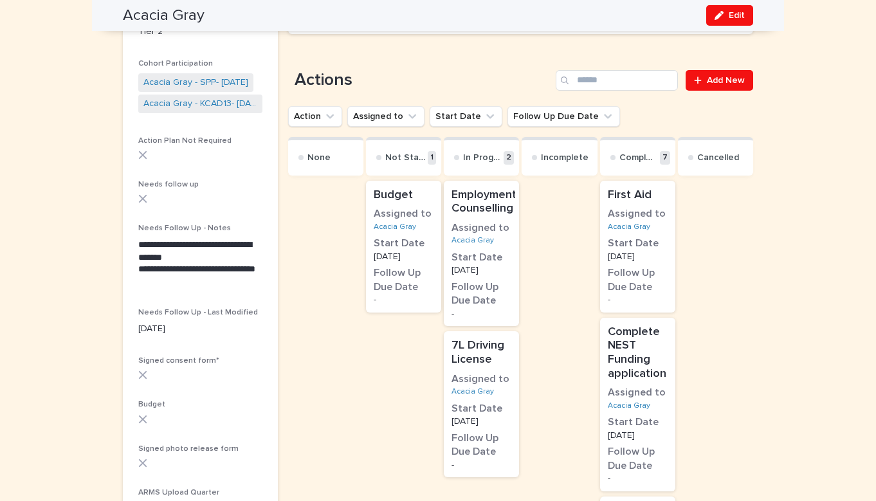
scroll to position [396, 0]
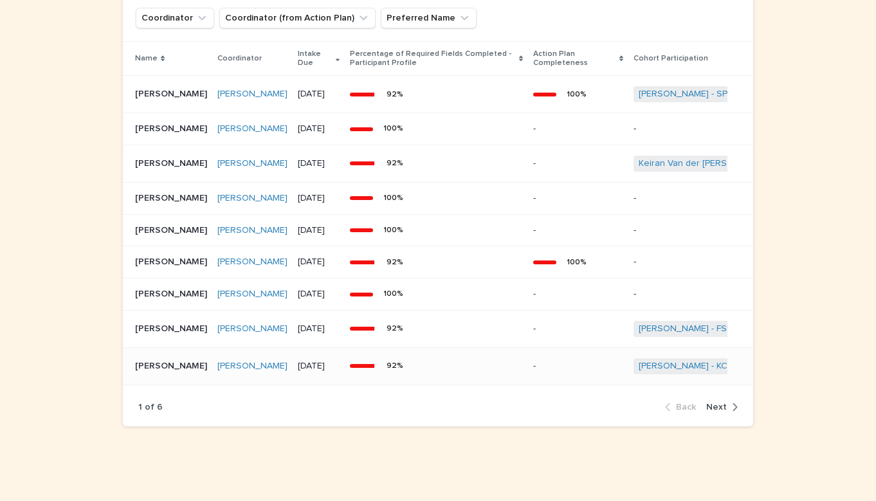
scroll to position [1117, 0]
click at [721, 401] on button "Next" at bounding box center [719, 407] width 37 height 12
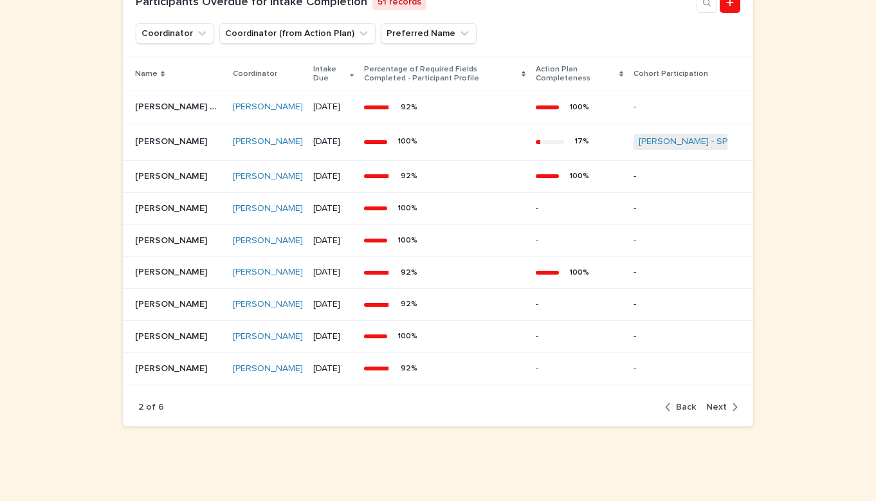
click at [722, 412] on span "Next" at bounding box center [716, 407] width 21 height 9
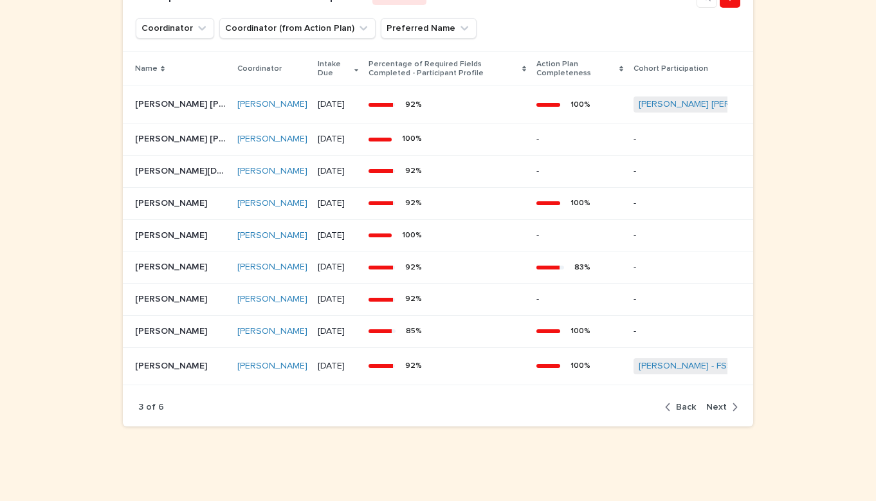
scroll to position [1091, 0]
click at [720, 403] on span "Next" at bounding box center [716, 407] width 21 height 9
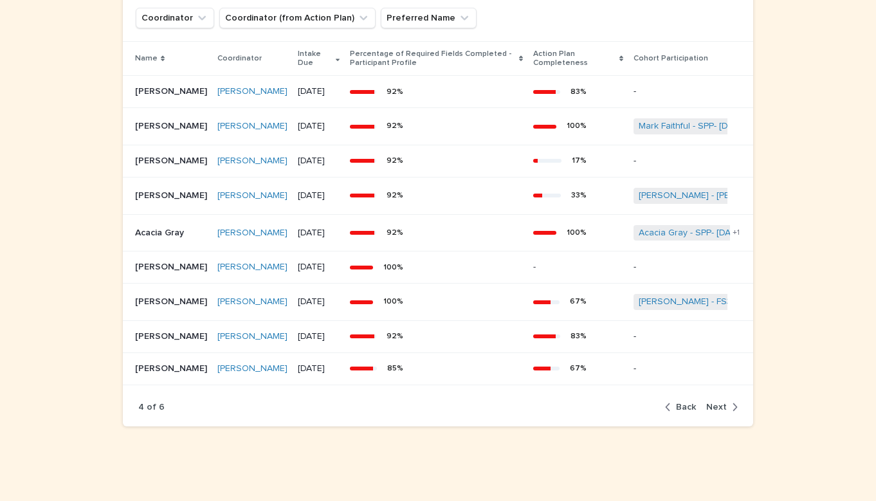
click at [721, 408] on span "Next" at bounding box center [716, 407] width 21 height 9
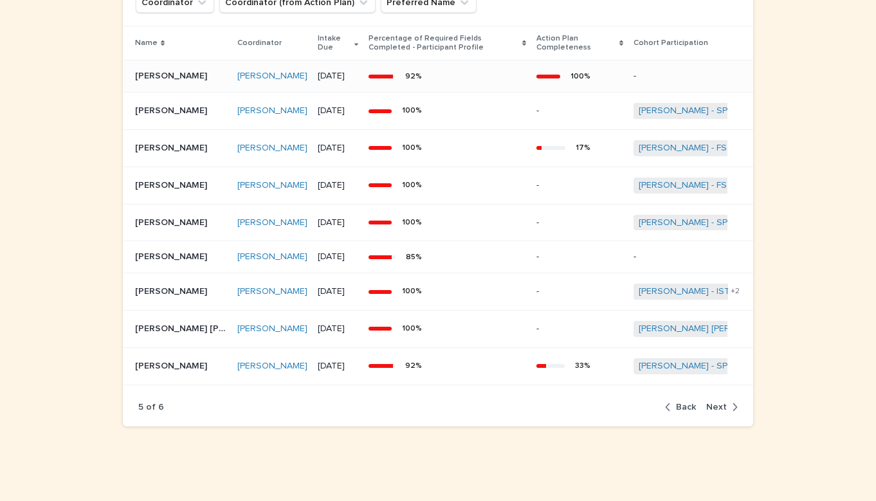
click at [493, 86] on div "92 %" at bounding box center [448, 76] width 158 height 19
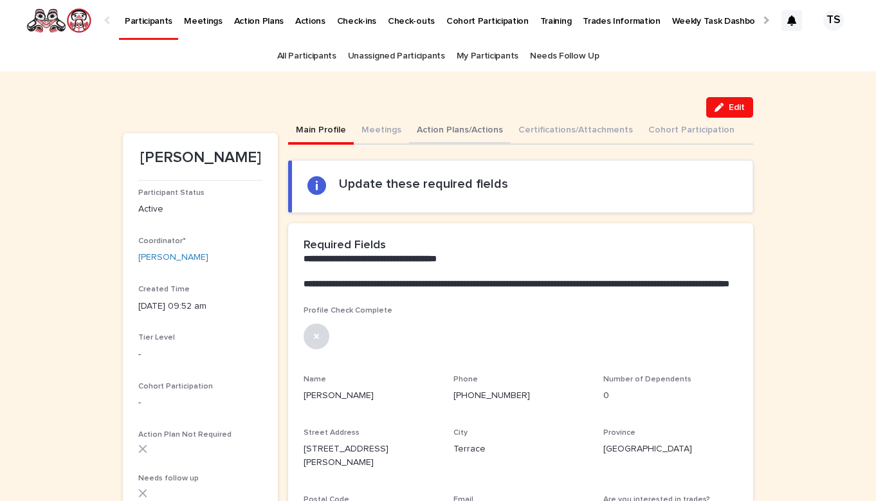
click at [448, 126] on button "Action Plans/Actions" at bounding box center [460, 131] width 102 height 27
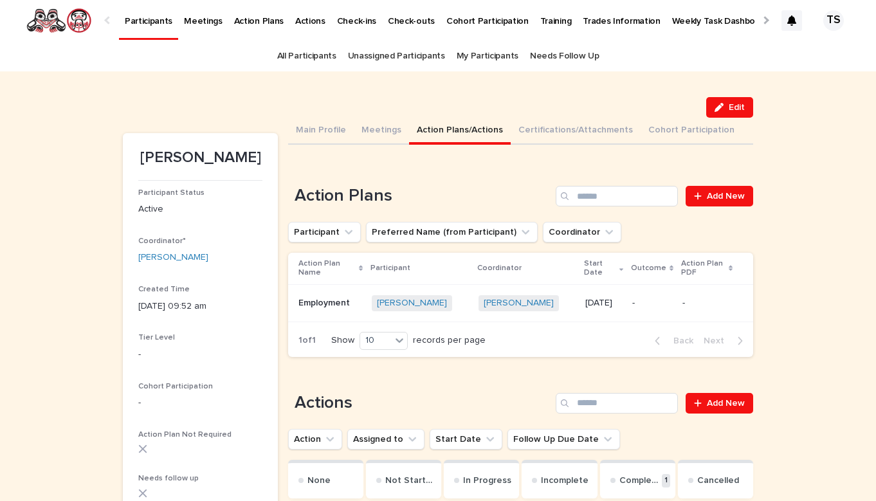
click at [677, 284] on td "-" at bounding box center [715, 302] width 76 height 37
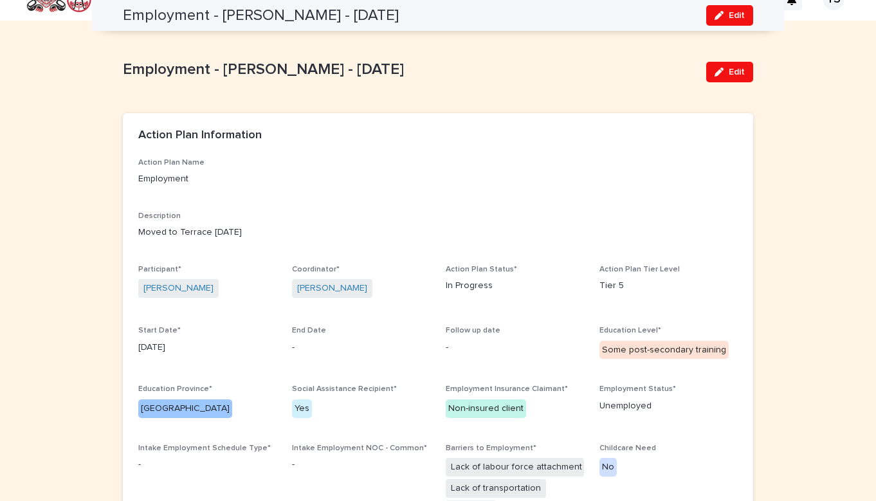
scroll to position [19, 0]
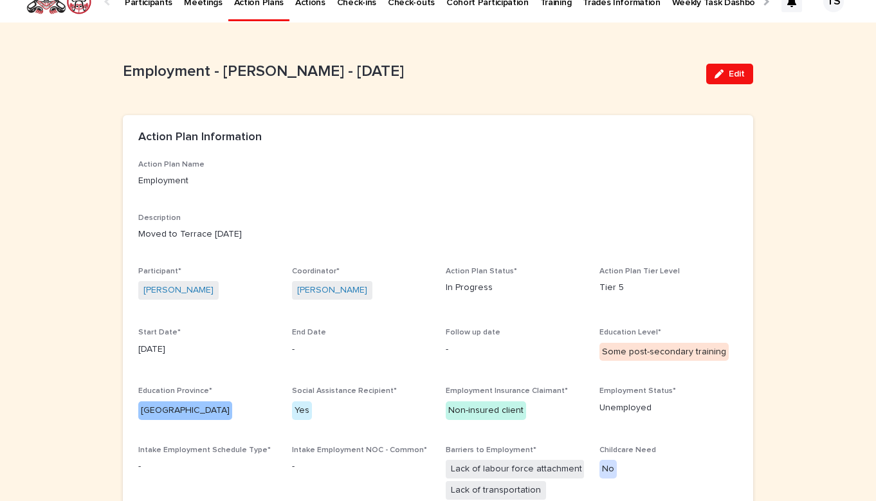
click at [391, 181] on p "Employment" at bounding box center [437, 181] width 599 height 14
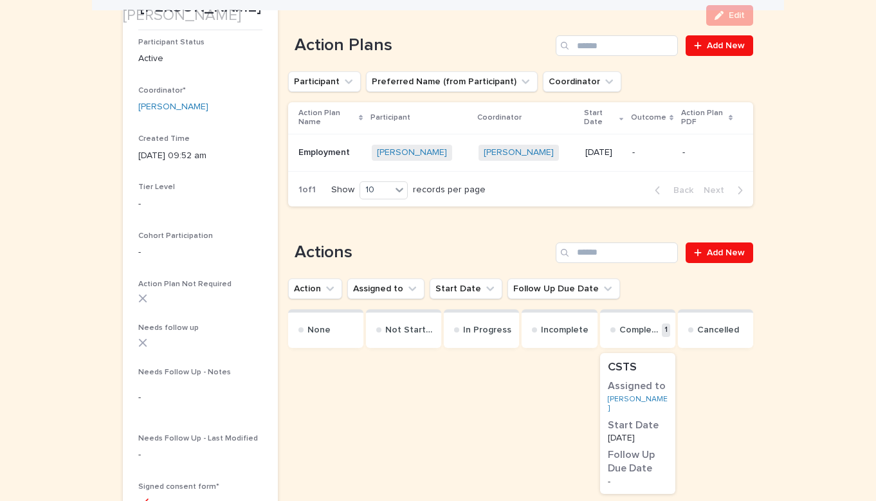
scroll to position [165, 0]
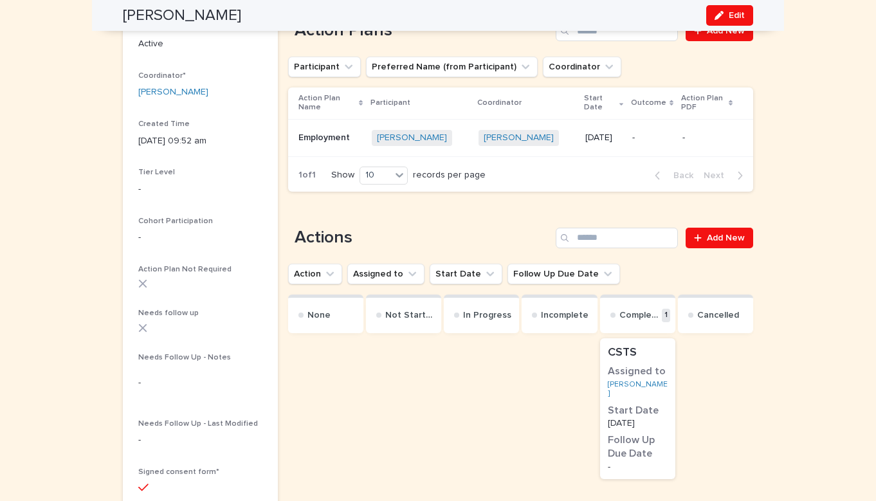
click at [335, 119] on td "Employment Employment" at bounding box center [327, 137] width 78 height 37
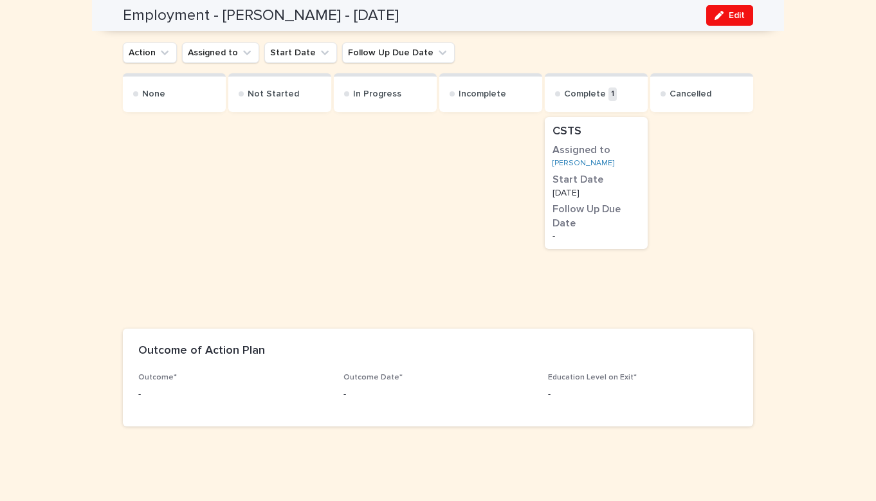
scroll to position [768, 0]
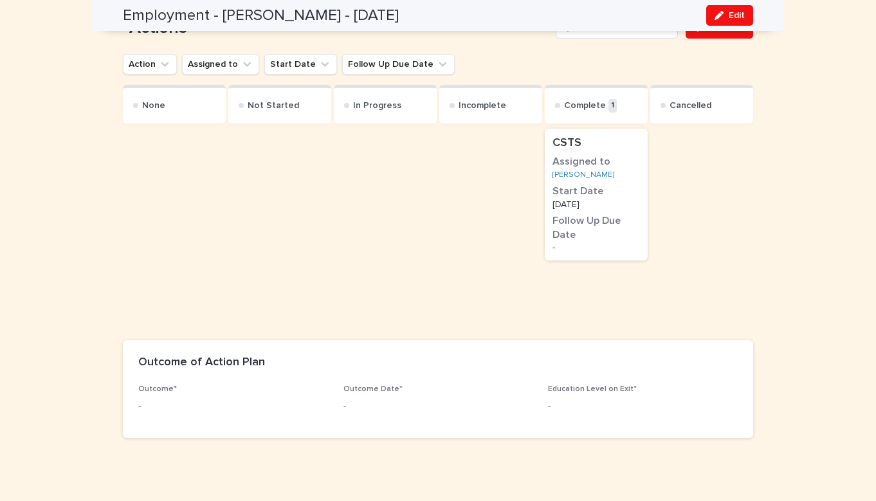
click at [724, 0] on div "Employment - [PERSON_NAME] - [DATE] Edit" at bounding box center [438, 15] width 630 height 31
click at [737, 12] on span "Edit" at bounding box center [737, 15] width 16 height 9
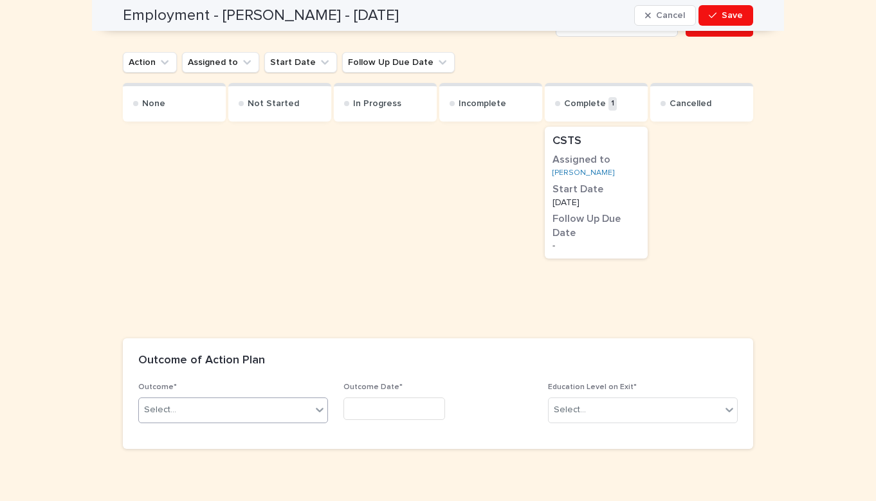
scroll to position [866, 0]
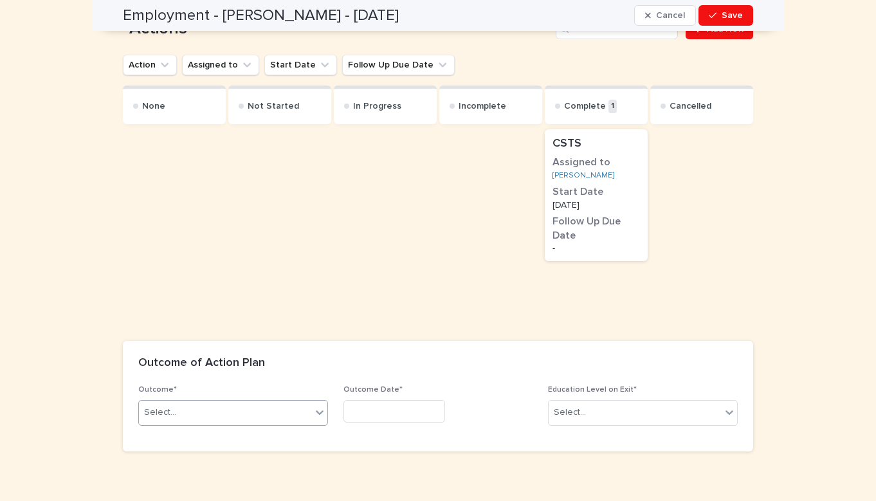
click at [233, 402] on div "Select..." at bounding box center [225, 412] width 172 height 21
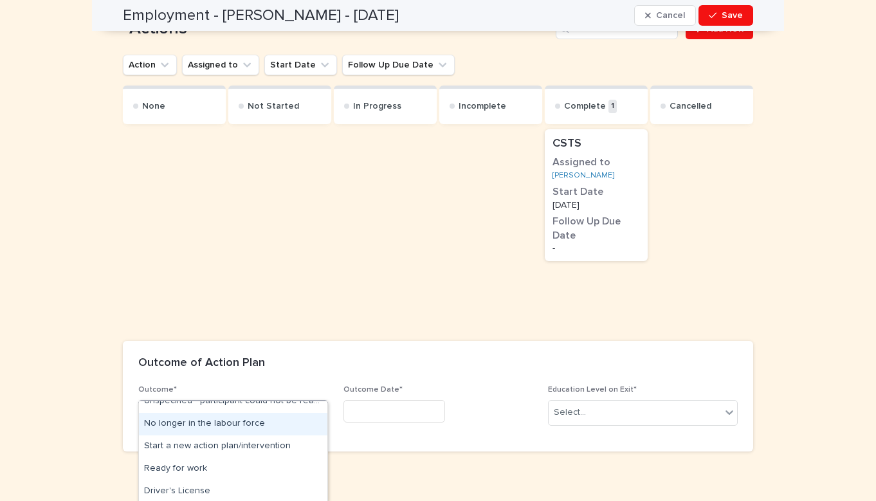
scroll to position [259, 0]
click at [226, 403] on div "Unspecified - participant could not be reached" at bounding box center [233, 401] width 188 height 23
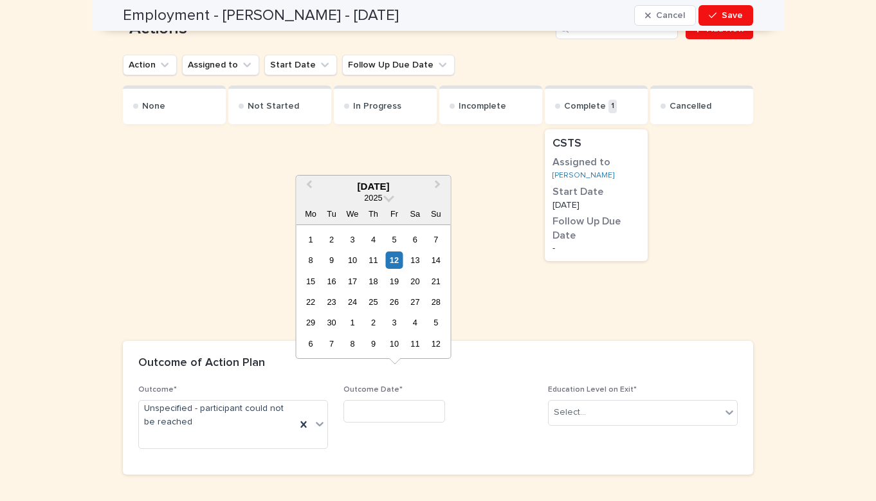
click at [397, 400] on input "text" at bounding box center [394, 411] width 102 height 23
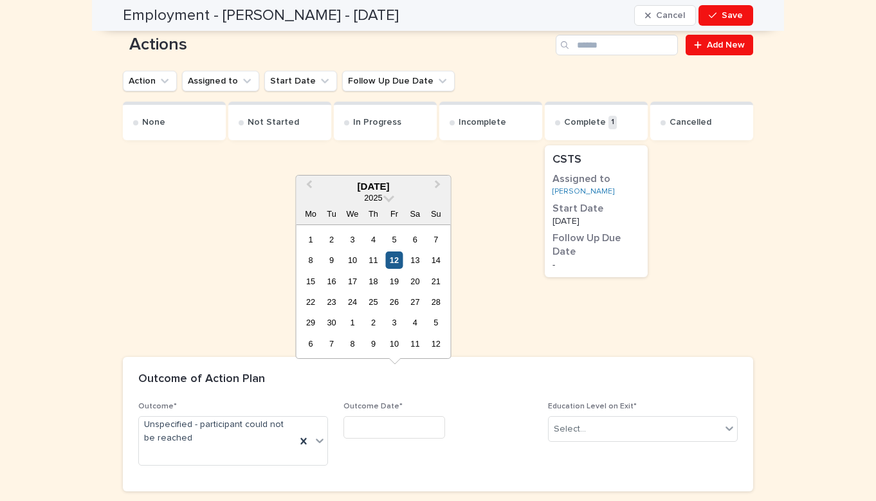
click at [396, 269] on div "12" at bounding box center [393, 260] width 17 height 17
type input "*********"
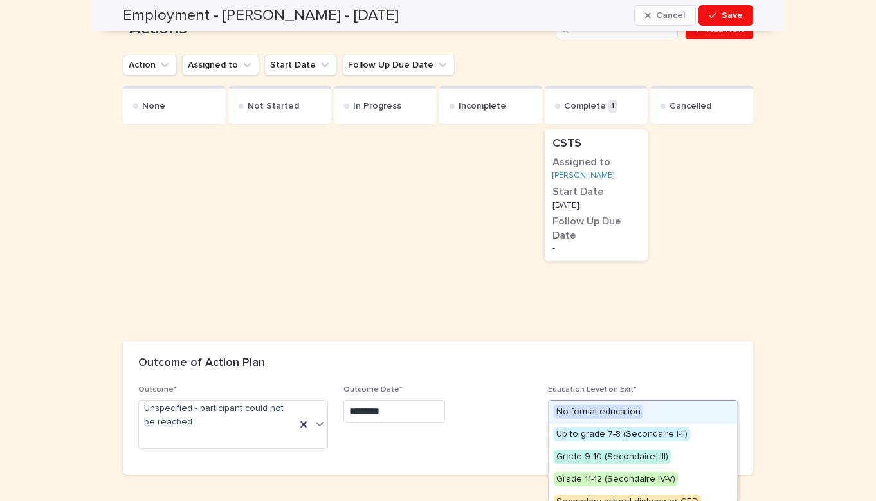
click at [592, 402] on div "Select..." at bounding box center [635, 412] width 172 height 21
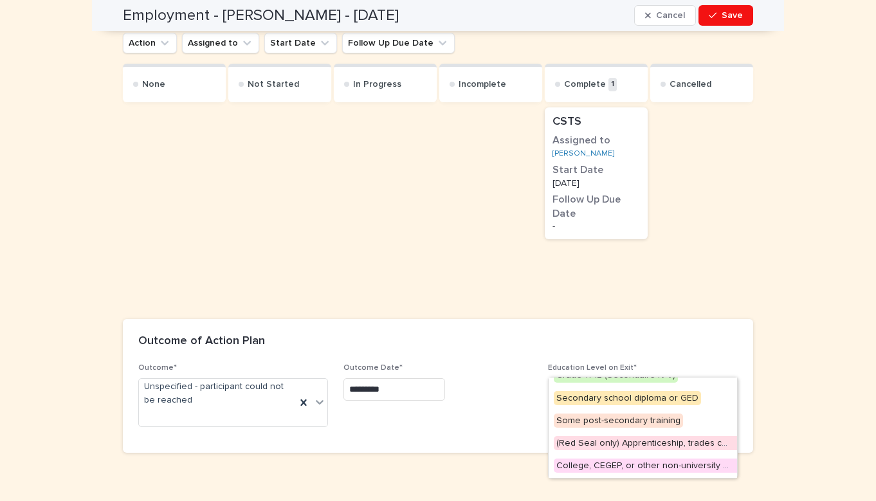
scroll to position [83, 0]
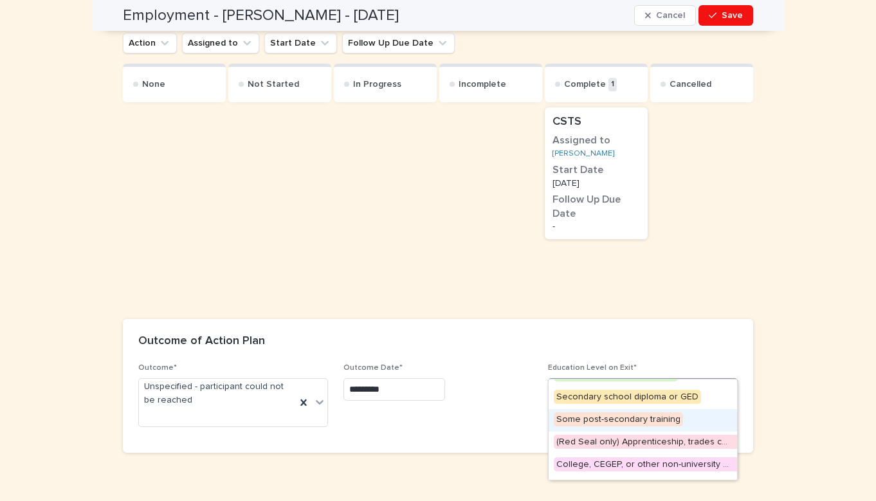
click at [613, 424] on span "Some post-secondary training" at bounding box center [618, 419] width 129 height 14
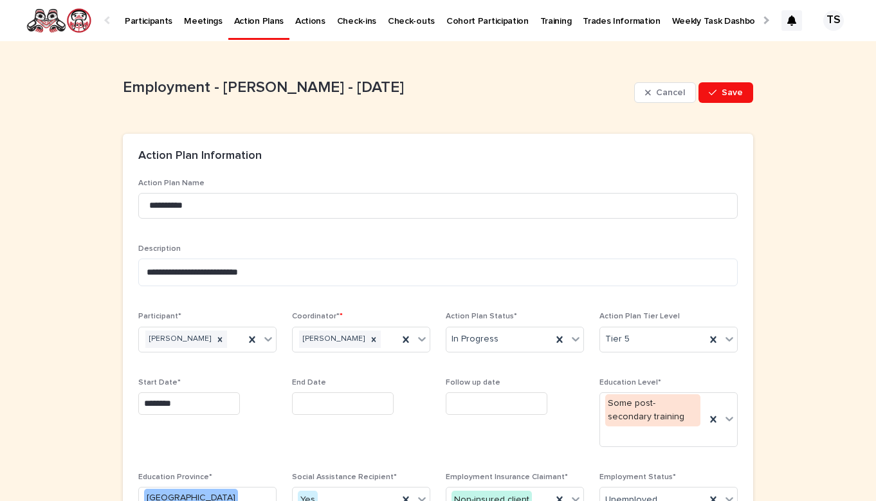
scroll to position [0, 0]
click at [729, 98] on button "Save" at bounding box center [726, 92] width 55 height 21
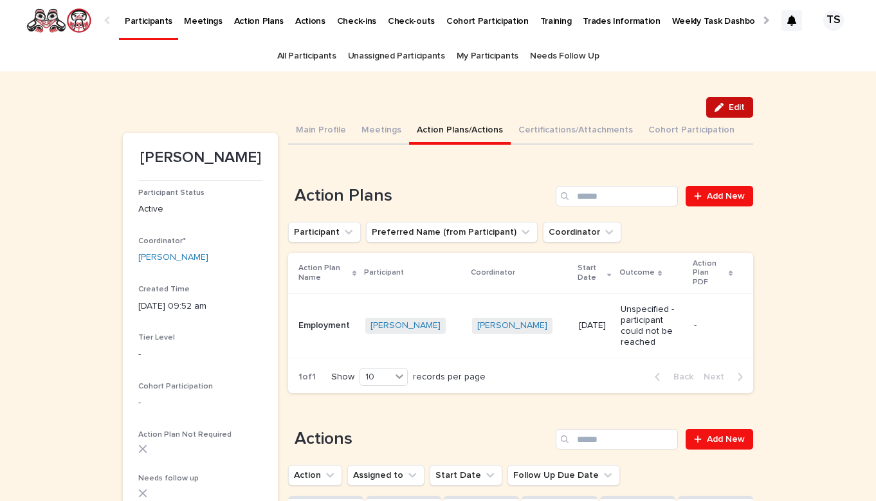
click at [729, 98] on button "Edit" at bounding box center [729, 107] width 47 height 21
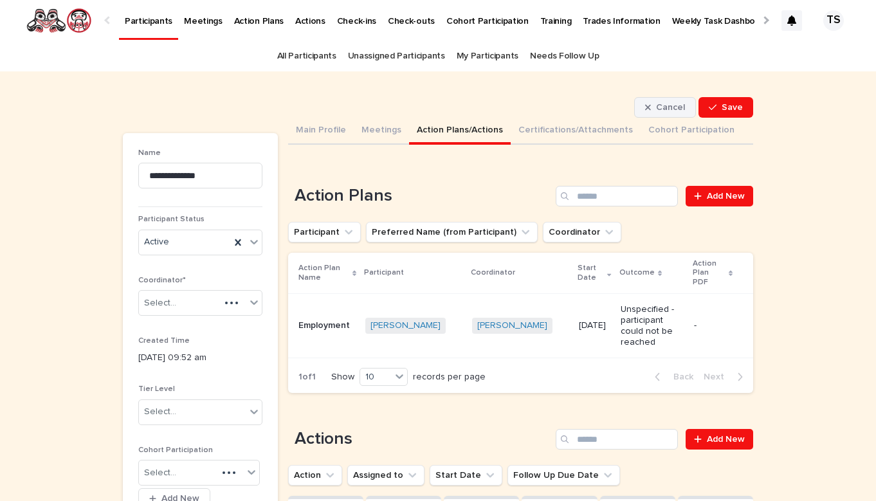
drag, startPoint x: 729, startPoint y: 98, endPoint x: 692, endPoint y: 105, distance: 38.1
click at [726, 98] on button "Save" at bounding box center [726, 107] width 55 height 21
click at [243, 243] on icon at bounding box center [238, 242] width 13 height 13
click at [243, 243] on div "Select..." at bounding box center [192, 242] width 107 height 21
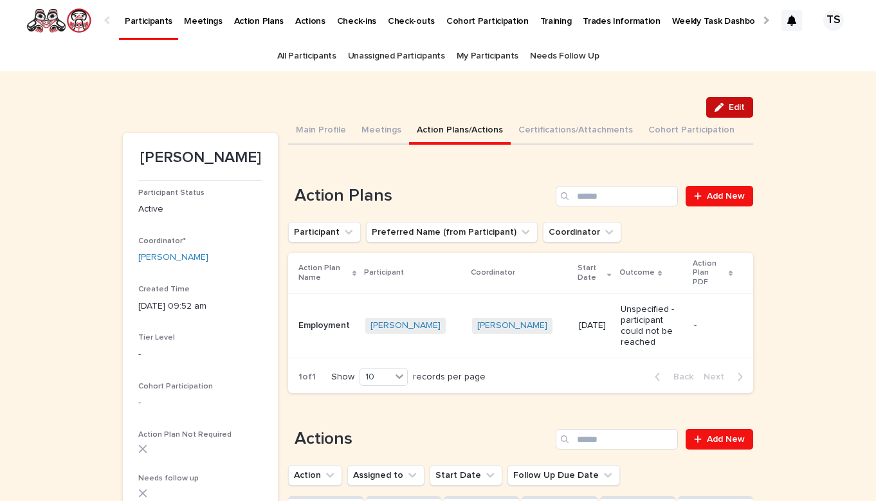
click at [713, 110] on button "Edit" at bounding box center [729, 107] width 47 height 21
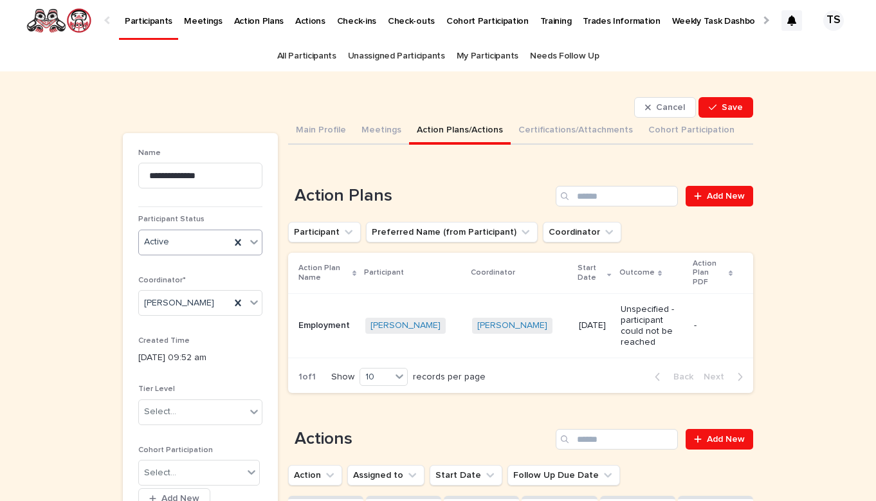
click at [212, 237] on div "Active" at bounding box center [184, 242] width 91 height 21
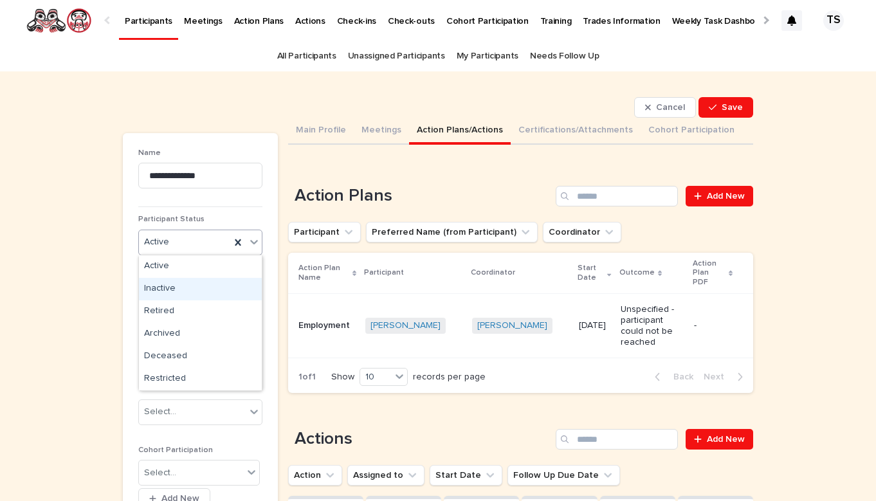
click at [233, 289] on div "Inactive" at bounding box center [200, 289] width 123 height 23
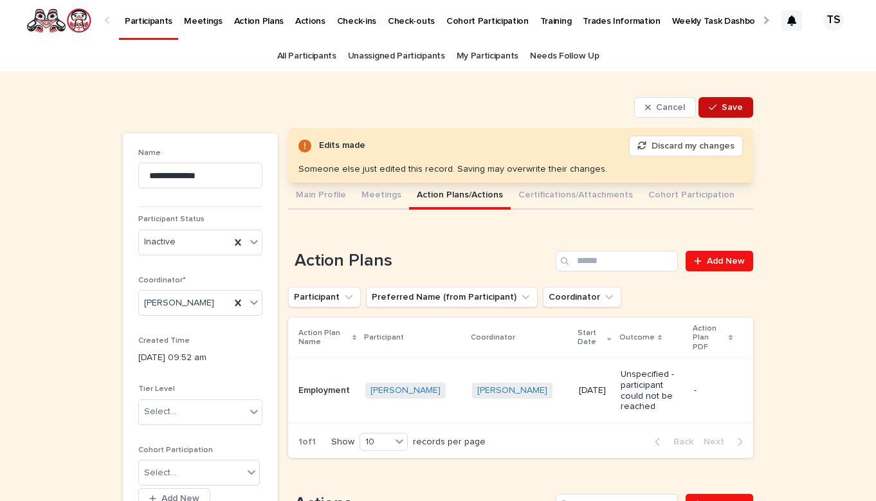
click at [726, 113] on button "Save" at bounding box center [726, 107] width 55 height 21
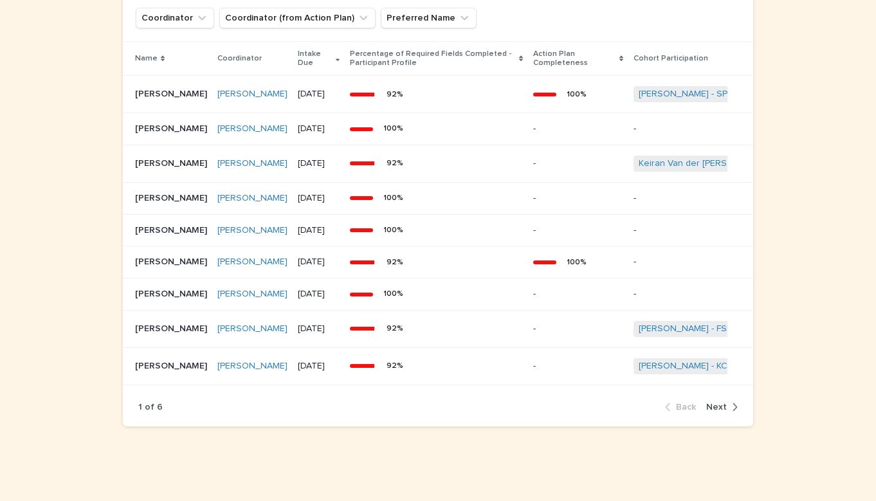
scroll to position [1117, 0]
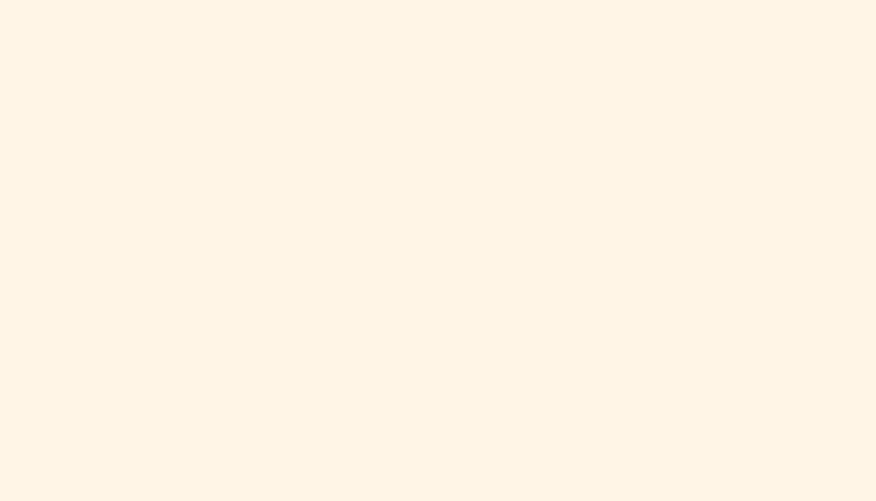
scroll to position [654, 0]
drag, startPoint x: 101, startPoint y: 246, endPoint x: 101, endPoint y: 192, distance: 54.7
click at [101, 246] on div "Loading... Saving… Loading... Saving… Loading... Saving… Loading... Saving… Loa…" at bounding box center [438, 172] width 876 height 1313
drag, startPoint x: 766, startPoint y: 214, endPoint x: 766, endPoint y: 205, distance: 9.6
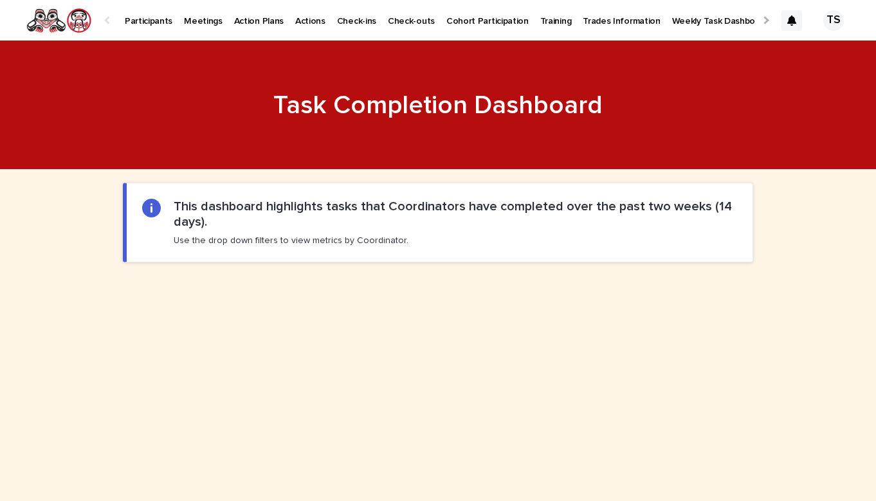
scroll to position [0, 0]
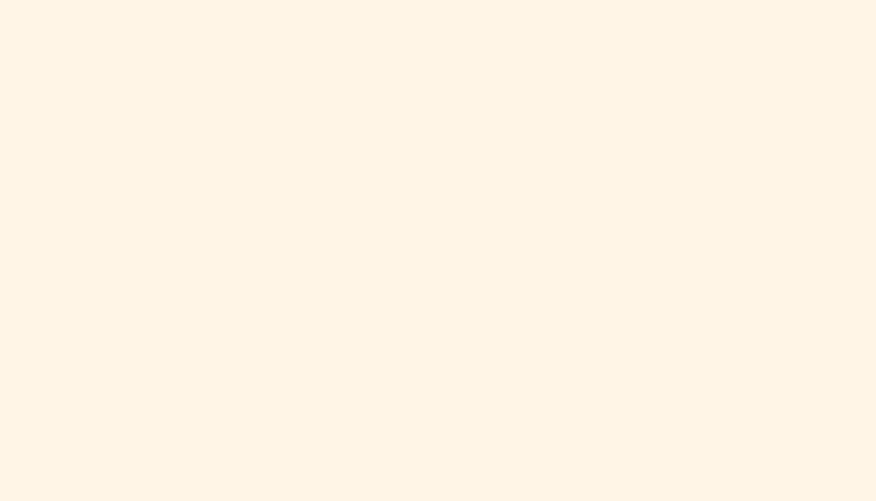
scroll to position [683, 0]
